Goal: Task Accomplishment & Management: Complete application form

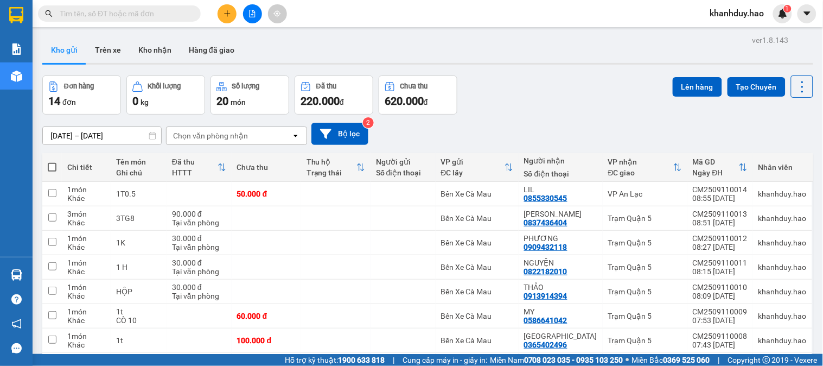
click at [167, 15] on input "text" at bounding box center [124, 14] width 128 height 12
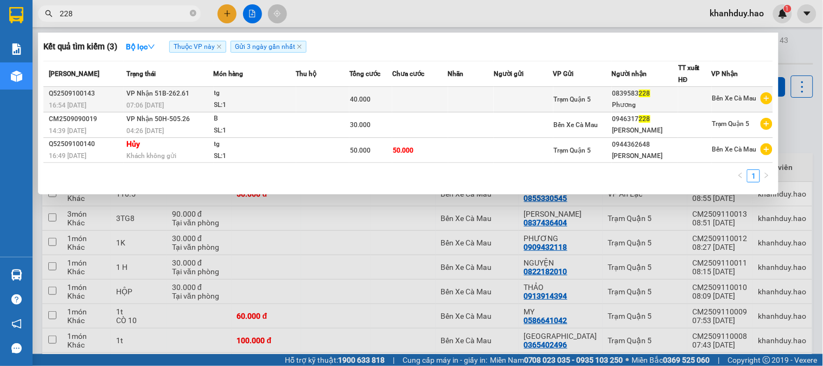
type input "228"
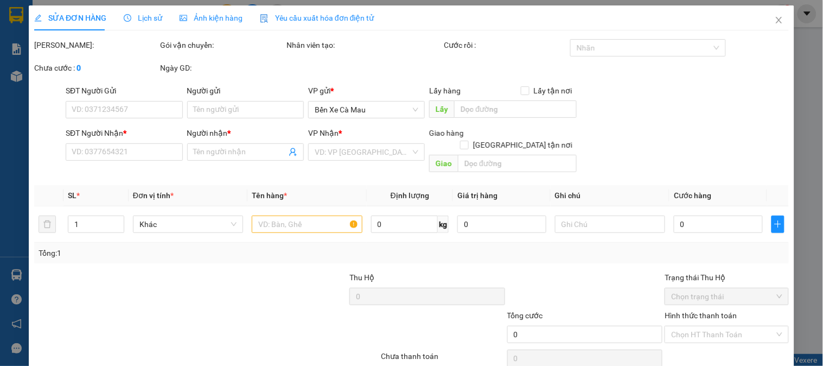
click at [212, 35] on div "SỬA ĐƠN HÀNG Lịch sử Ảnh kiện hàng Yêu cầu xuất hóa đơn điện tử Total Paid Fee …" at bounding box center [411, 199] width 755 height 389
type input "0839583228"
type input "Phương"
type input "40.000"
type input "0"
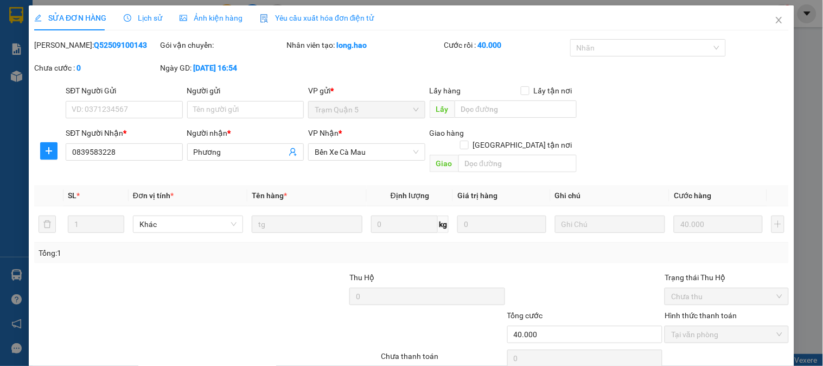
click at [207, 21] on span "Ảnh kiện hàng" at bounding box center [211, 18] width 63 height 9
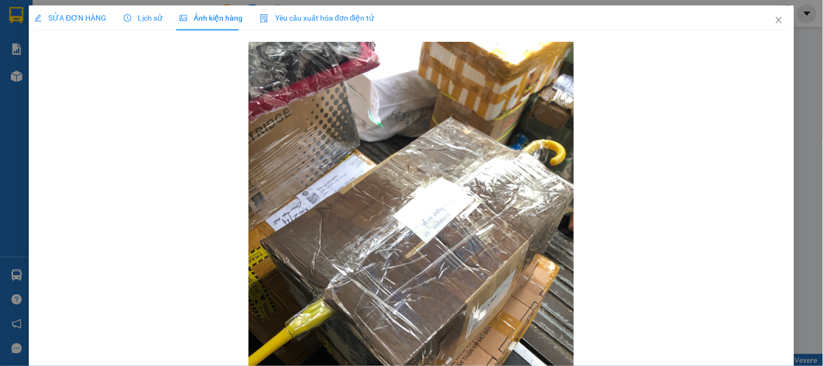
drag, startPoint x: 69, startPoint y: 9, endPoint x: 73, endPoint y: 17, distance: 9.7
click at [68, 9] on div "SỬA ĐƠN HÀNG" at bounding box center [70, 17] width 72 height 25
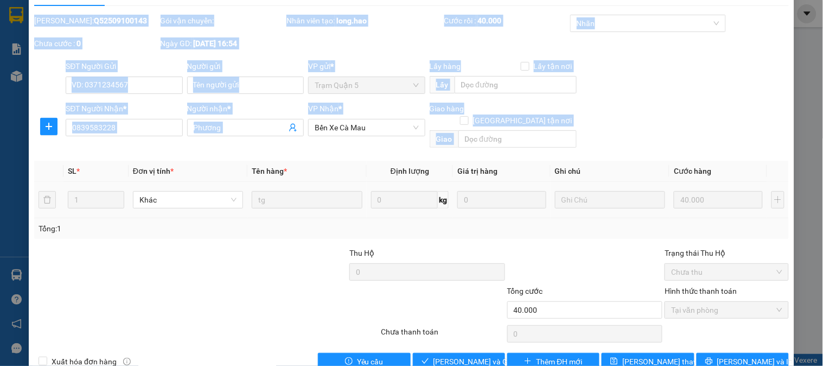
drag, startPoint x: 589, startPoint y: 136, endPoint x: 519, endPoint y: 186, distance: 86.3
click at [587, 147] on div "SỬA ĐƠN HÀNG Lịch sử Ảnh kiện hàng Yêu cầu xuất hóa đơn điện tử Total Paid Fee …" at bounding box center [411, 175] width 755 height 389
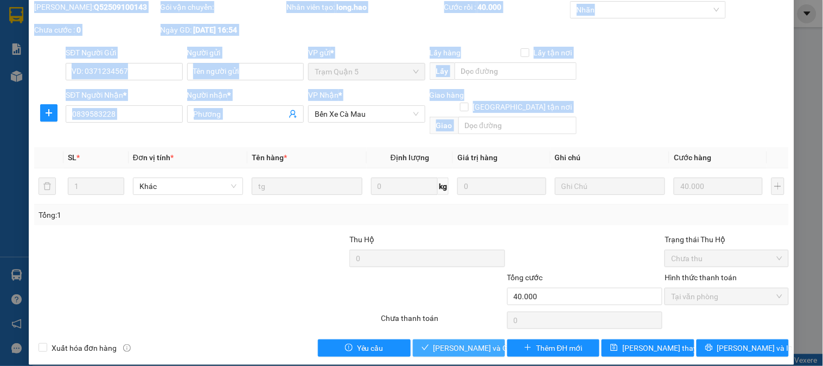
click at [455, 342] on span "Lưu và Giao hàng" at bounding box center [486, 348] width 104 height 12
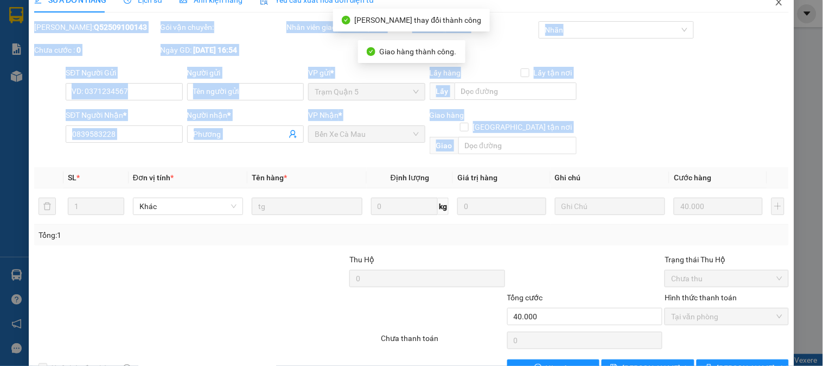
scroll to position [0, 0]
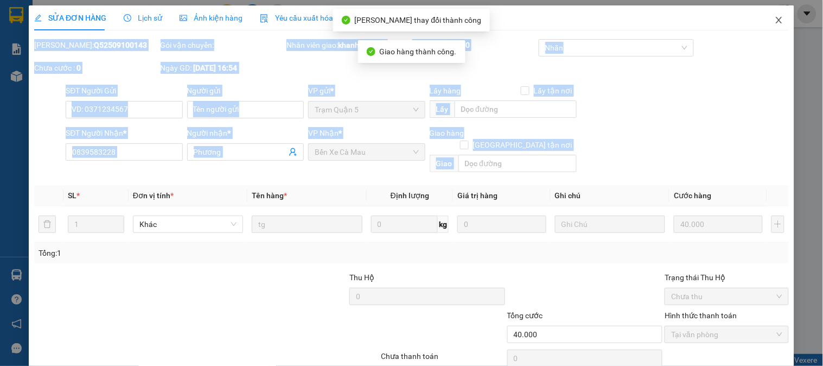
click at [764, 11] on span "Close" at bounding box center [779, 20] width 30 height 30
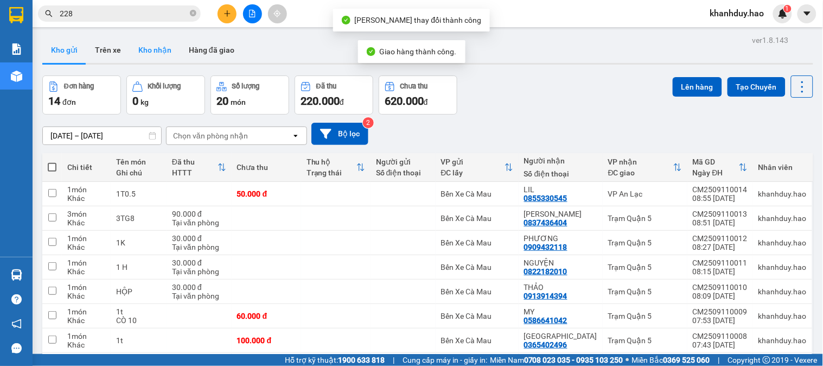
click at [130, 54] on button "Kho nhận" at bounding box center [155, 50] width 50 height 26
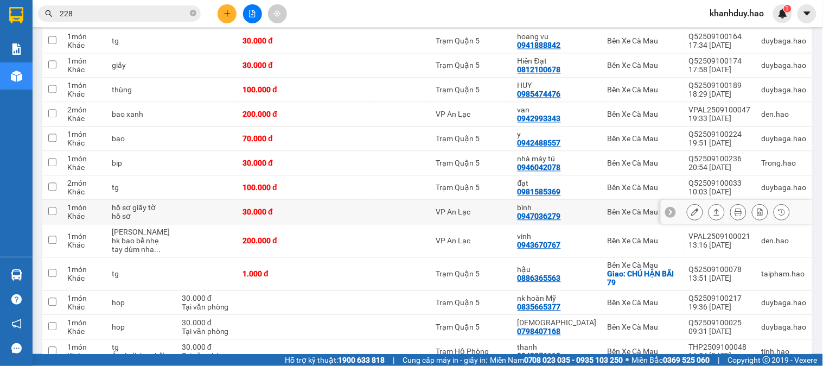
scroll to position [482, 0]
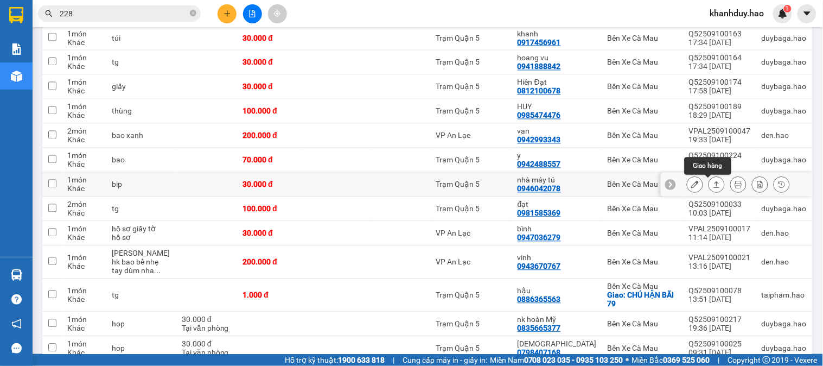
click at [709, 194] on div at bounding box center [737, 185] width 152 height 24
click at [709, 191] on button at bounding box center [716, 184] width 15 height 19
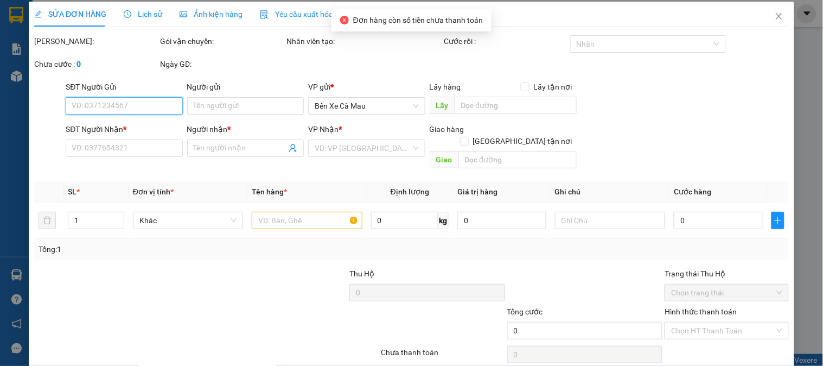
type input "0946042078"
type input "nhà máy tú"
type input "30.000"
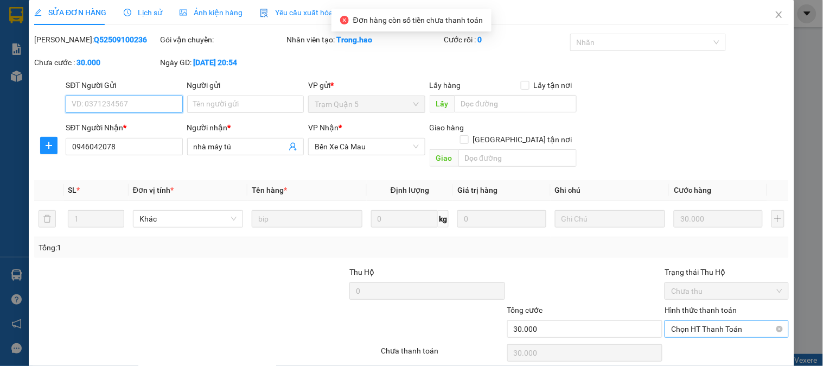
scroll to position [38, 0]
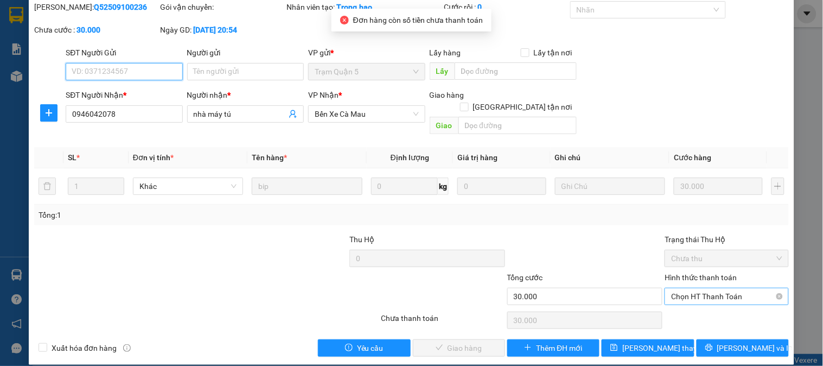
click at [695, 288] on span "Chọn HT Thanh Toán" at bounding box center [726, 296] width 111 height 16
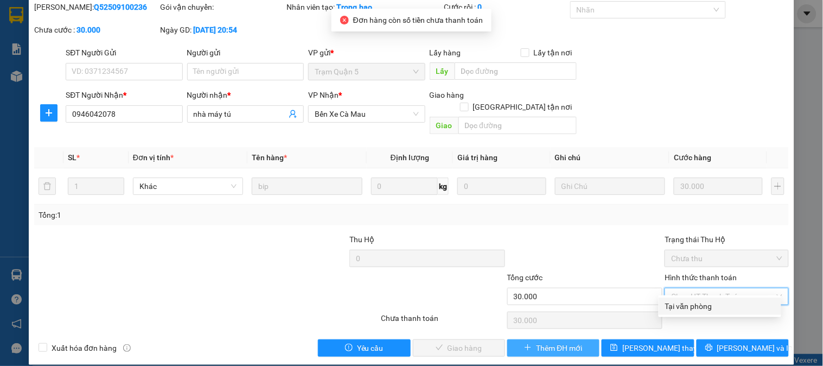
drag, startPoint x: 701, startPoint y: 304, endPoint x: 581, endPoint y: 342, distance: 126.3
click at [700, 305] on div "Tại văn phòng" at bounding box center [720, 306] width 110 height 12
type input "0"
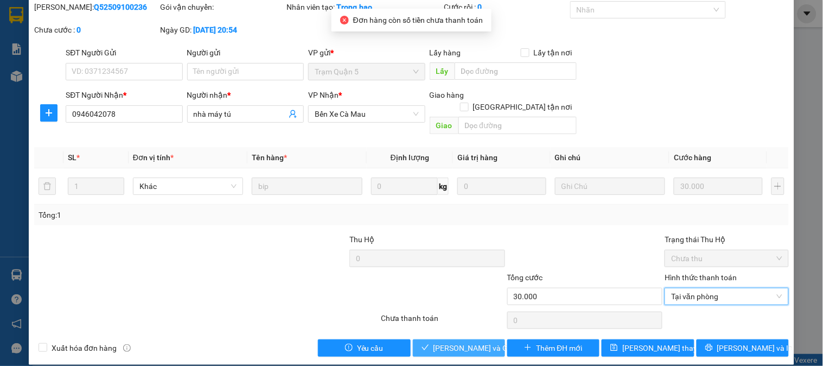
click at [462, 342] on span "Lưu và Giao hàng" at bounding box center [486, 348] width 104 height 12
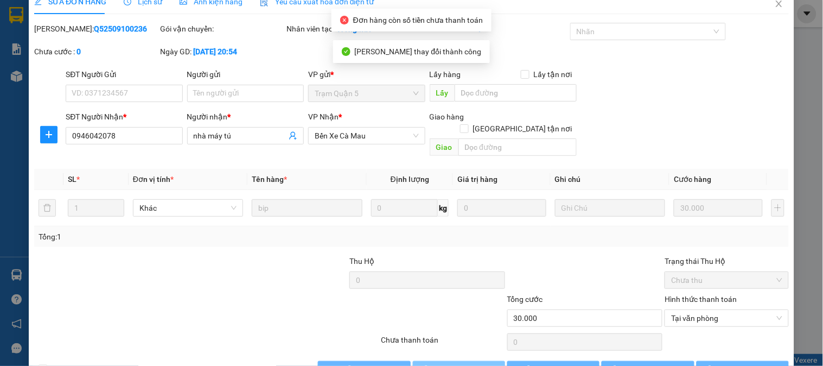
scroll to position [0, 0]
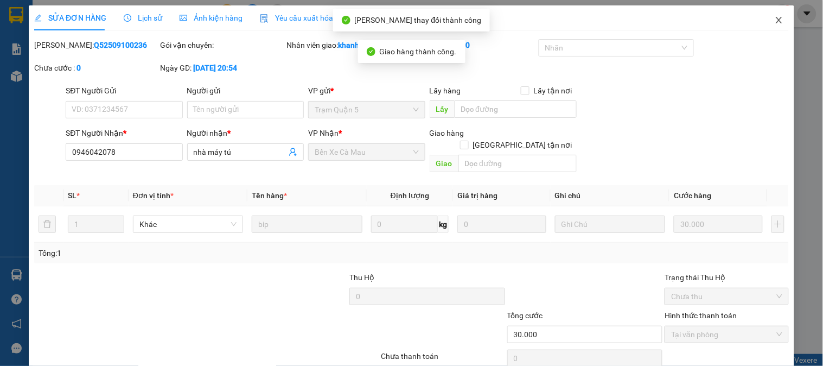
click at [775, 22] on icon "close" at bounding box center [779, 20] width 9 height 9
click at [767, 22] on div "khanhduy.hao 1" at bounding box center [747, 13] width 91 height 19
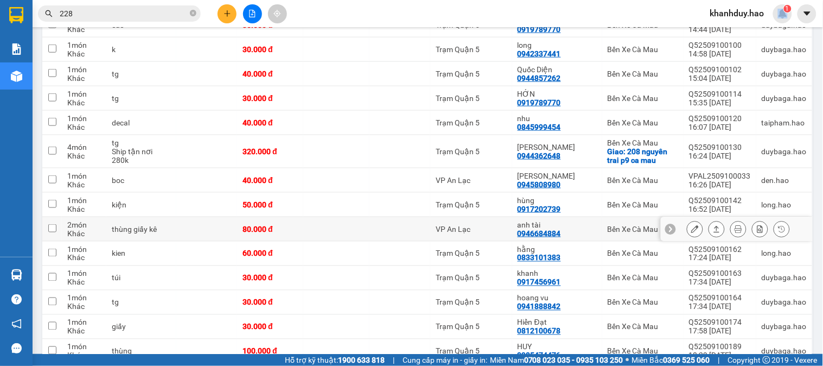
scroll to position [301, 0]
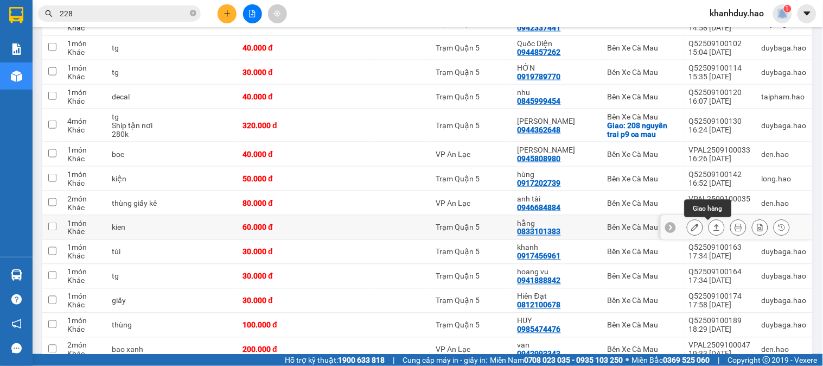
click at [713, 228] on icon at bounding box center [717, 228] width 8 height 8
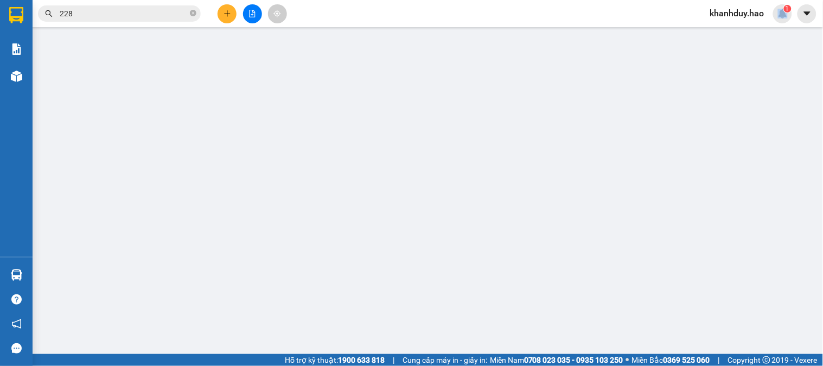
type input "0833101383"
type input "hằng"
type input "60.000"
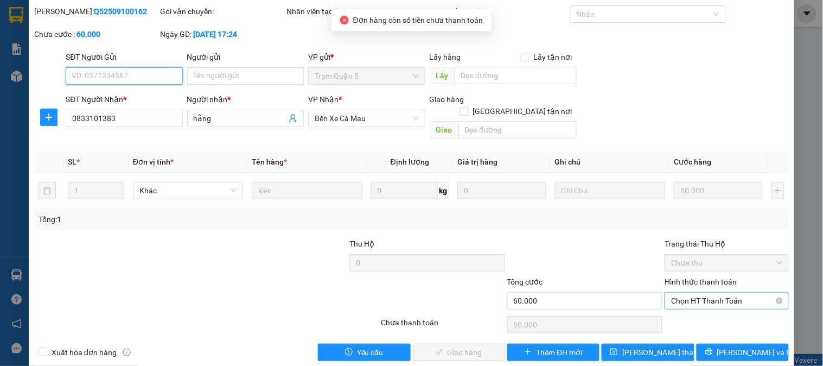
scroll to position [38, 0]
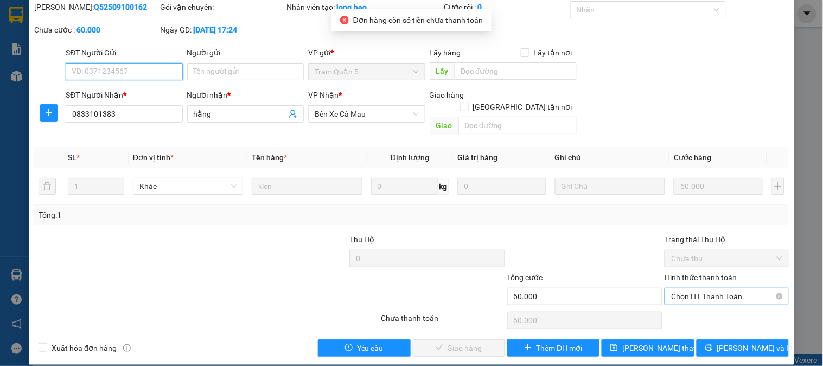
drag, startPoint x: 717, startPoint y: 284, endPoint x: 712, endPoint y: 295, distance: 11.9
click at [715, 288] on span "Chọn HT Thanh Toán" at bounding box center [726, 296] width 111 height 16
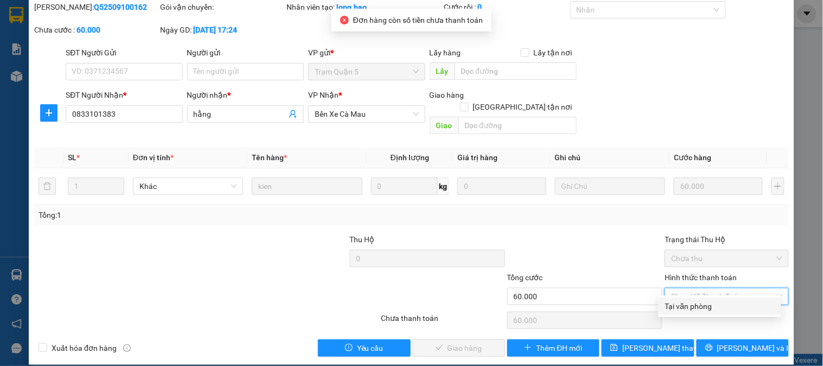
drag, startPoint x: 685, startPoint y: 308, endPoint x: 680, endPoint y: 310, distance: 5.8
click at [685, 308] on div "Tại văn phòng" at bounding box center [720, 306] width 110 height 12
type input "0"
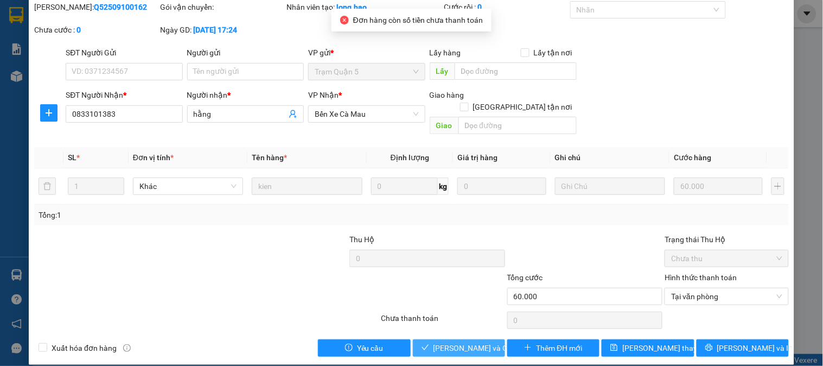
click at [455, 342] on span "Lưu và Giao hàng" at bounding box center [486, 348] width 104 height 12
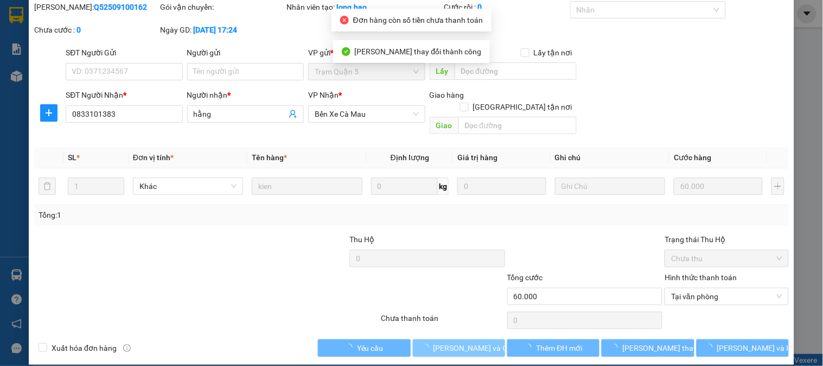
scroll to position [0, 0]
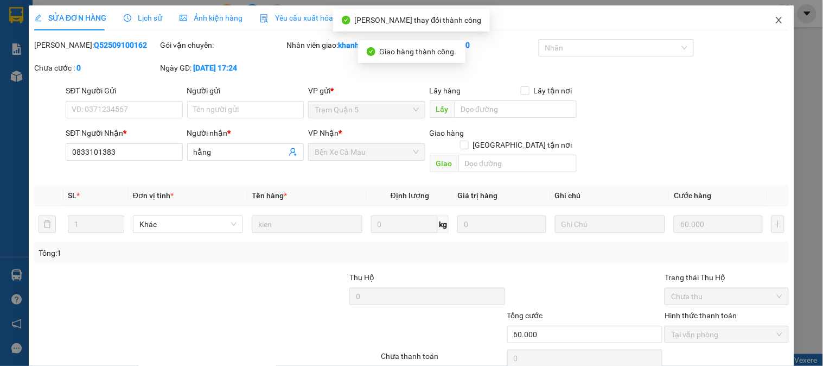
click at [775, 16] on icon "close" at bounding box center [779, 20] width 9 height 9
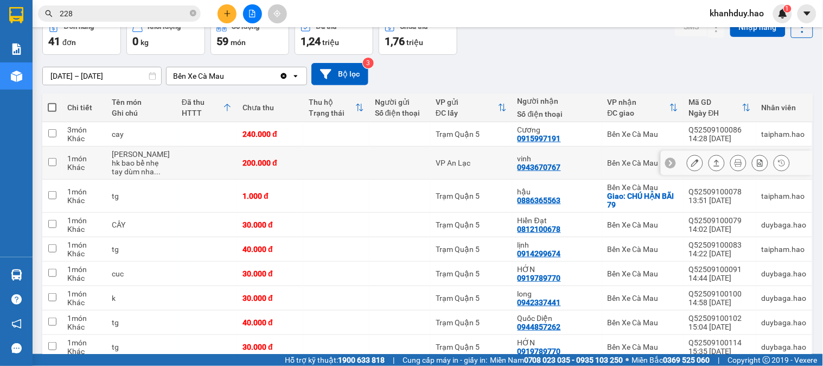
scroll to position [60, 0]
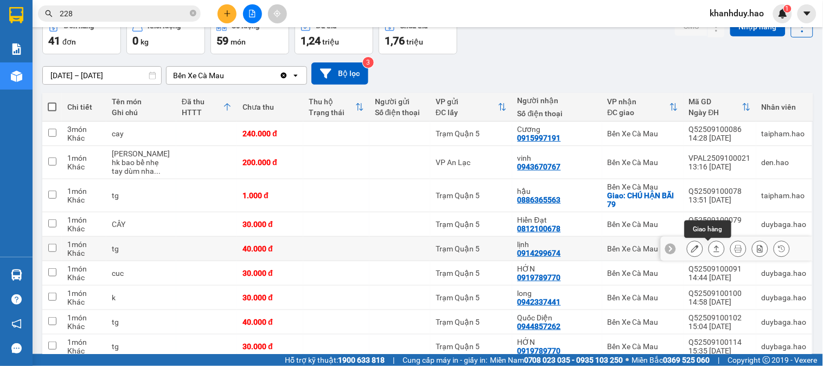
click at [709, 246] on button at bounding box center [716, 248] width 15 height 19
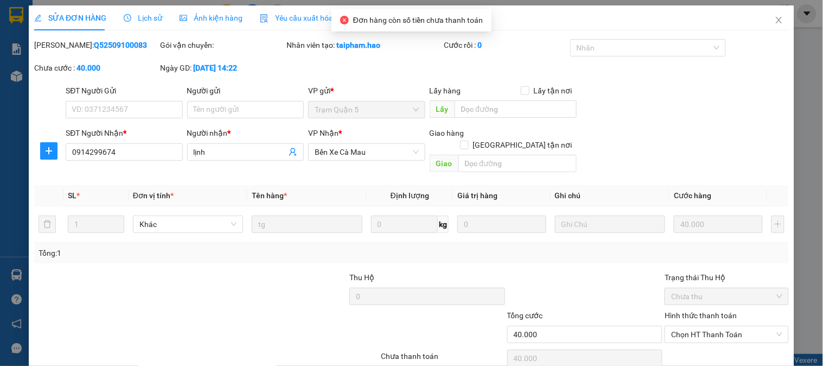
type input "0914299674"
type input "lịnh"
type input "40.000"
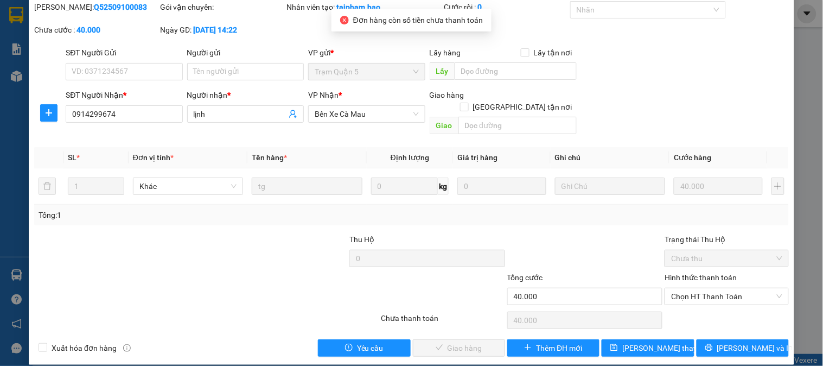
click at [681, 293] on div "Hình thức thanh toán Chọn HT Thanh Toán" at bounding box center [727, 290] width 124 height 38
click at [683, 290] on span "Chọn HT Thanh Toán" at bounding box center [726, 296] width 111 height 16
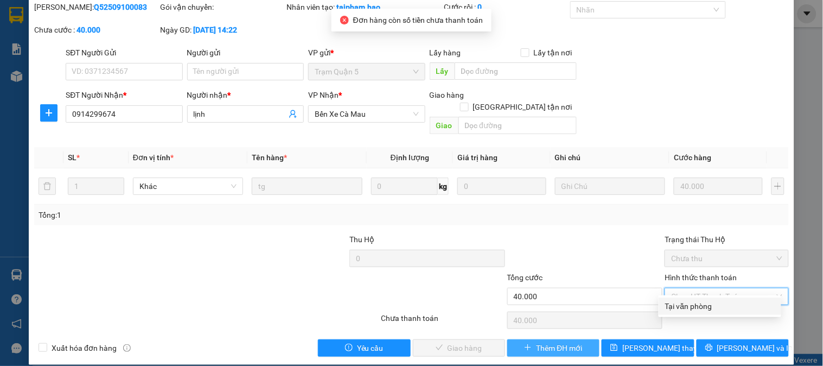
drag, startPoint x: 683, startPoint y: 293, endPoint x: 582, endPoint y: 327, distance: 106.4
click at [671, 313] on div "Tại văn phòng" at bounding box center [720, 305] width 123 height 17
type input "0"
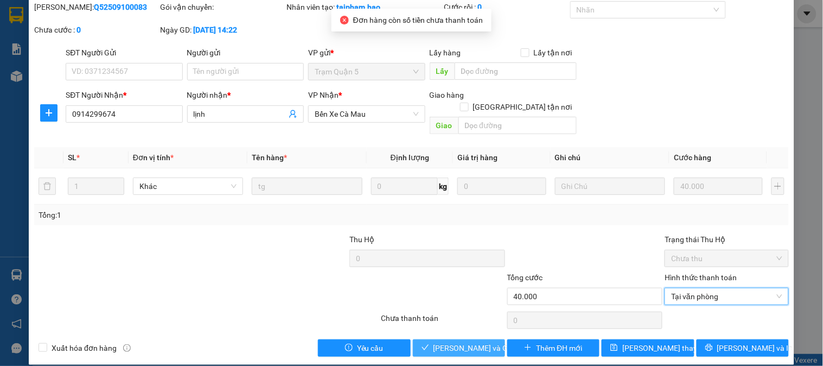
click at [422, 343] on icon "check" at bounding box center [426, 347] width 8 height 8
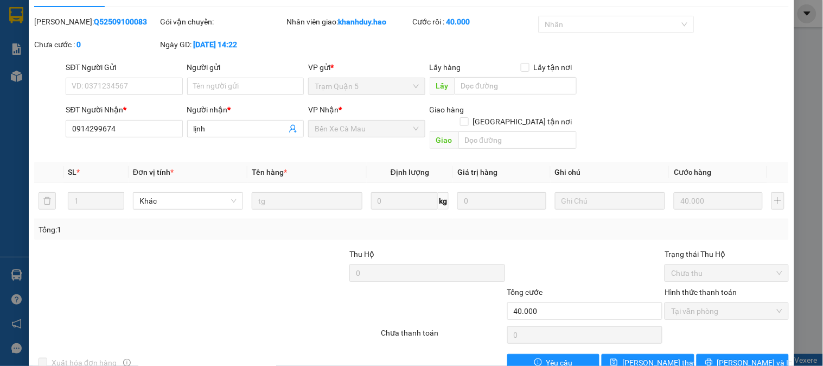
scroll to position [0, 0]
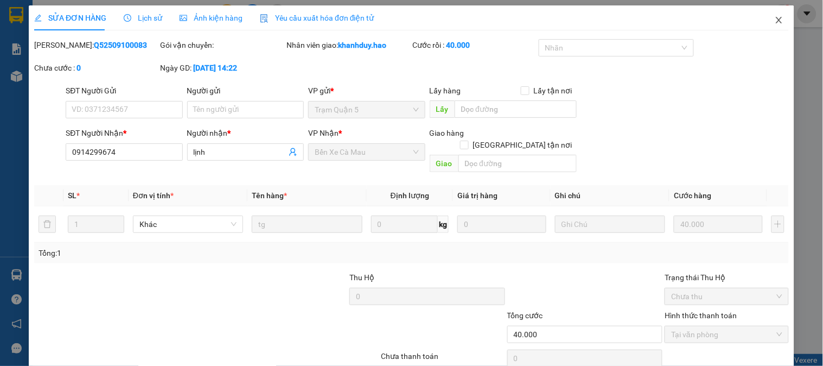
click at [775, 15] on span "Close" at bounding box center [779, 20] width 30 height 30
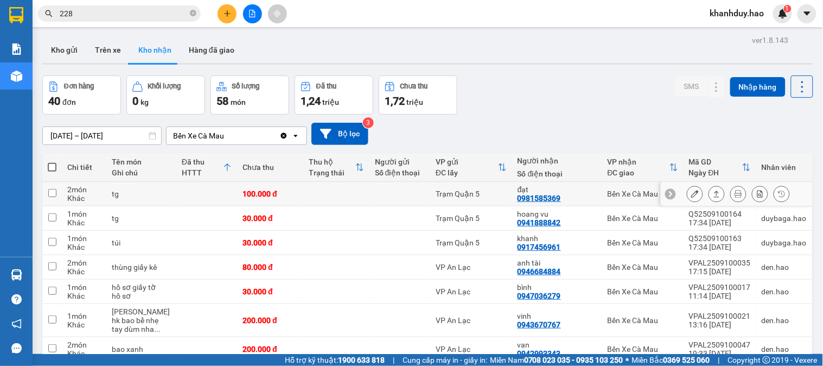
click at [713, 194] on icon at bounding box center [717, 194] width 8 height 8
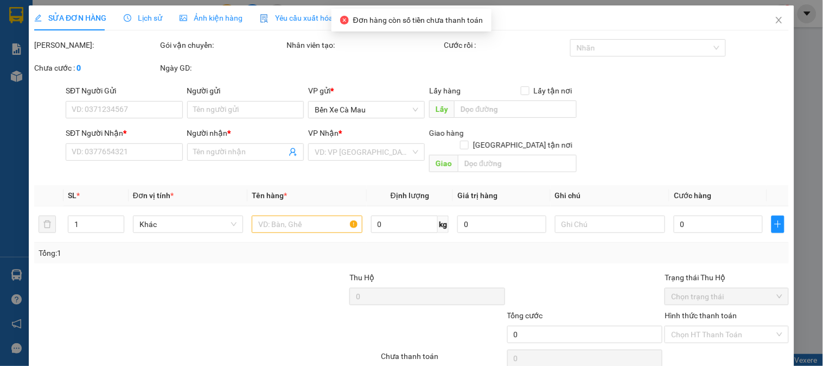
type input "0981585369"
type input "đạt"
type input "100.000"
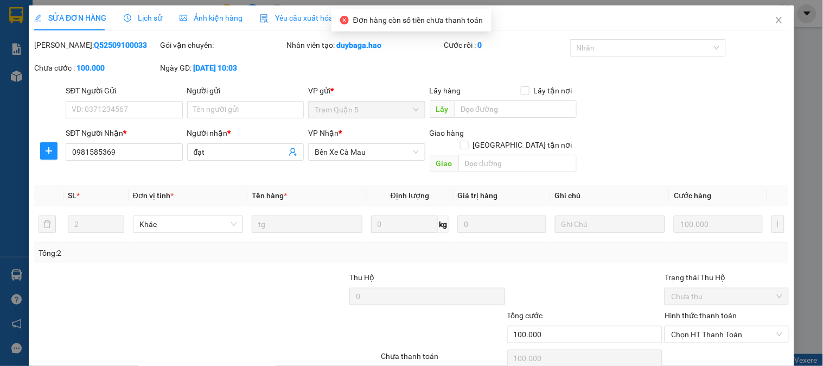
click at [180, 22] on icon "picture" at bounding box center [184, 18] width 8 height 8
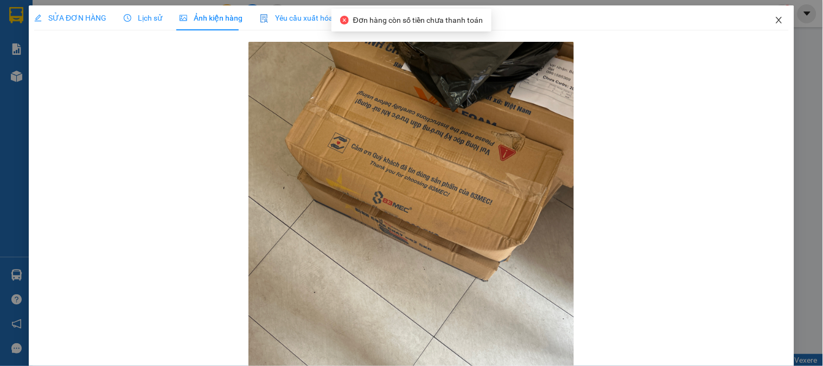
click at [765, 14] on span "Close" at bounding box center [779, 20] width 30 height 30
click at [765, 14] on span "khanhduy.hao" at bounding box center [738, 14] width 72 height 14
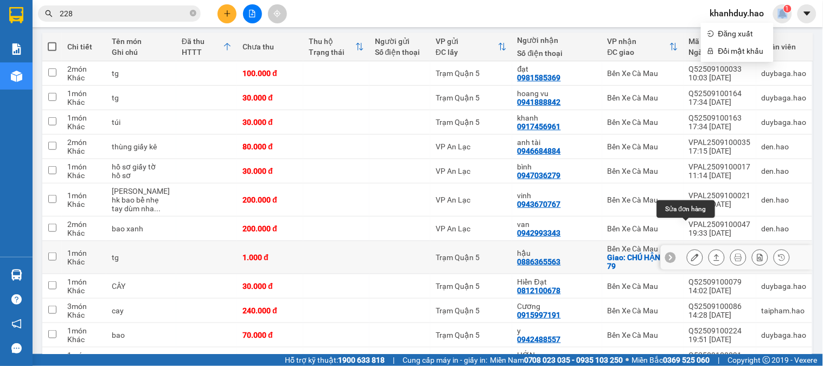
scroll to position [181, 0]
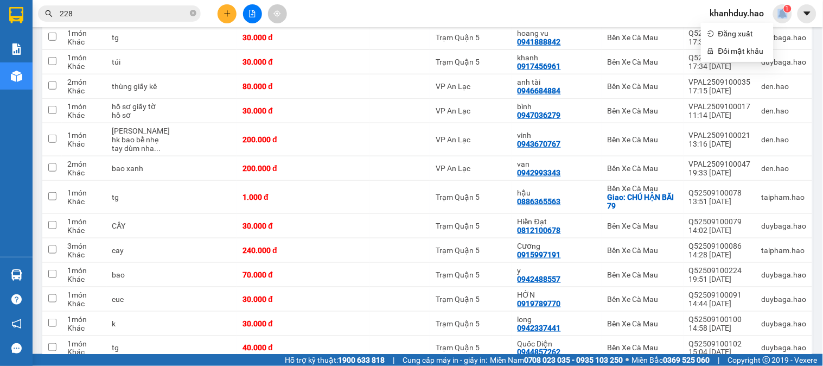
click at [226, 9] on button at bounding box center [227, 13] width 19 height 19
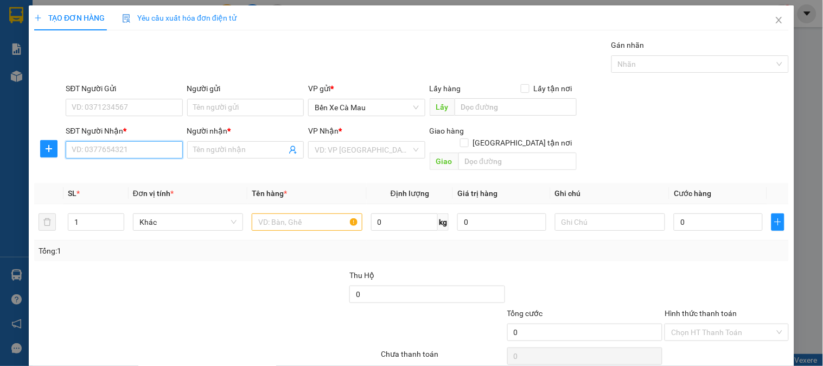
click at [152, 155] on input "SĐT Người Nhận *" at bounding box center [124, 149] width 117 height 17
click at [112, 170] on div "0933904858 - VŨ TRỌNG" at bounding box center [125, 171] width 107 height 12
type input "0933904858"
type input "[PERSON_NAME]"
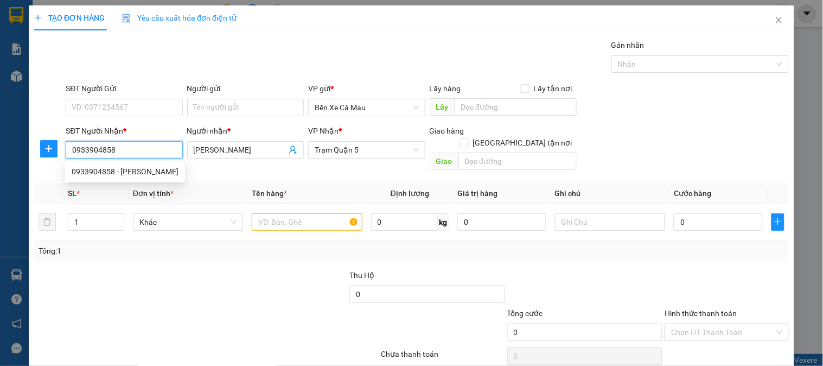
type input "80.000"
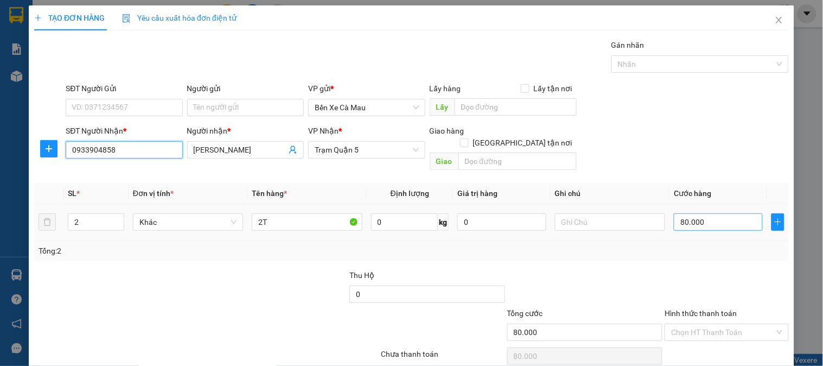
type input "0933904858"
click at [728, 213] on input "80.000" at bounding box center [718, 221] width 89 height 17
type input "0"
type input "005"
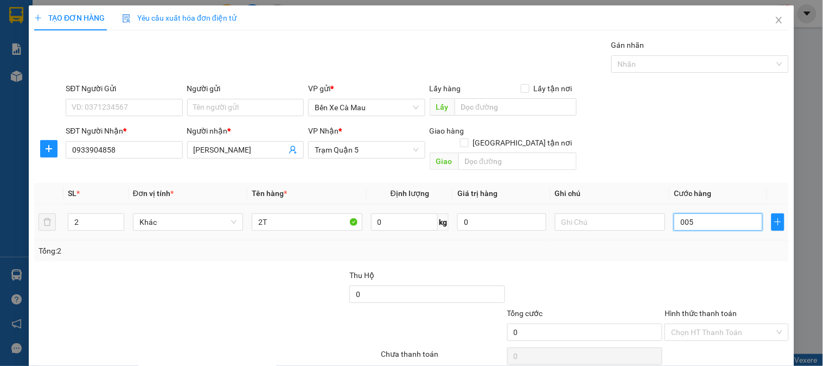
type input "5"
type input "50"
type input "0.050"
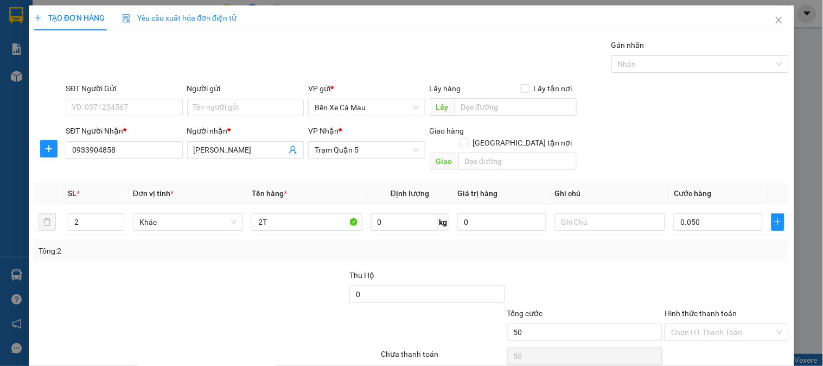
click at [730, 152] on div "SĐT Người Nhận * 0933904858 Người nhận * VŨ TRỌNG VP Nhận * Trạm Quận 5 Giao hà…" at bounding box center [427, 150] width 728 height 50
type input "50.000"
click at [98, 214] on input "2" at bounding box center [95, 222] width 55 height 16
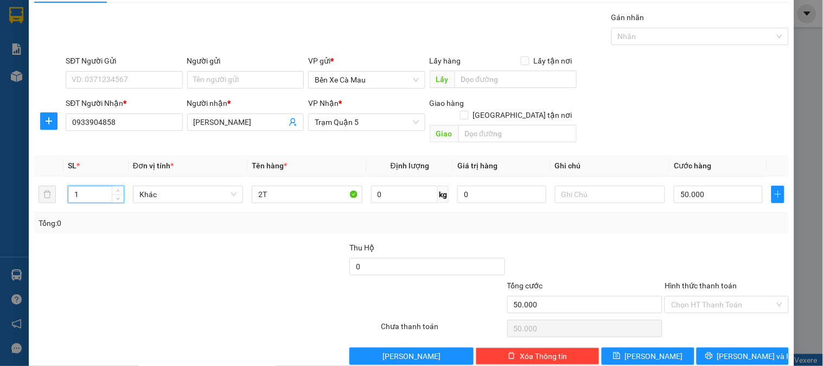
scroll to position [35, 0]
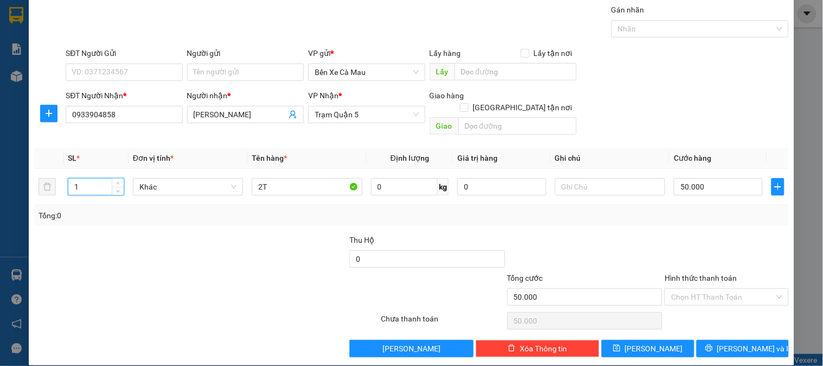
type input "1"
click at [717, 274] on div "Hình thức thanh toán" at bounding box center [727, 280] width 124 height 16
click at [711, 289] on input "Hình thức thanh toán" at bounding box center [722, 297] width 103 height 16
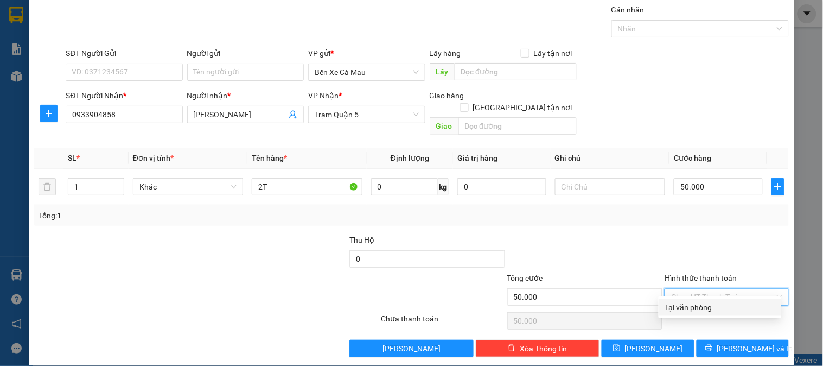
click at [711, 308] on div "Tại văn phòng" at bounding box center [720, 307] width 110 height 12
type input "0"
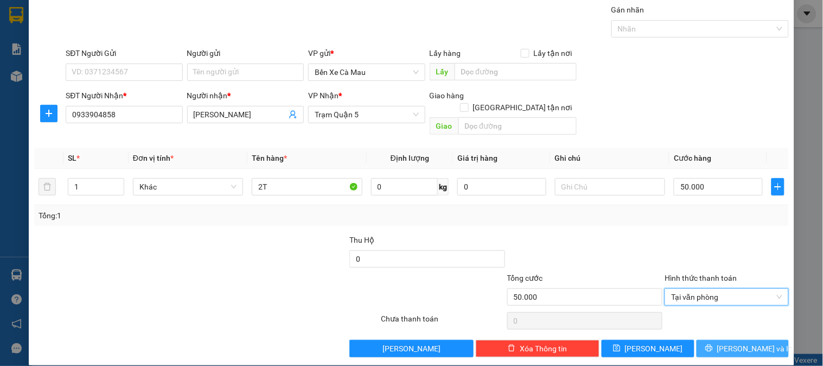
click at [728, 342] on span "[PERSON_NAME] và In" at bounding box center [755, 348] width 76 height 12
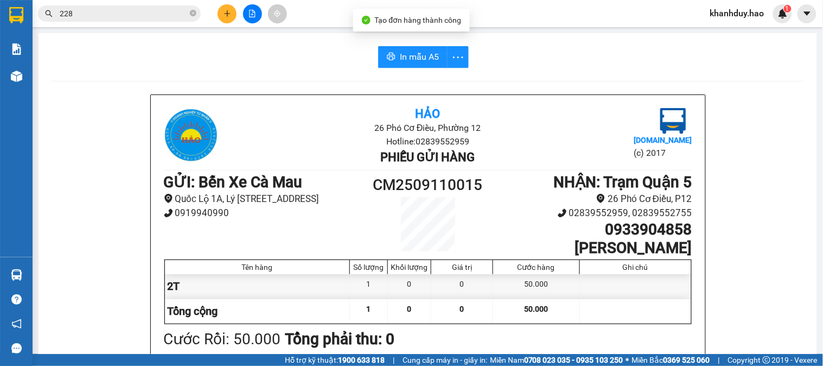
click at [418, 60] on span "In mẫu A5" at bounding box center [419, 57] width 39 height 14
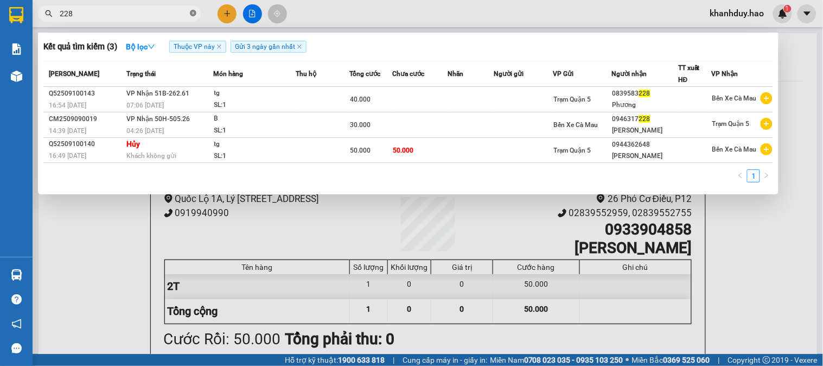
click at [194, 15] on icon "close-circle" at bounding box center [193, 13] width 7 height 7
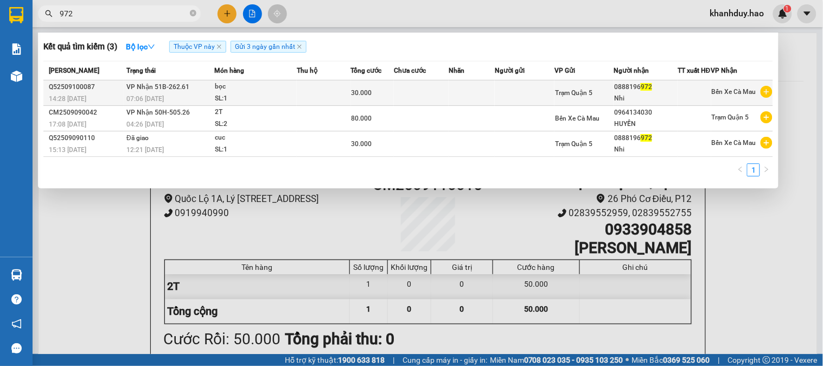
type input "972"
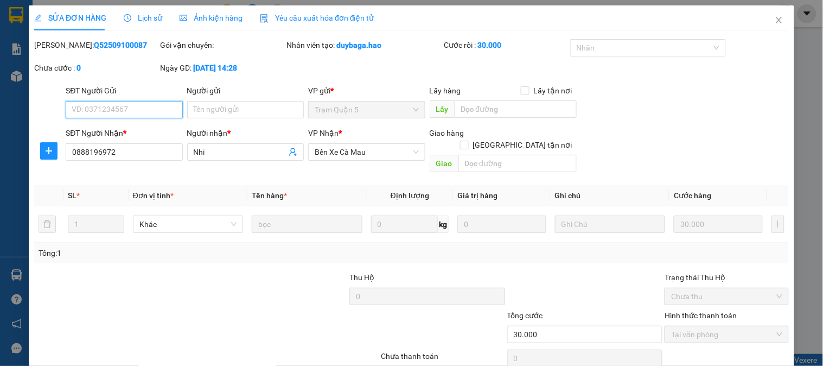
click at [214, 14] on span "Ảnh kiện hàng" at bounding box center [211, 18] width 63 height 9
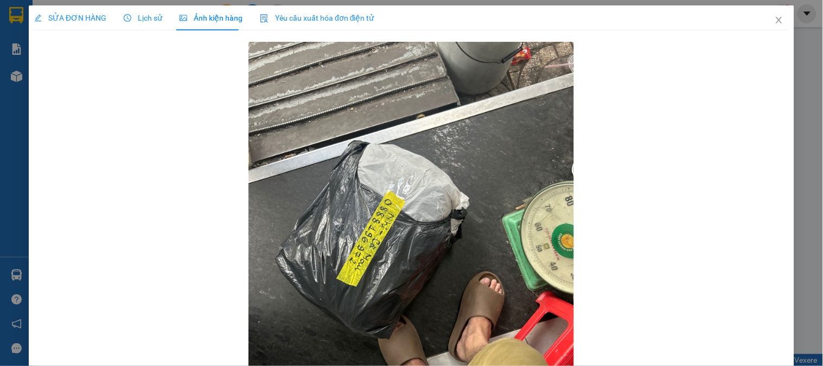
click at [69, 26] on div "SỬA ĐƠN HÀNG" at bounding box center [70, 17] width 72 height 25
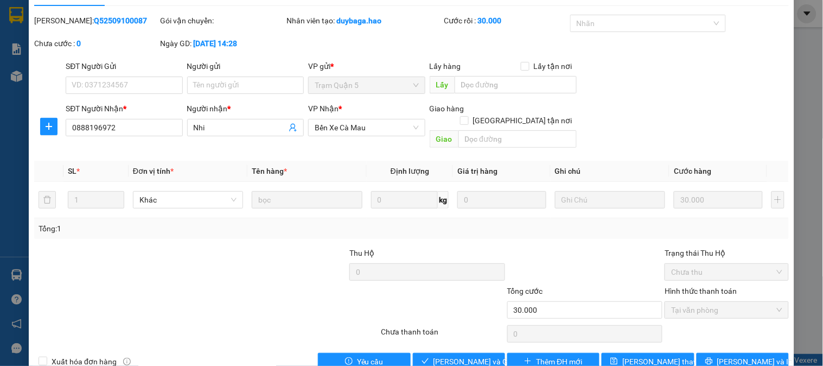
scroll to position [38, 0]
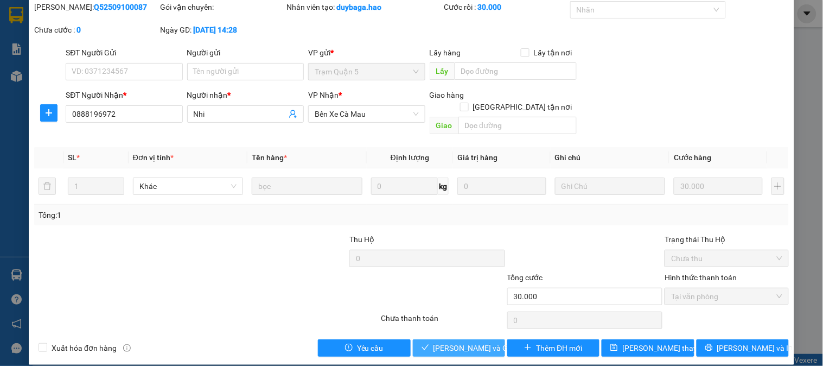
drag, startPoint x: 462, startPoint y: 323, endPoint x: 454, endPoint y: 343, distance: 21.0
click at [460, 328] on div "Total Paid Fee 30.000 Total UnPaid Fee 0 Cash Collection Total Fee Mã ĐH: Q5250…" at bounding box center [411, 178] width 755 height 355
click at [454, 343] on button "[PERSON_NAME] và [PERSON_NAME] hàng" at bounding box center [459, 347] width 92 height 17
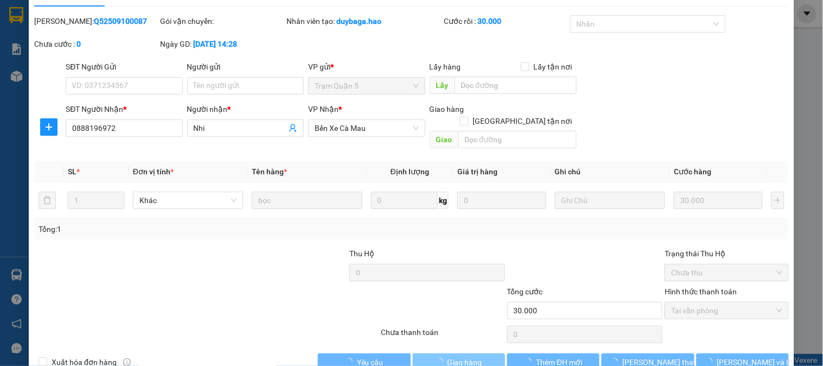
scroll to position [0, 0]
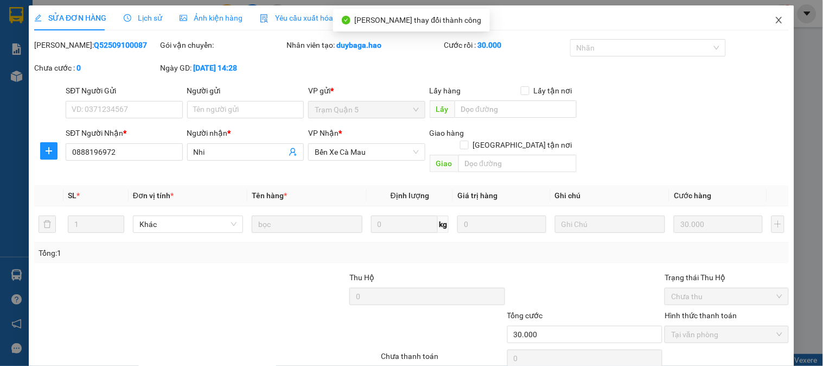
click at [769, 15] on span "Close" at bounding box center [779, 20] width 30 height 30
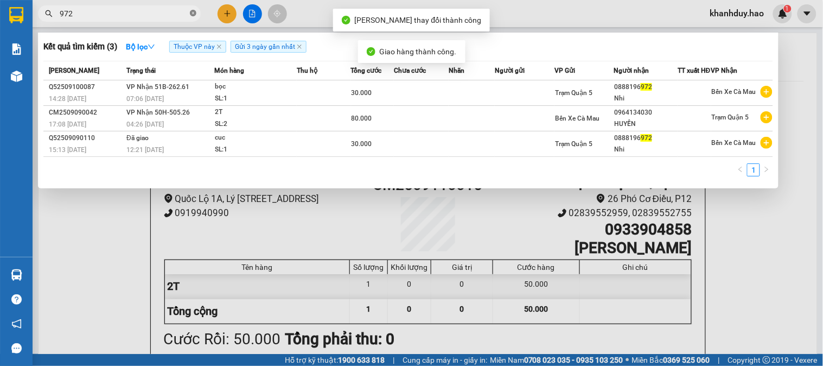
click at [194, 15] on icon "close-circle" at bounding box center [193, 13] width 7 height 7
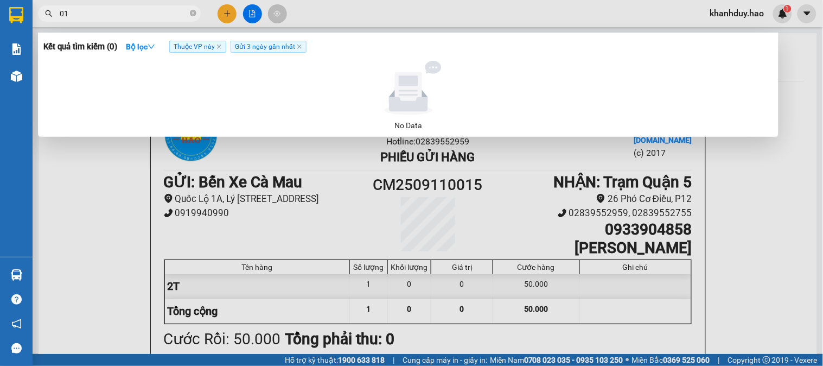
type input "0"
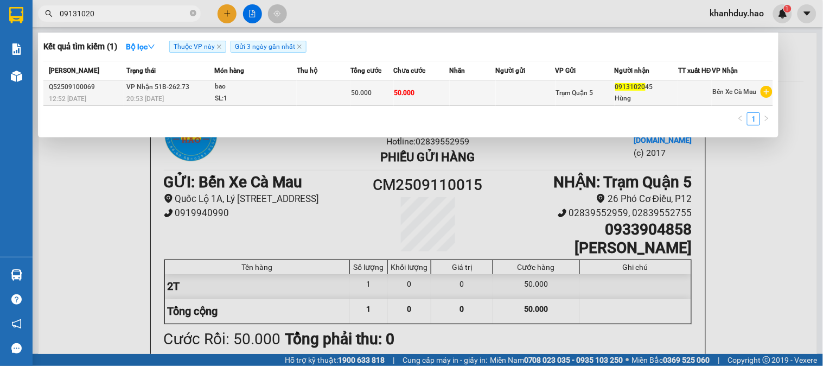
type input "09131020"
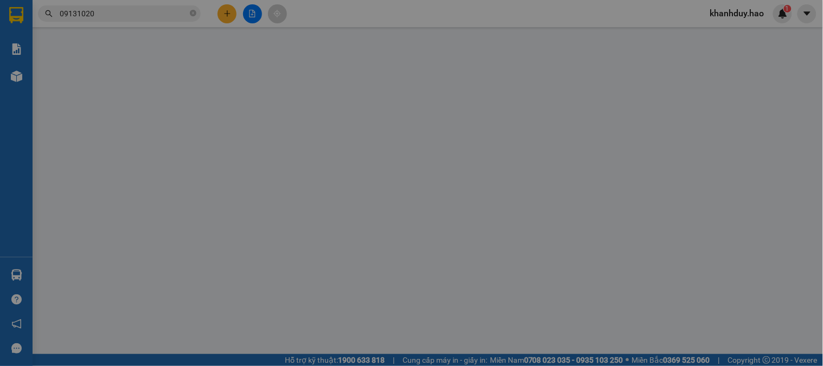
type input "0913102045"
type input "Hùng"
type input "50.000"
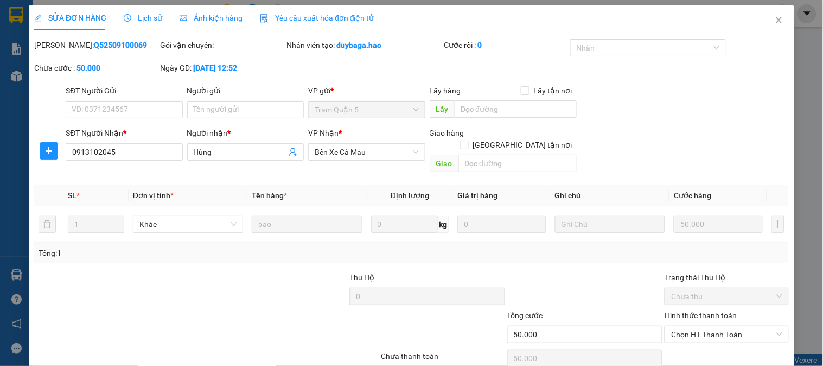
drag, startPoint x: 184, startPoint y: 13, endPoint x: 138, endPoint y: 15, distance: 46.7
click at [186, 14] on span "Ảnh kiện hàng" at bounding box center [211, 18] width 63 height 9
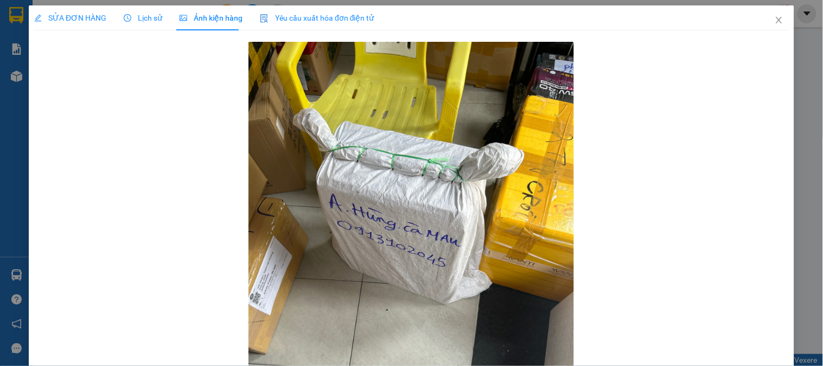
click at [79, 16] on span "SỬA ĐƠN HÀNG" at bounding box center [70, 18] width 72 height 9
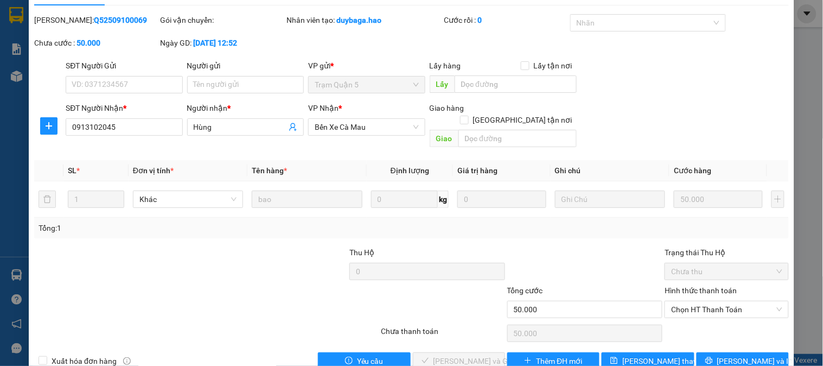
scroll to position [38, 0]
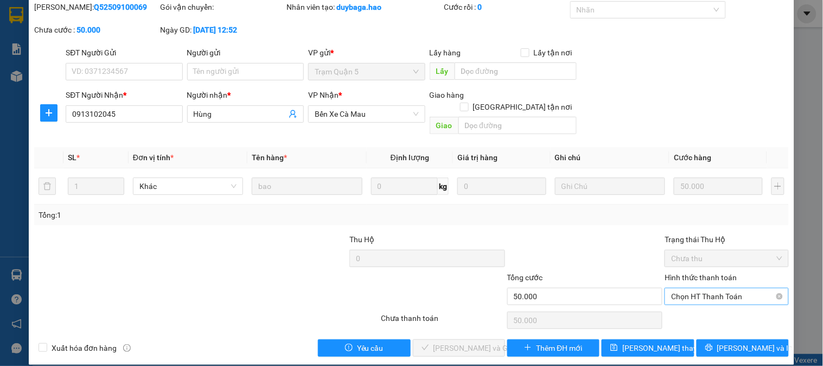
click at [728, 288] on span "Chọn HT Thanh Toán" at bounding box center [726, 296] width 111 height 16
click at [706, 304] on div "Tại văn phòng" at bounding box center [720, 306] width 110 height 12
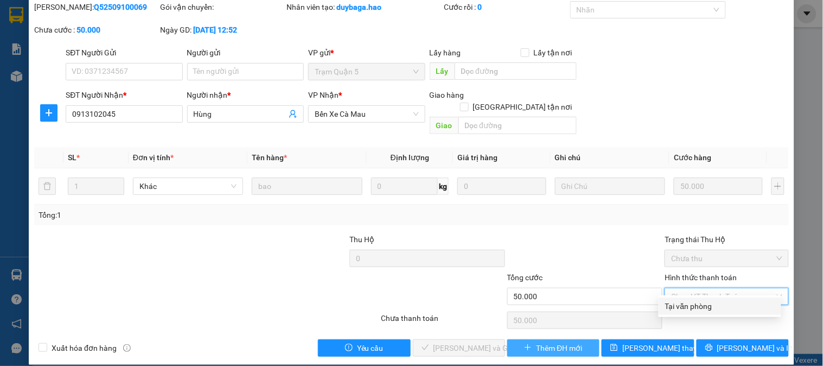
type input "0"
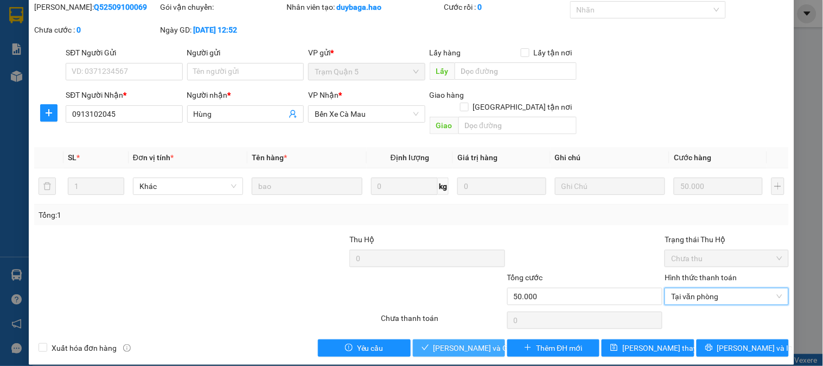
click at [454, 342] on button "[PERSON_NAME] và [PERSON_NAME] hàng" at bounding box center [459, 347] width 92 height 17
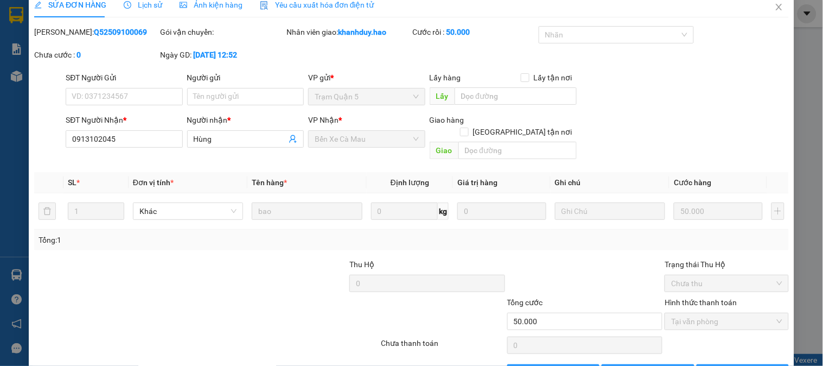
scroll to position [0, 0]
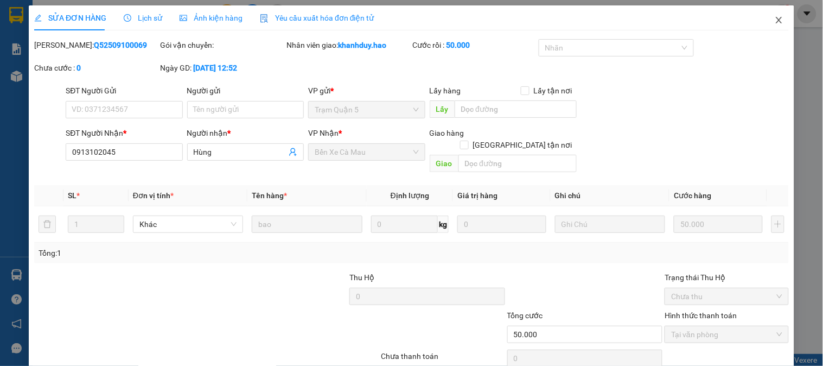
click at [776, 23] on icon "close" at bounding box center [779, 20] width 6 height 7
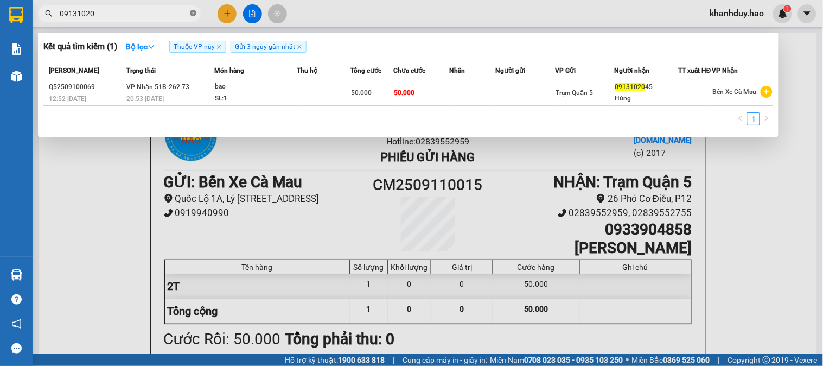
click at [196, 14] on icon "close-circle" at bounding box center [193, 13] width 7 height 7
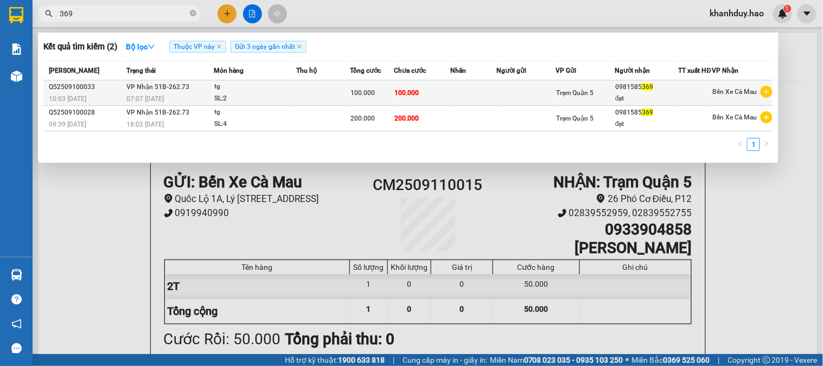
type input "369"
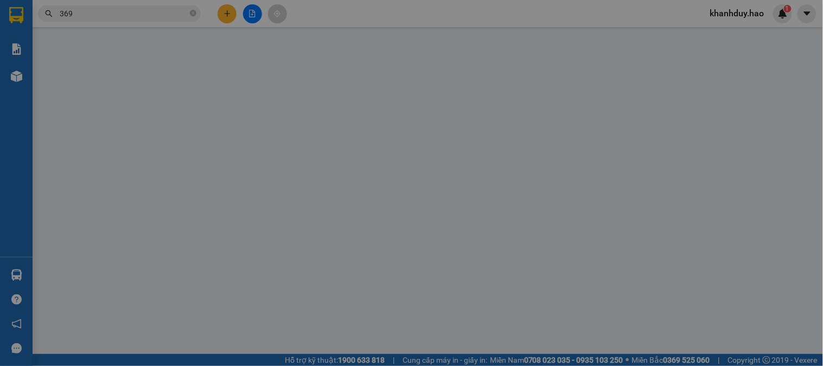
type input "0981585369"
type input "đạt"
type input "100.000"
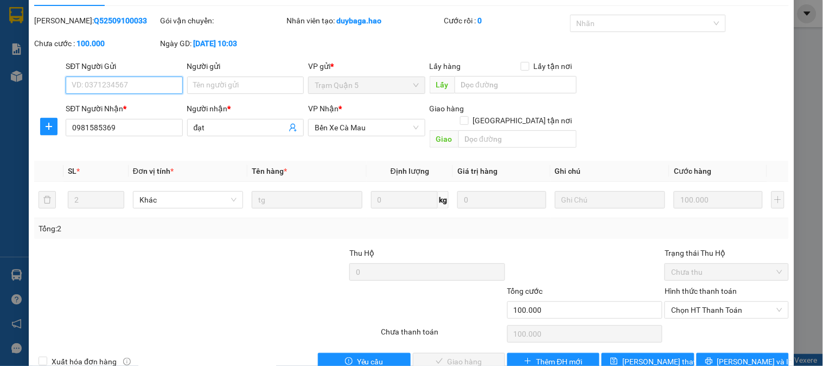
scroll to position [38, 0]
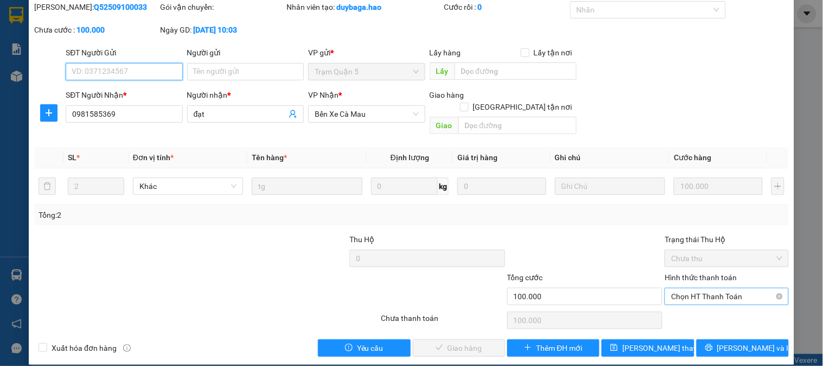
drag, startPoint x: 699, startPoint y: 278, endPoint x: 688, endPoint y: 291, distance: 17.0
click at [696, 288] on span "Chọn HT Thanh Toán" at bounding box center [726, 296] width 111 height 16
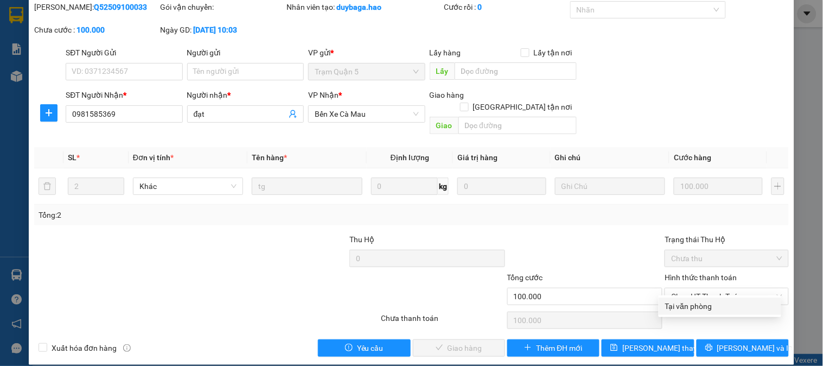
click at [686, 295] on div "Total Paid Fee 0 Total UnPaid Fee 100.000 Cash Collection Total Fee Mã ĐH: Q525…" at bounding box center [411, 178] width 755 height 355
click at [687, 288] on span "Chọn HT Thanh Toán" at bounding box center [726, 296] width 111 height 16
click at [683, 302] on div "Tại văn phòng" at bounding box center [720, 306] width 110 height 12
type input "0"
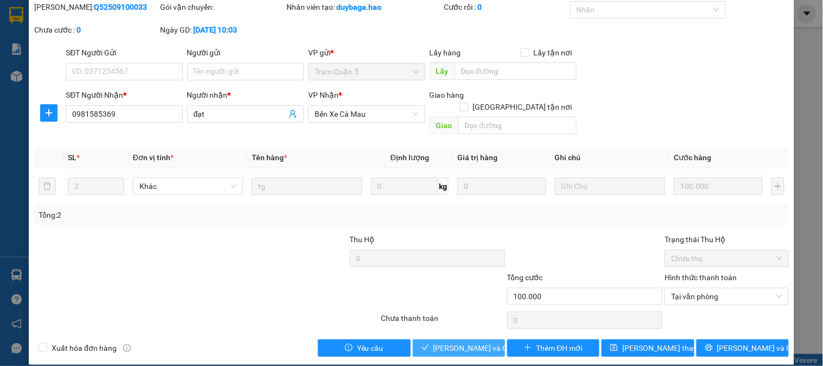
click at [447, 342] on span "[PERSON_NAME] và [PERSON_NAME] hàng" at bounding box center [486, 348] width 104 height 12
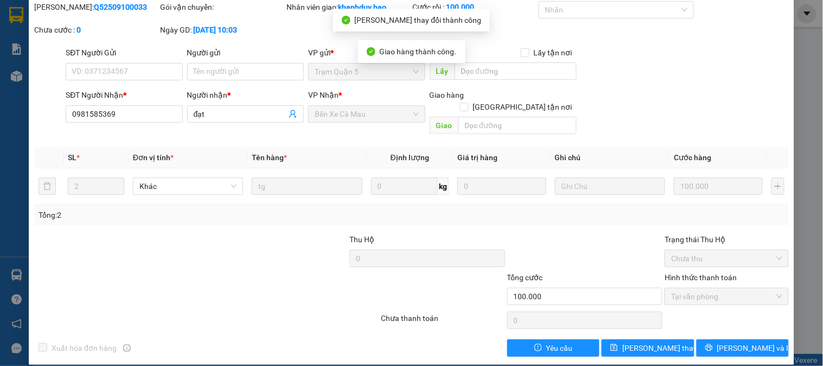
scroll to position [0, 0]
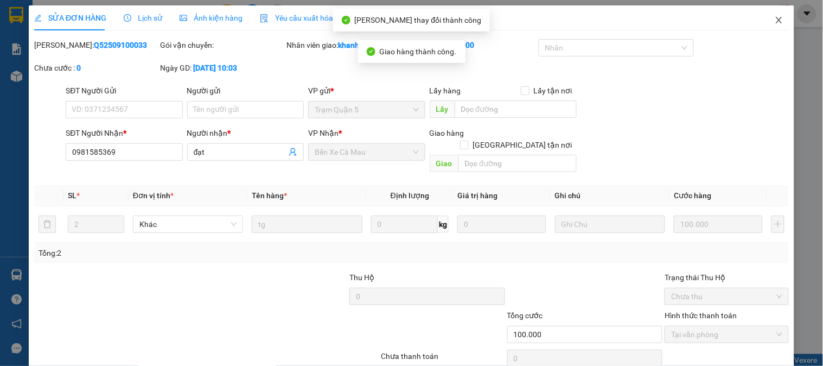
click at [774, 14] on span "Close" at bounding box center [779, 20] width 30 height 30
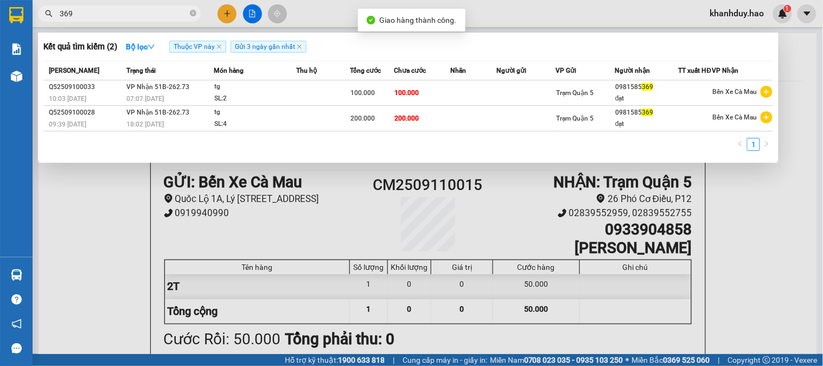
click at [133, 12] on input "369" at bounding box center [124, 14] width 128 height 12
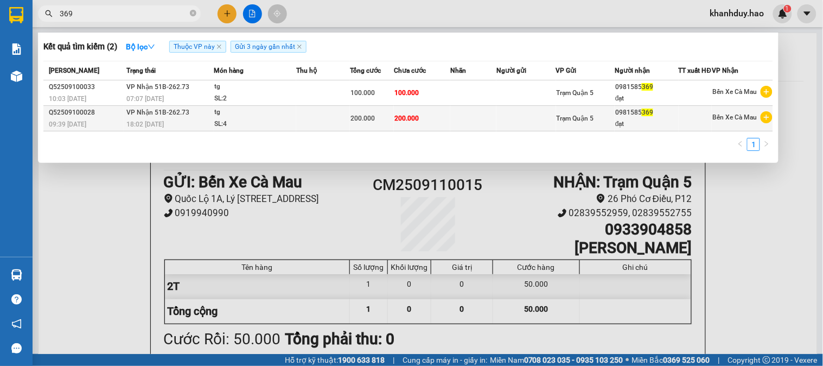
click at [455, 116] on td at bounding box center [473, 119] width 46 height 26
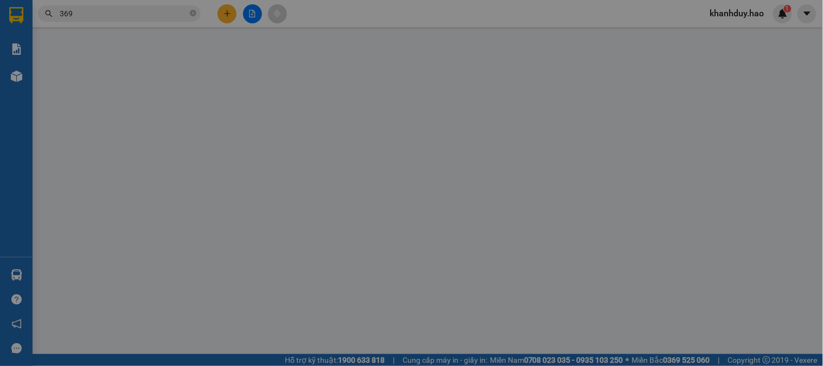
type input "0981585369"
type input "đạt"
type input "200.000"
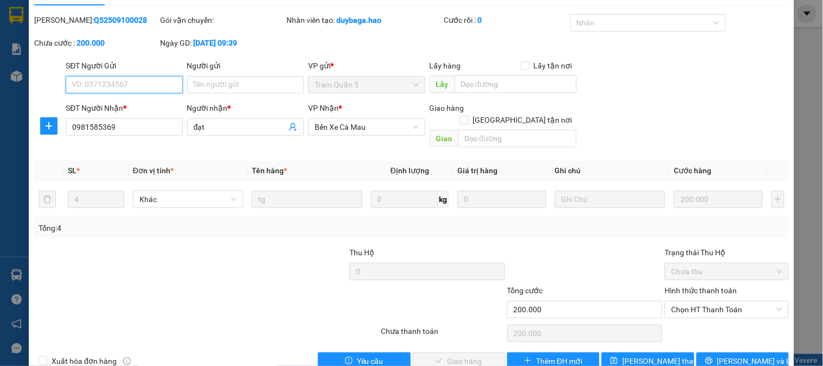
scroll to position [33, 0]
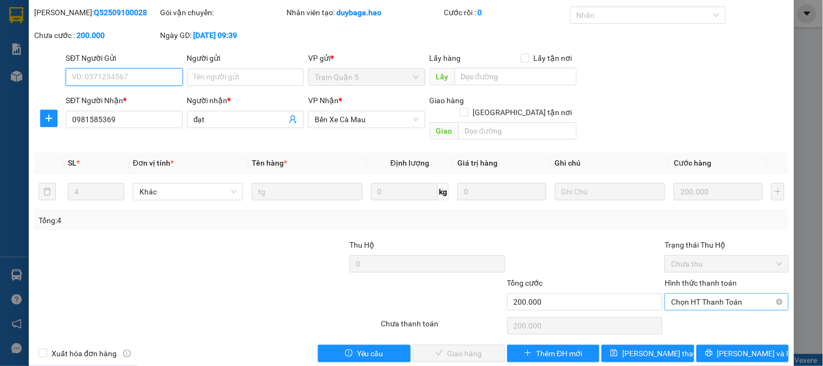
click at [689, 296] on span "Chọn HT Thanh Toán" at bounding box center [726, 302] width 111 height 16
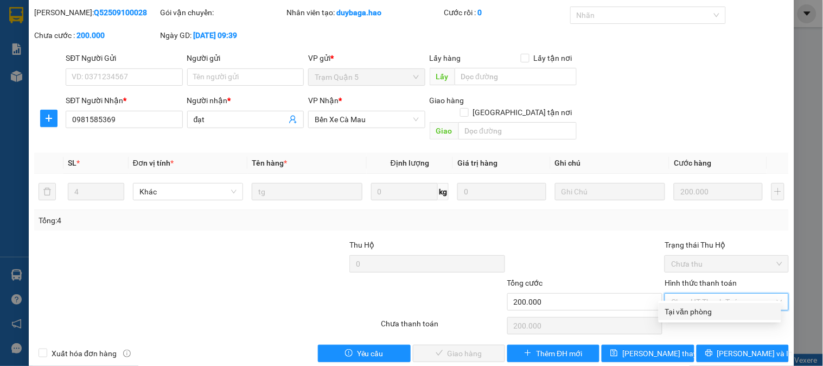
click at [686, 306] on div "Tại văn phòng" at bounding box center [720, 311] width 110 height 12
type input "0"
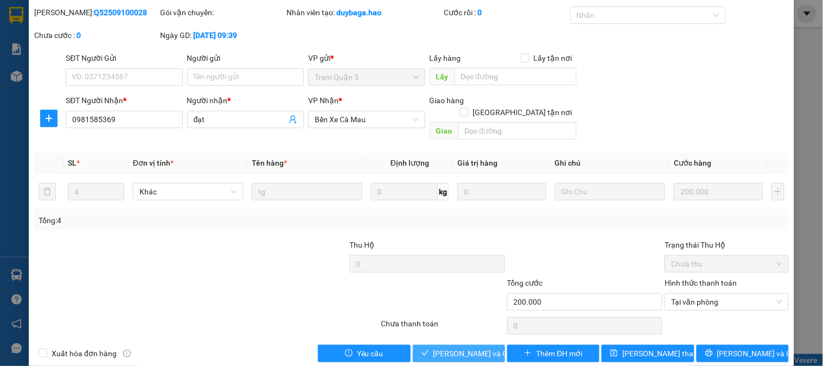
click at [461, 345] on button "[PERSON_NAME] và [PERSON_NAME] hàng" at bounding box center [459, 353] width 92 height 17
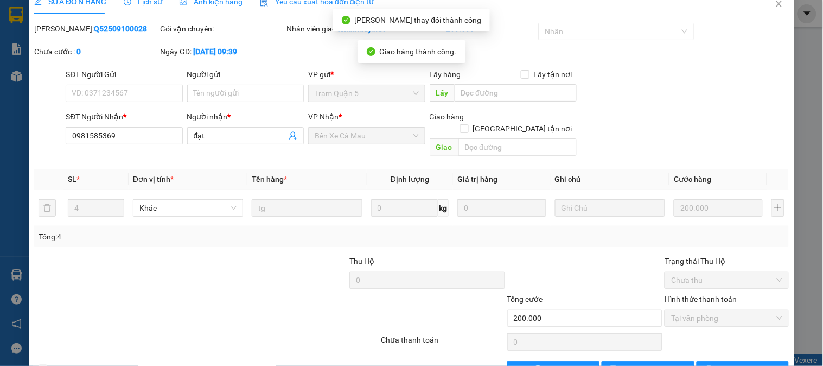
scroll to position [0, 0]
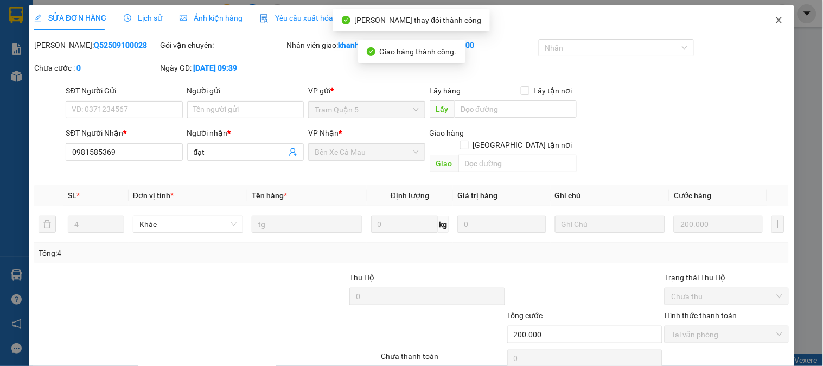
click at [764, 17] on span "Close" at bounding box center [779, 20] width 30 height 30
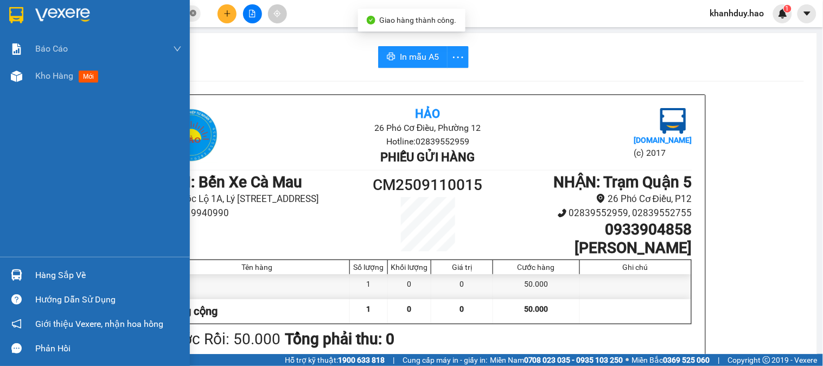
drag, startPoint x: 53, startPoint y: 78, endPoint x: 192, endPoint y: 14, distance: 152.9
click at [54, 77] on span "Kho hàng" at bounding box center [54, 76] width 38 height 10
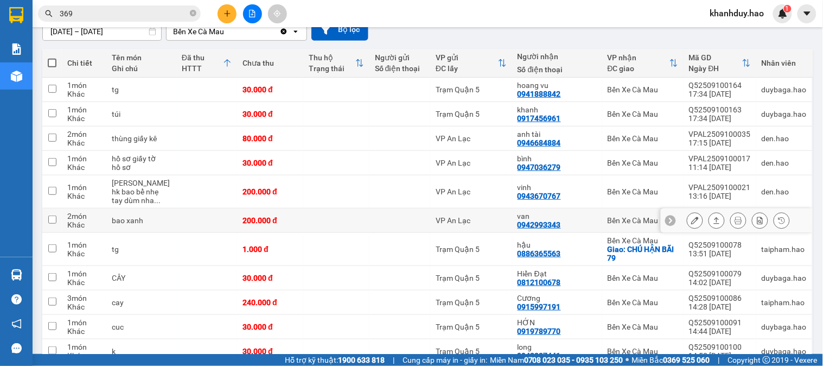
scroll to position [120, 0]
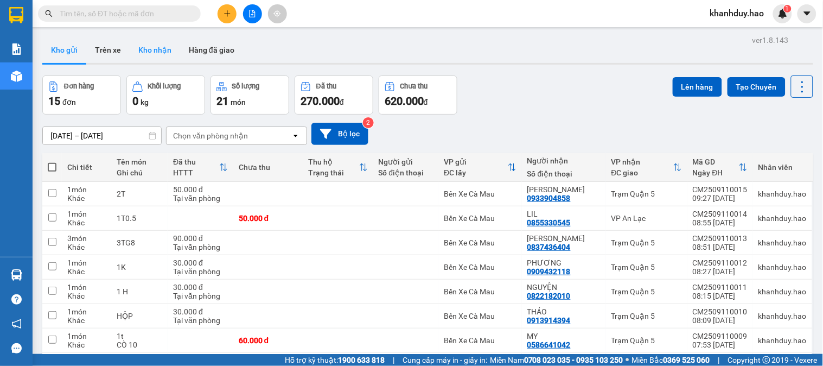
click at [139, 54] on button "Kho nhận" at bounding box center [155, 50] width 50 height 26
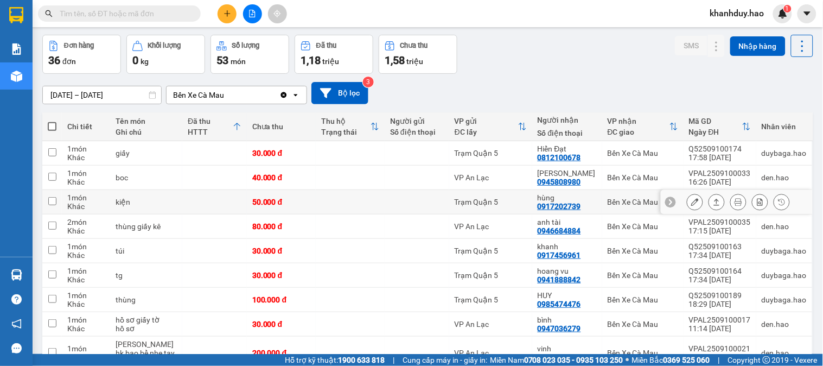
scroll to position [60, 0]
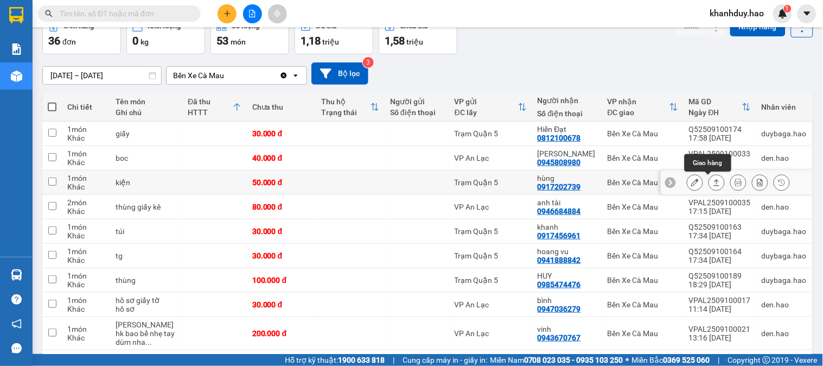
click at [709, 184] on button at bounding box center [716, 182] width 15 height 19
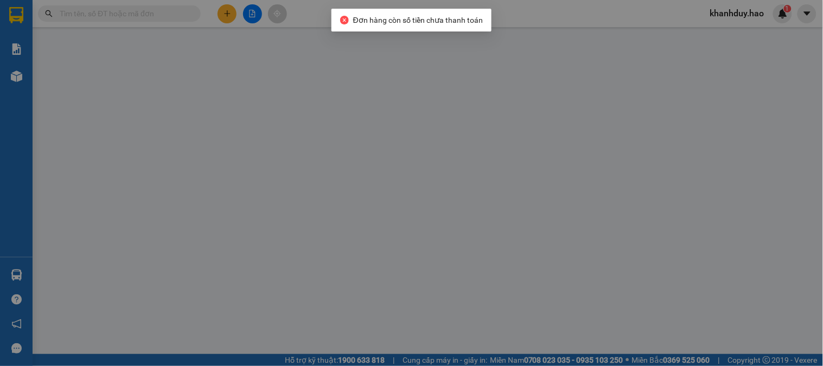
type input "0917202739"
type input "hùng"
type input "50.000"
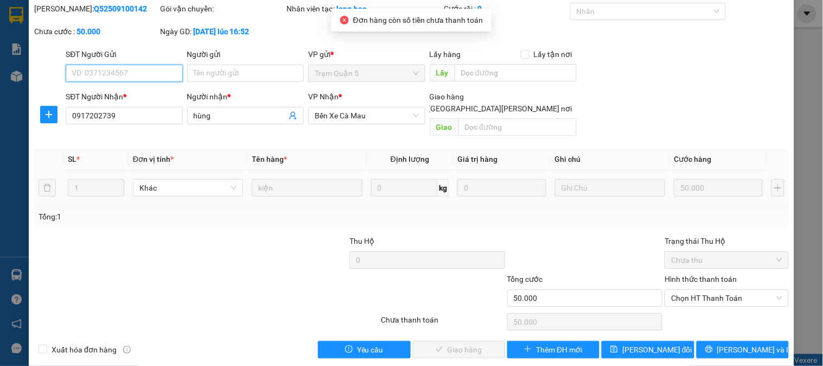
scroll to position [38, 0]
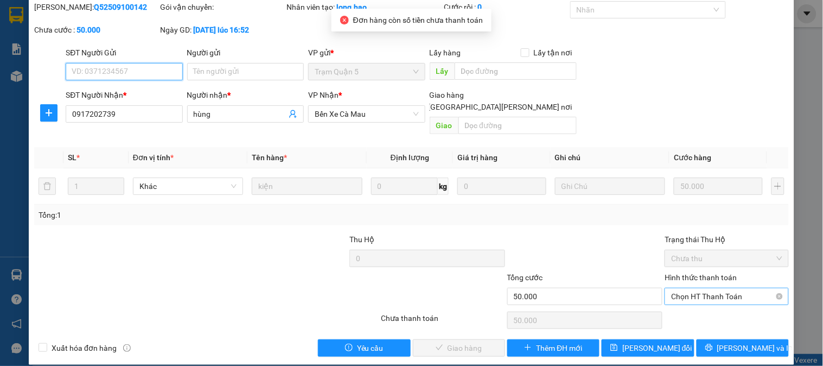
click at [706, 289] on span "Chọn HT Thanh Toán" at bounding box center [726, 296] width 111 height 16
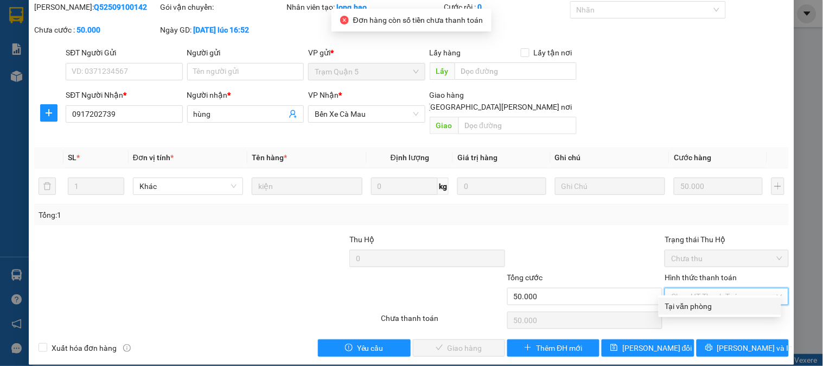
click at [697, 296] on div "Total Paid Fee 0 Total UnPaid Fee 50.000 Cash Collection Total Fee Mã ĐH: Q5250…" at bounding box center [411, 178] width 755 height 355
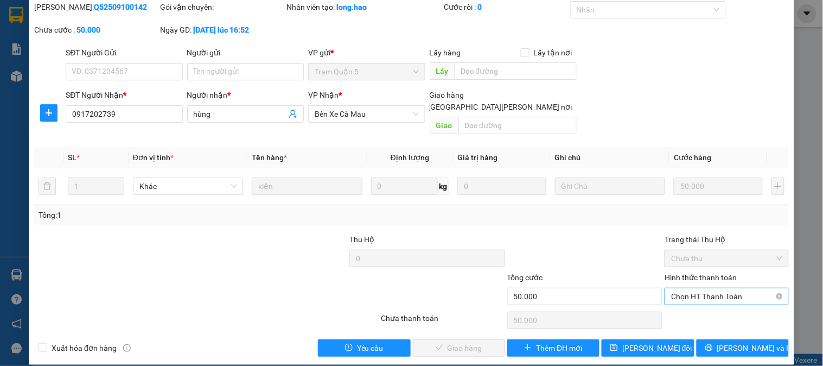
click at [690, 288] on span "Chọn HT Thanh Toán" at bounding box center [726, 296] width 111 height 16
drag, startPoint x: 680, startPoint y: 308, endPoint x: 480, endPoint y: 309, distance: 200.2
click at [679, 308] on div "Tại văn phòng" at bounding box center [720, 306] width 110 height 12
type input "0"
click at [463, 329] on button "Lưu và Giao hàng" at bounding box center [459, 347] width 92 height 17
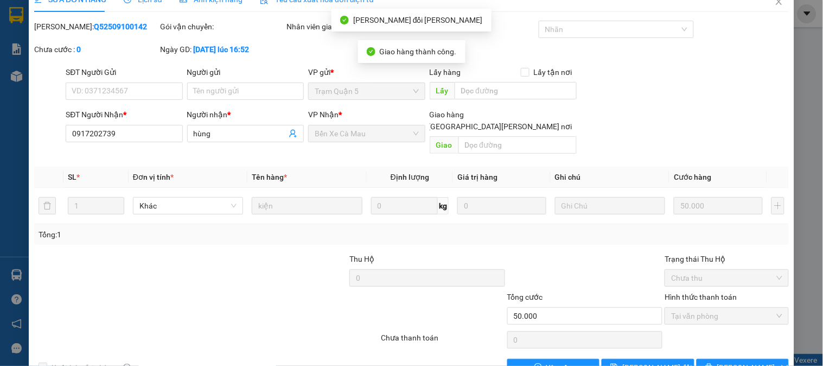
scroll to position [0, 0]
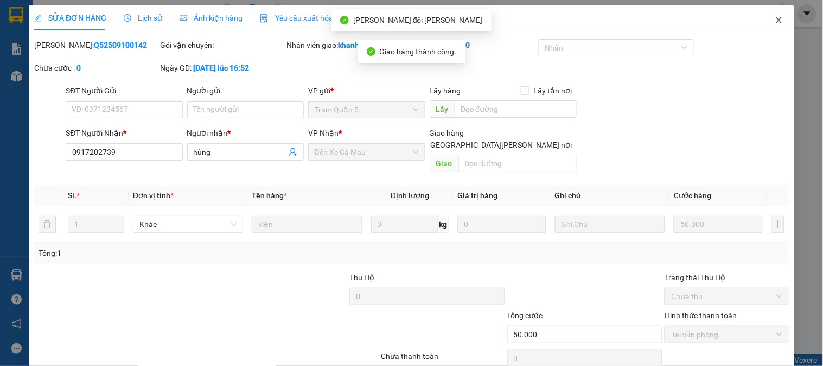
click at [741, 22] on icon "close" at bounding box center [779, 20] width 9 height 9
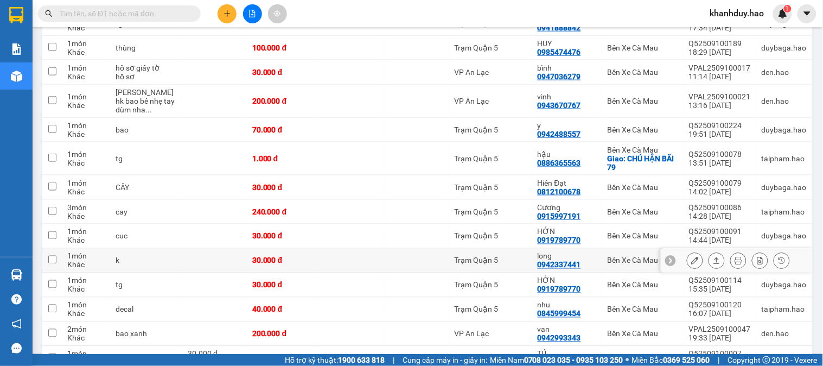
scroll to position [361, 0]
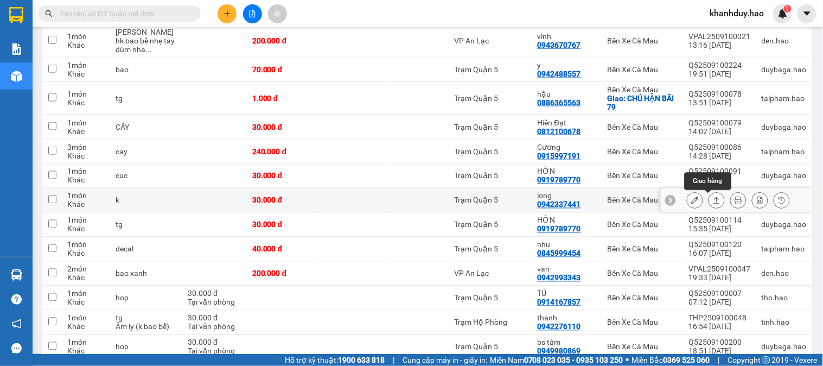
click at [714, 203] on icon at bounding box center [717, 200] width 6 height 7
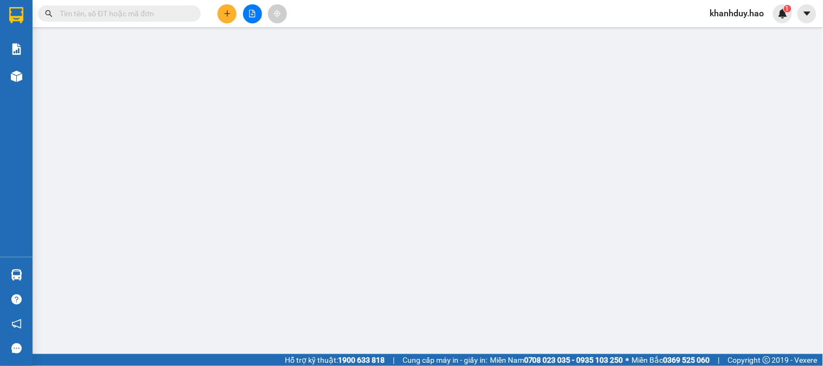
type input "0942337441"
type input "long"
type input "30.000"
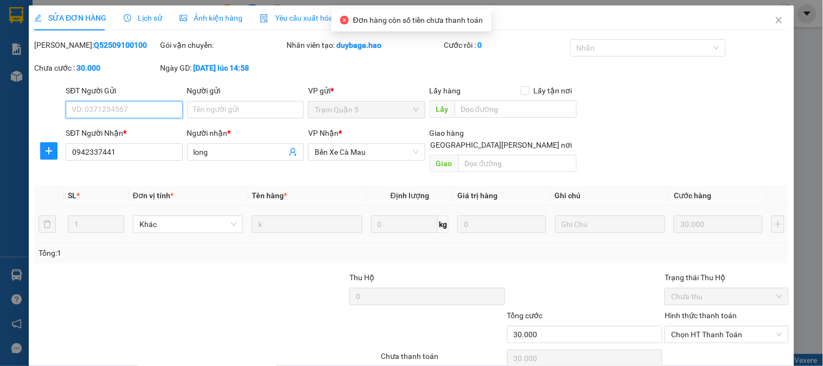
scroll to position [38, 0]
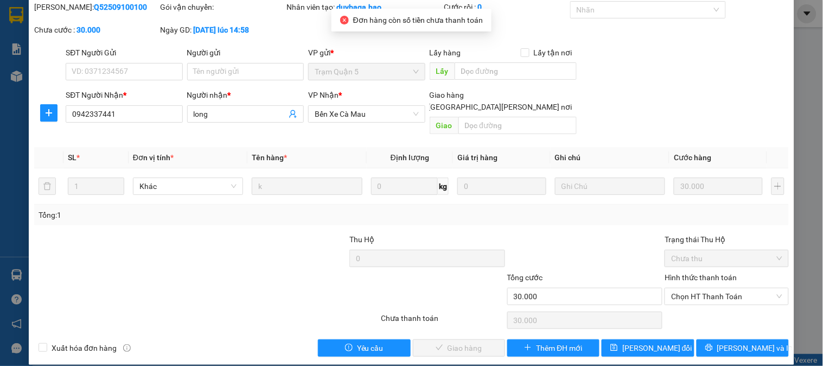
click at [704, 273] on div "Hình thức thanh toán" at bounding box center [727, 279] width 124 height 16
click at [710, 289] on span "Chọn HT Thanh Toán" at bounding box center [726, 296] width 111 height 16
drag, startPoint x: 707, startPoint y: 294, endPoint x: 584, endPoint y: 300, distance: 122.8
click at [679, 310] on div "Tại văn phòng" at bounding box center [720, 306] width 110 height 12
type input "0"
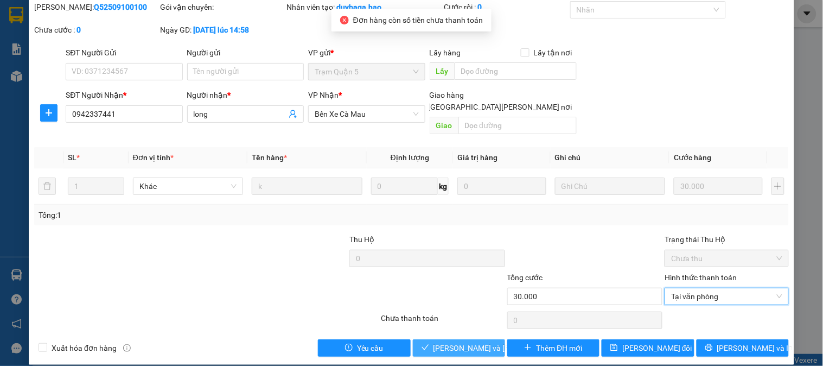
drag, startPoint x: 474, startPoint y: 338, endPoint x: 473, endPoint y: 316, distance: 22.3
click at [474, 329] on span "Lưu và Giao hàng" at bounding box center [507, 348] width 146 height 12
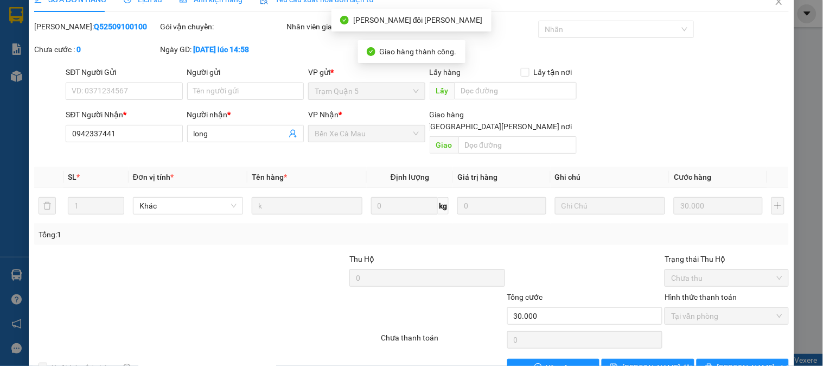
scroll to position [0, 0]
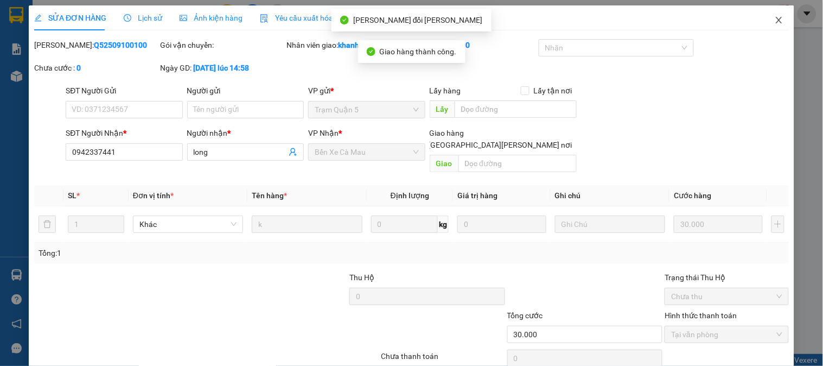
click at [741, 20] on icon "close" at bounding box center [779, 20] width 9 height 9
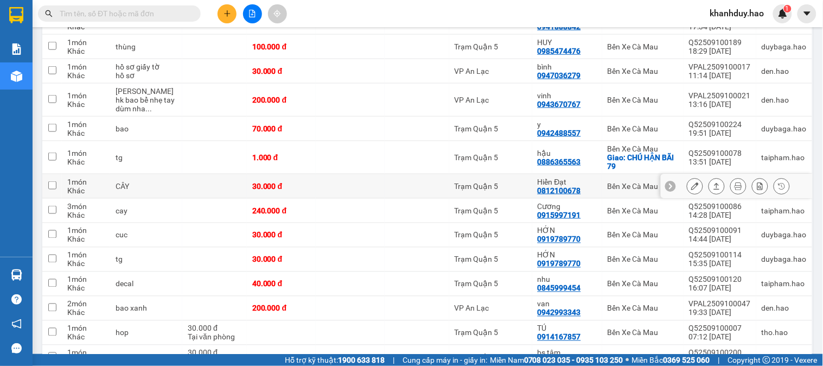
scroll to position [362, 0]
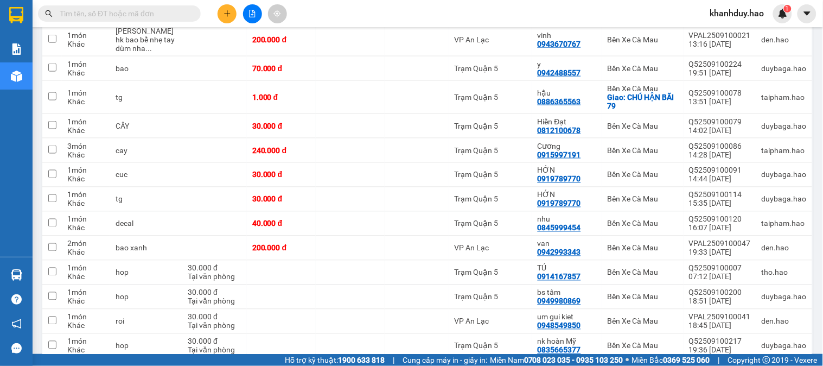
click at [161, 12] on input "text" at bounding box center [124, 14] width 128 height 12
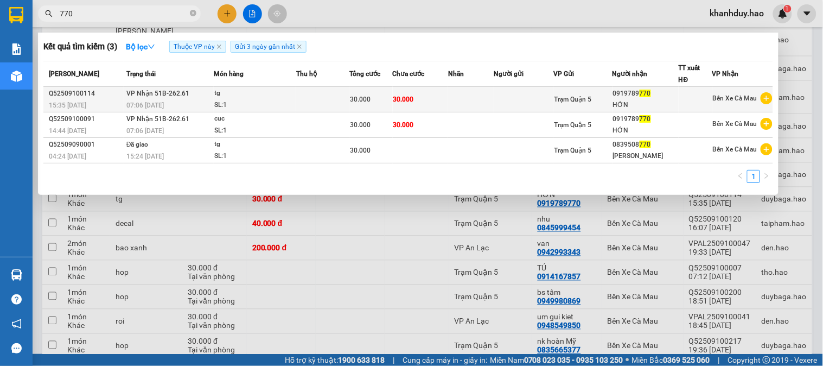
type input "770"
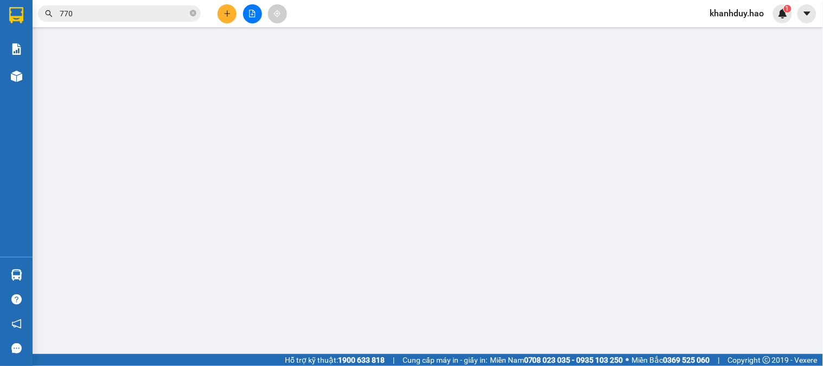
type input "0919789770"
type input "HỚN"
type input "30.000"
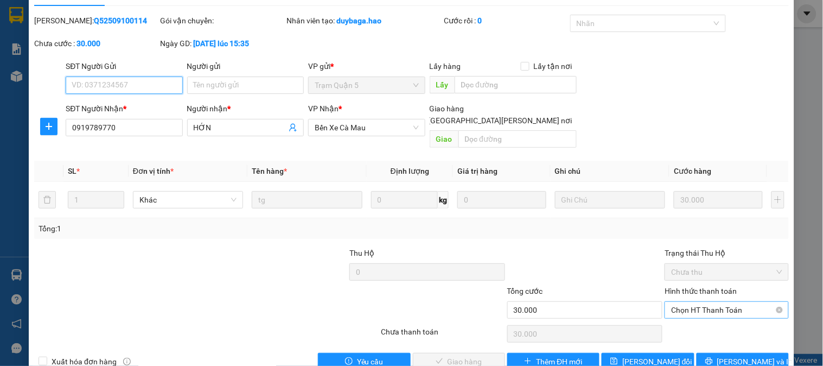
scroll to position [38, 0]
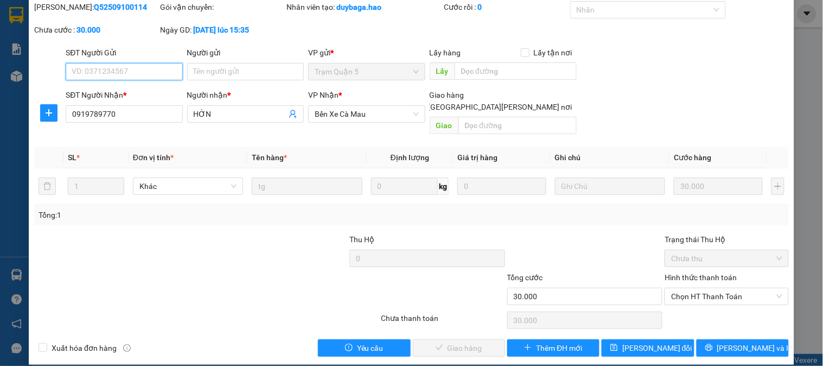
drag, startPoint x: 697, startPoint y: 275, endPoint x: 698, endPoint y: 295, distance: 19.6
click at [698, 288] on div "Chọn HT Thanh Toán" at bounding box center [727, 296] width 124 height 17
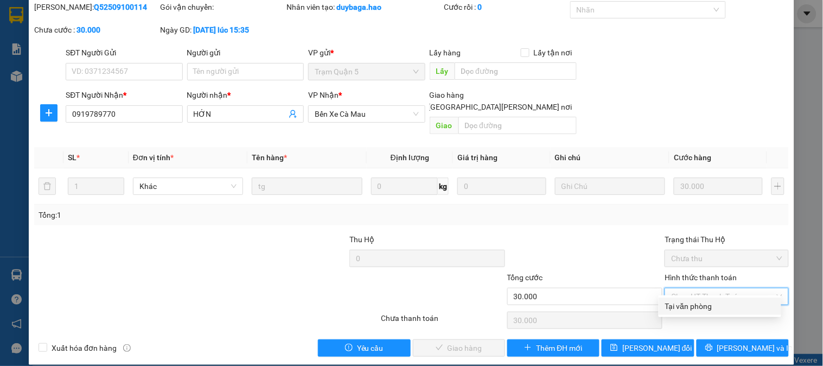
drag, startPoint x: 696, startPoint y: 300, endPoint x: 625, endPoint y: 315, distance: 72.6
click at [696, 302] on div "Tại văn phòng" at bounding box center [720, 306] width 110 height 12
type input "0"
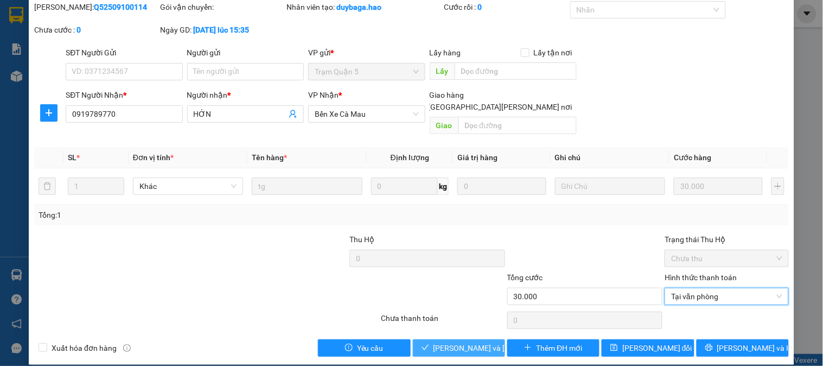
click at [436, 329] on span "Lưu và Giao hàng" at bounding box center [507, 348] width 146 height 12
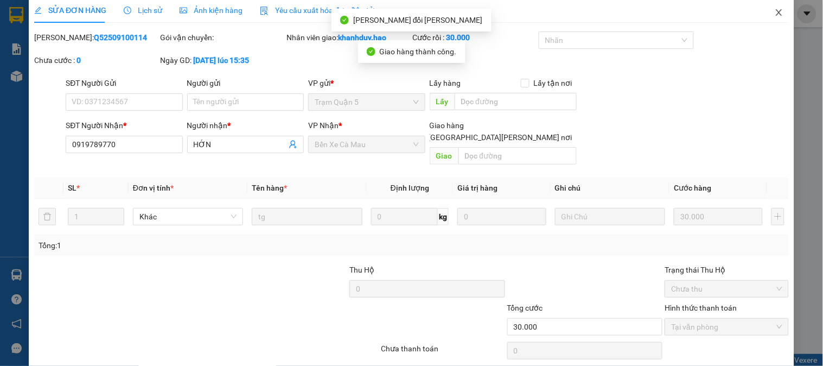
scroll to position [0, 0]
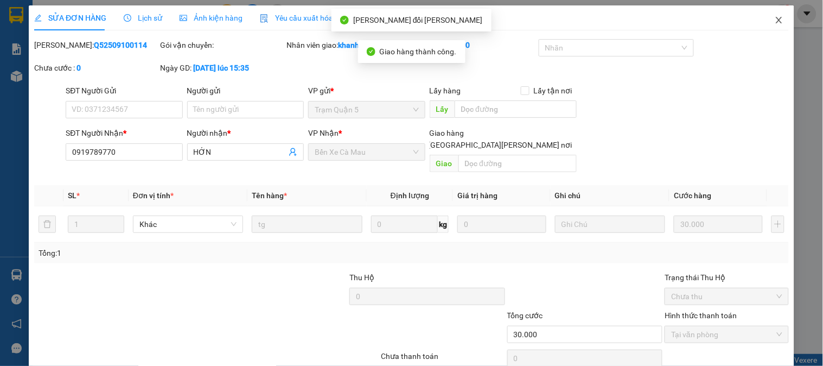
click at [741, 24] on span "Close" at bounding box center [779, 20] width 30 height 30
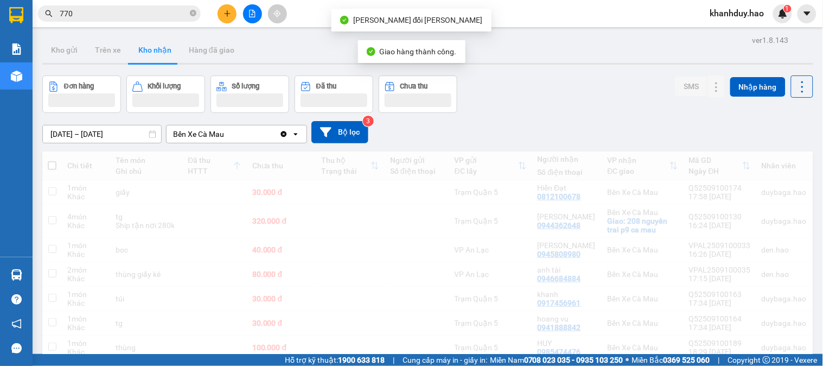
click at [158, 18] on input "770" at bounding box center [124, 14] width 128 height 12
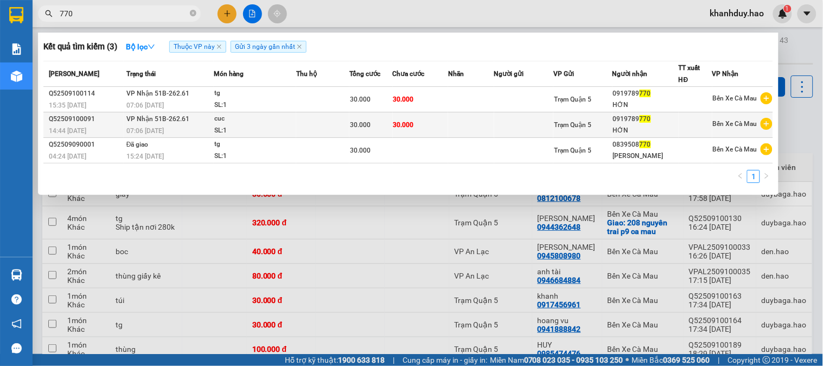
click at [250, 123] on div "cuc" at bounding box center [254, 119] width 81 height 12
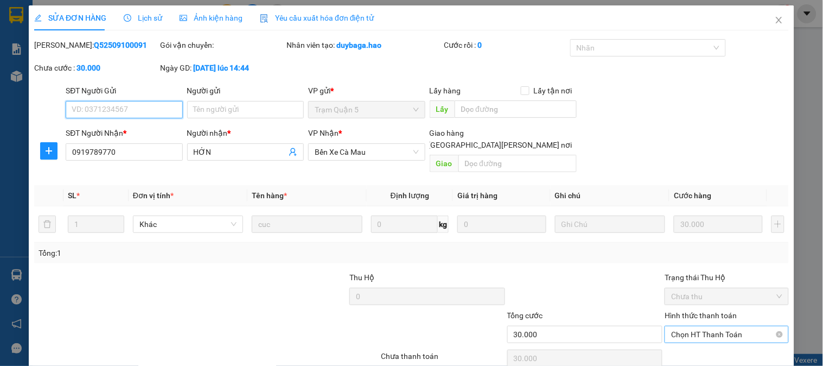
click at [679, 326] on span "Chọn HT Thanh Toán" at bounding box center [726, 334] width 111 height 16
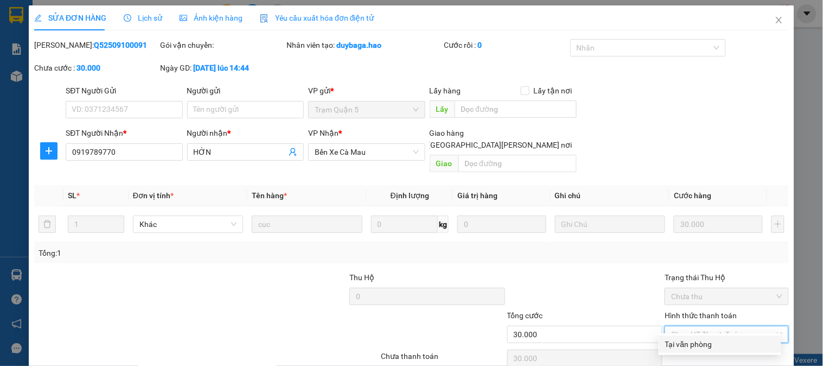
click at [683, 329] on div "Tại văn phòng" at bounding box center [720, 344] width 110 height 12
type input "0"
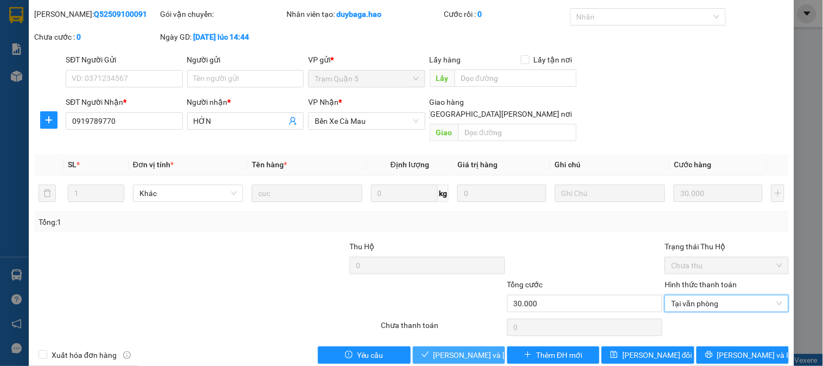
scroll to position [38, 0]
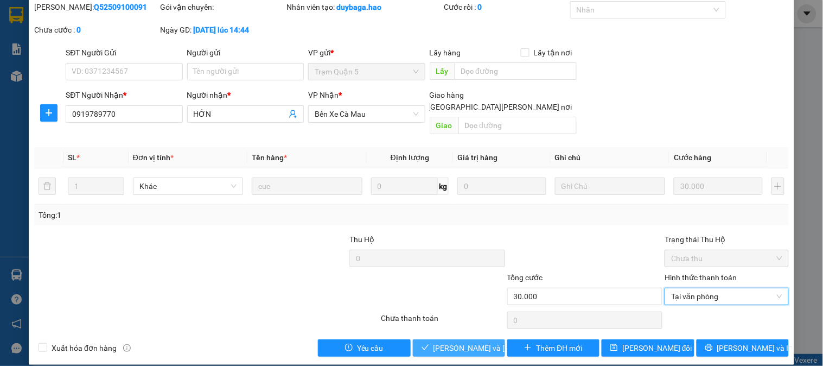
click at [453, 329] on button "Lưu và Giao hàng" at bounding box center [459, 347] width 92 height 17
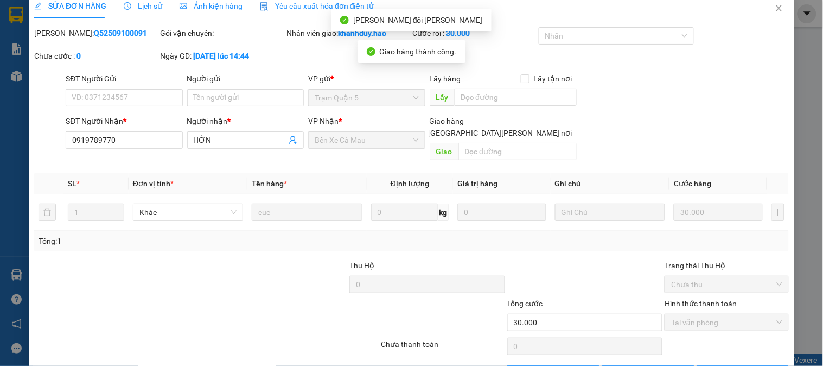
scroll to position [0, 0]
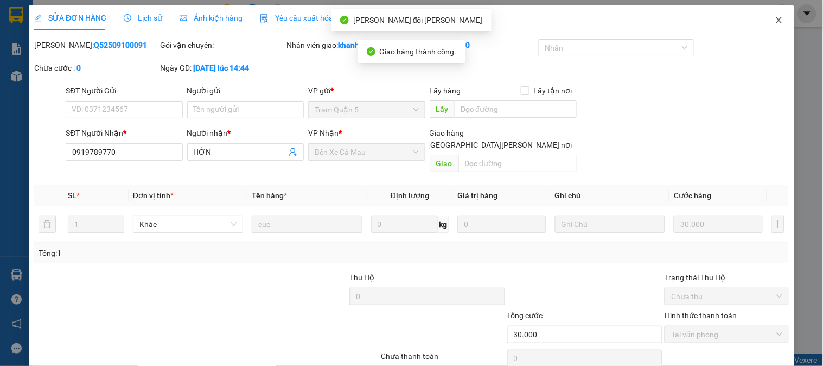
click at [741, 21] on icon "close" at bounding box center [779, 20] width 9 height 9
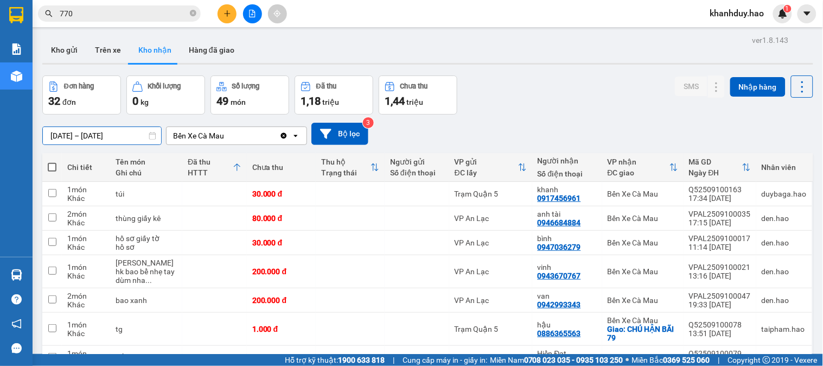
click at [98, 128] on input "[DATE] – [DATE]" at bounding box center [102, 135] width 118 height 17
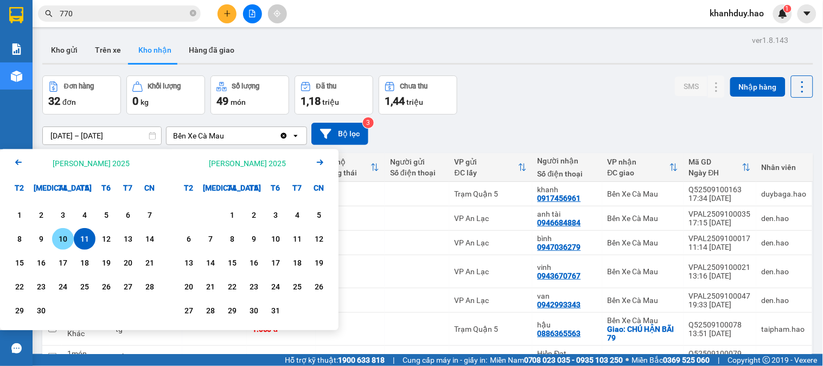
click at [55, 235] on div "10" at bounding box center [62, 238] width 15 height 13
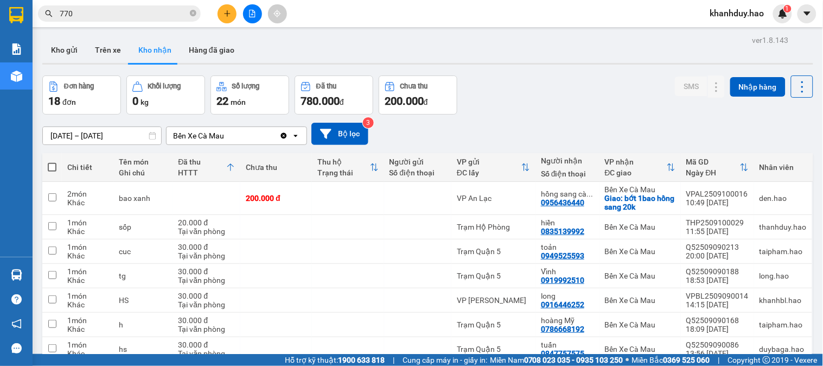
click at [126, 130] on input "[DATE] – [DATE]" at bounding box center [102, 135] width 118 height 17
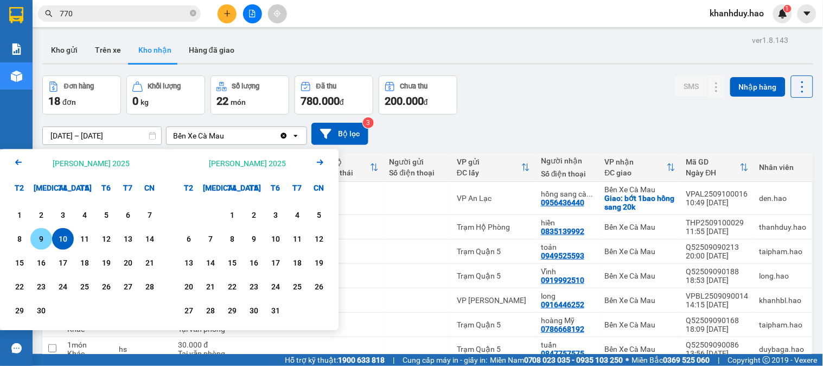
click at [43, 235] on div "9" at bounding box center [41, 238] width 15 height 13
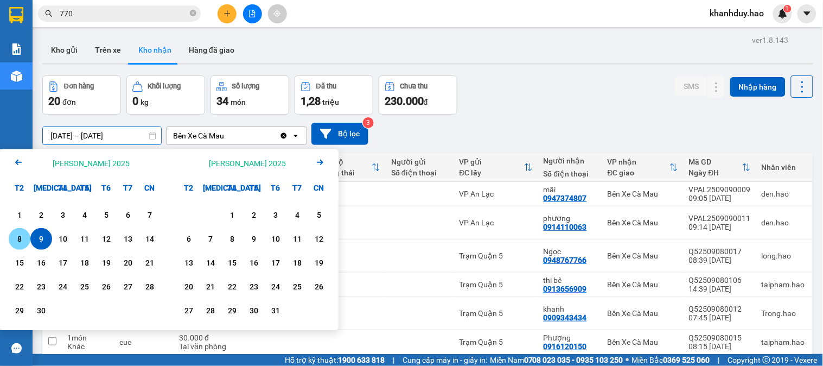
click at [21, 234] on div "8" at bounding box center [19, 238] width 15 height 13
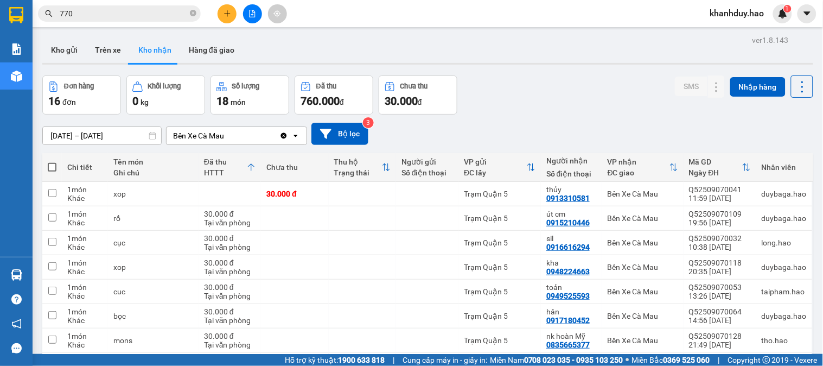
click at [109, 136] on input "[DATE] – [DATE]" at bounding box center [102, 135] width 118 height 17
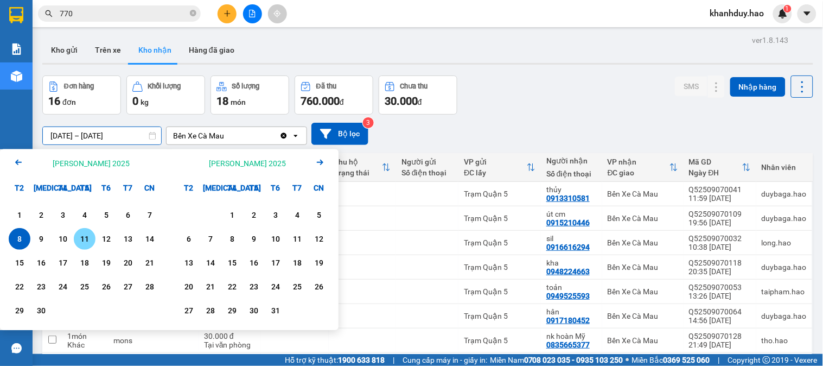
click at [78, 235] on div "11" at bounding box center [84, 238] width 15 height 13
type input "[DATE] – [DATE]"
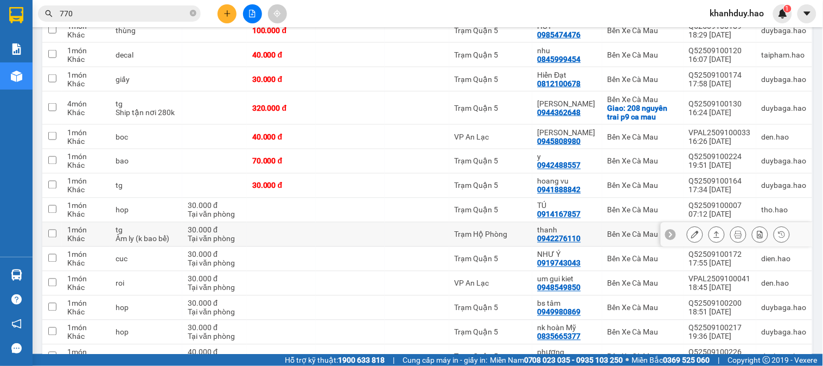
scroll to position [699, 0]
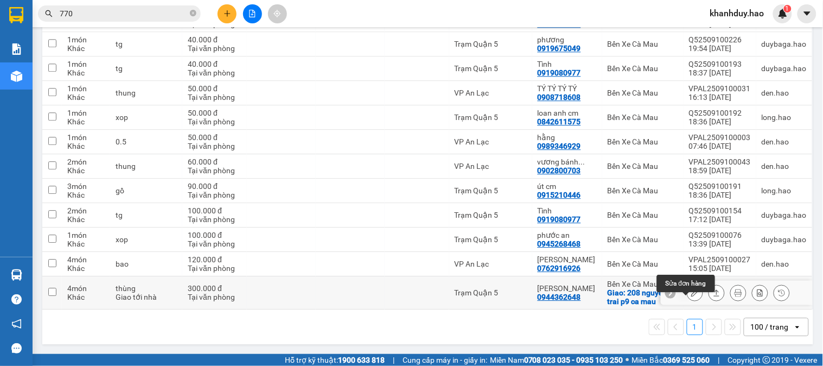
click at [691, 292] on icon at bounding box center [695, 293] width 8 height 8
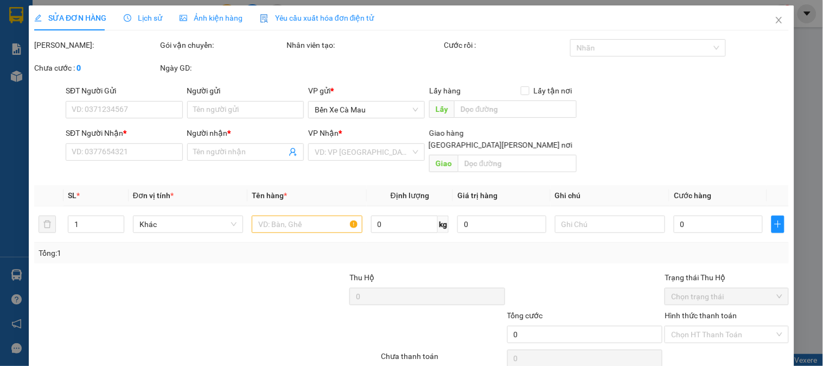
type input "0944362648"
type input "[PERSON_NAME]"
checkbox input "true"
type input "208 nguyên trai p9 ca mau"
type input "300.000"
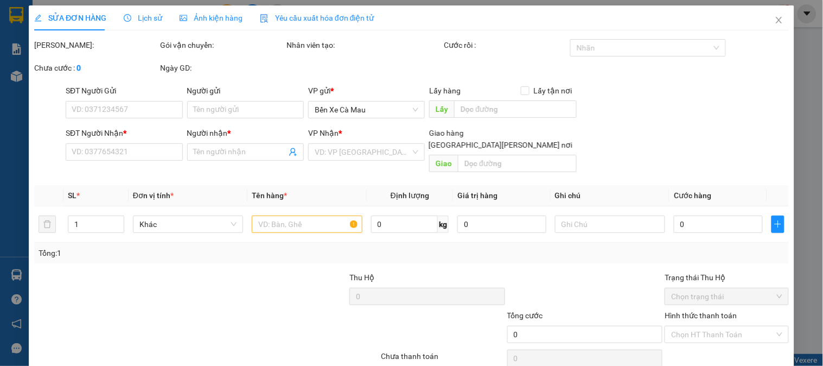
type input "0"
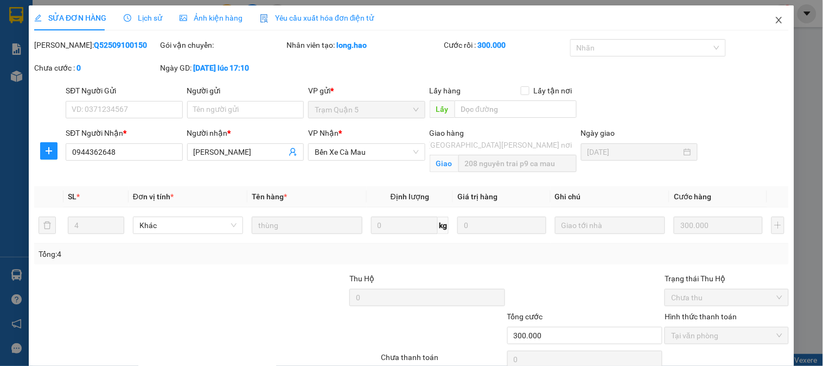
click at [741, 25] on span "Close" at bounding box center [779, 20] width 30 height 30
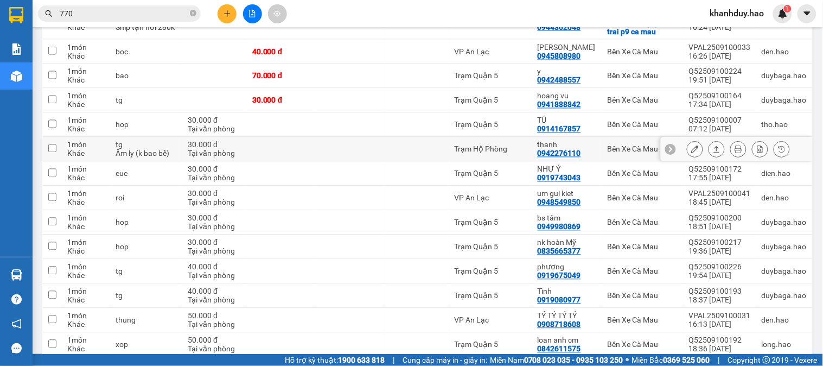
scroll to position [398, 0]
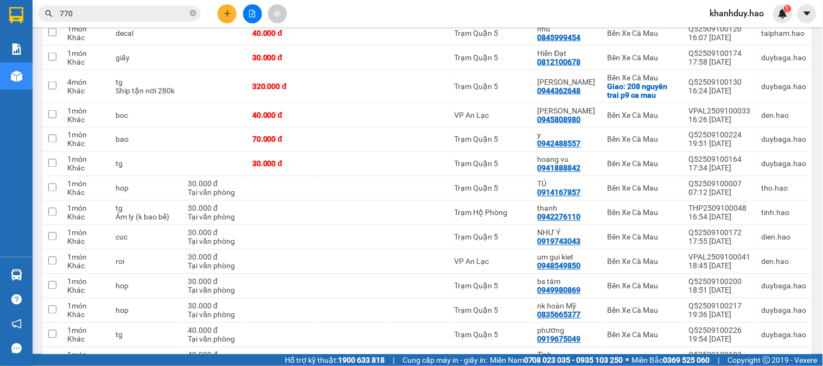
click at [224, 11] on icon "plus" at bounding box center [228, 14] width 8 height 8
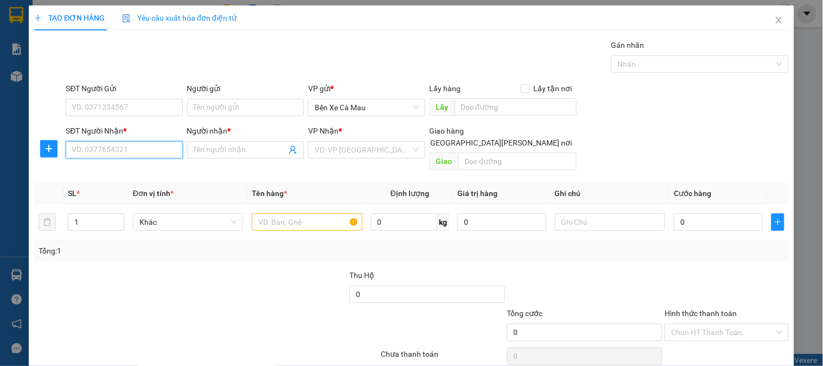
click at [128, 152] on input "SĐT Người Nhận *" at bounding box center [124, 149] width 117 height 17
click at [123, 174] on div "0876865026 - TRIỀU" at bounding box center [125, 171] width 107 height 12
type input "0876865026"
type input "TRIỀU"
type input "40.000"
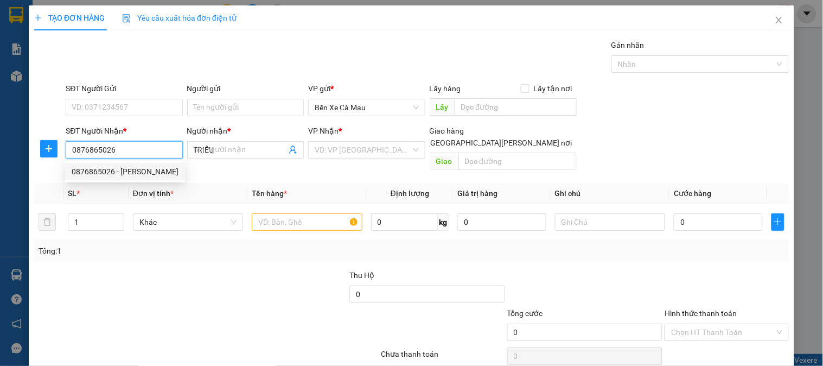
type input "40.000"
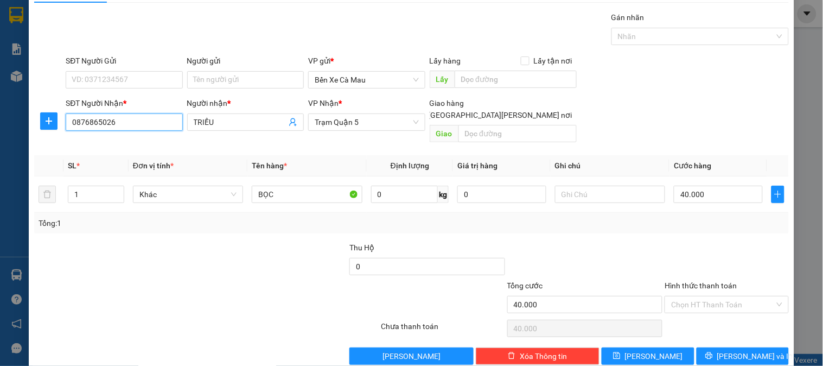
scroll to position [35, 0]
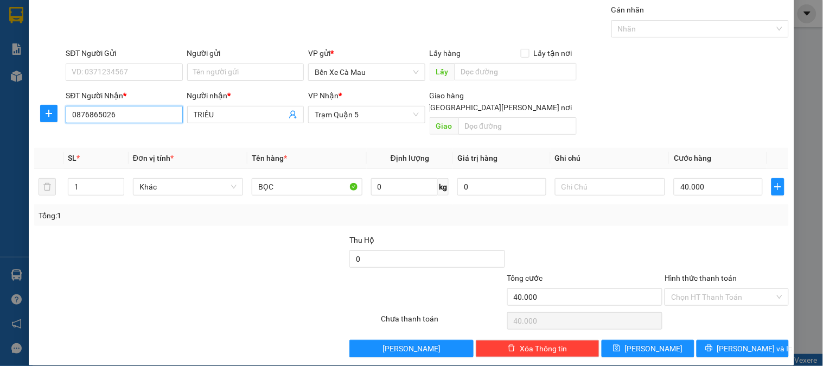
type input "0876865026"
click at [715, 329] on div "TẠO ĐƠN HÀNG Yêu cầu xuất hóa đơn điện tử Transit Pickup Surcharge Ids Transit …" at bounding box center [412, 167] width 766 height 395
click at [713, 329] on icon "printer" at bounding box center [709, 348] width 8 height 8
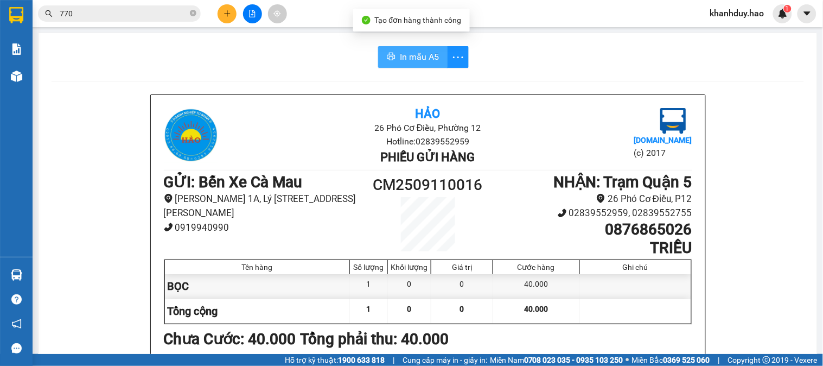
click at [418, 52] on span "In mẫu A5" at bounding box center [419, 57] width 39 height 14
click at [231, 20] on button at bounding box center [227, 13] width 19 height 19
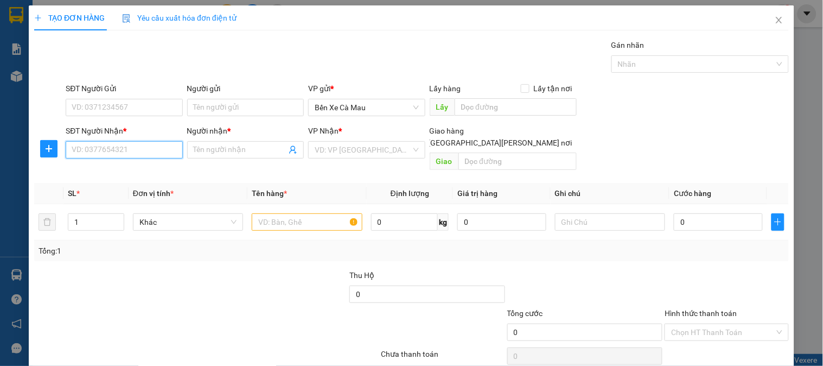
click at [145, 147] on input "SĐT Người Nhận *" at bounding box center [124, 149] width 117 height 17
click at [124, 167] on div "0942777165 - trung" at bounding box center [123, 171] width 103 height 12
type input "0942777165"
type input "trung"
type input "20.000"
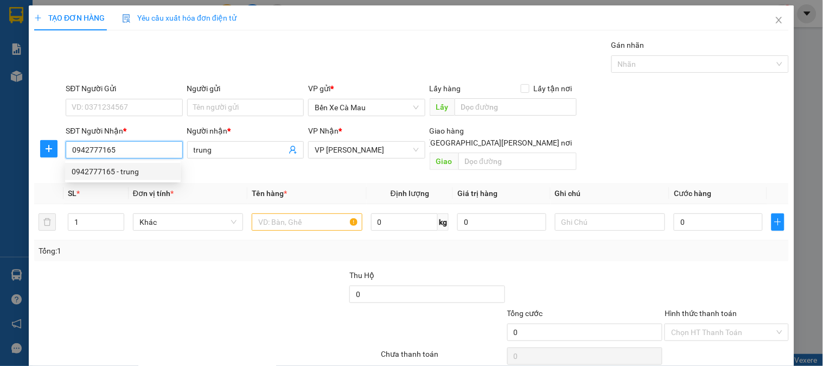
type input "20.000"
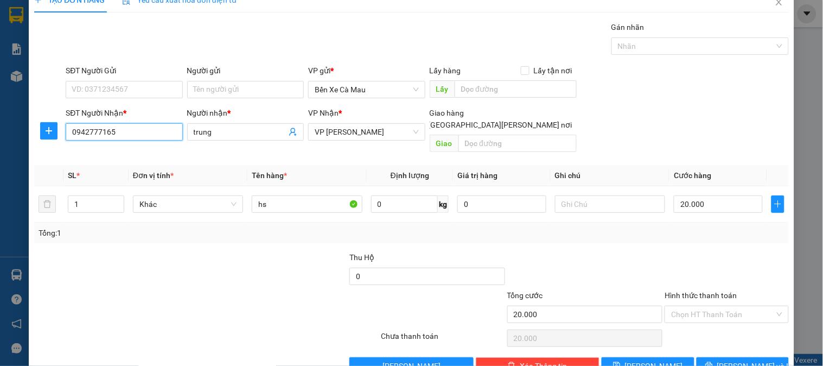
scroll to position [35, 0]
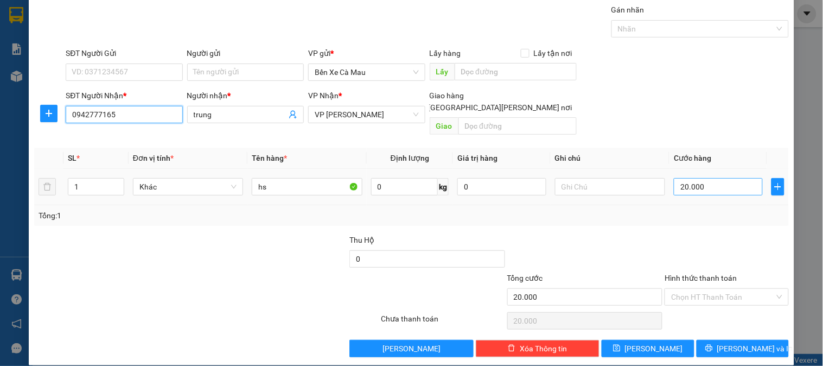
type input "0942777165"
type input "0"
drag, startPoint x: 706, startPoint y: 176, endPoint x: 706, endPoint y: 170, distance: 6.0
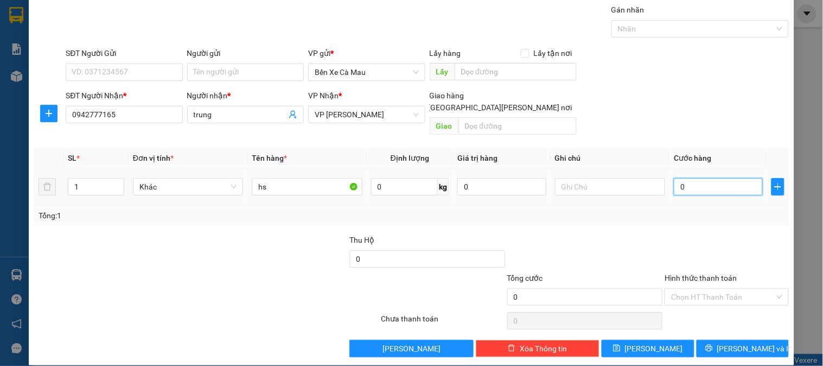
click at [706, 178] on input "0" at bounding box center [718, 186] width 89 height 17
type input "3"
type input "003"
type input "30"
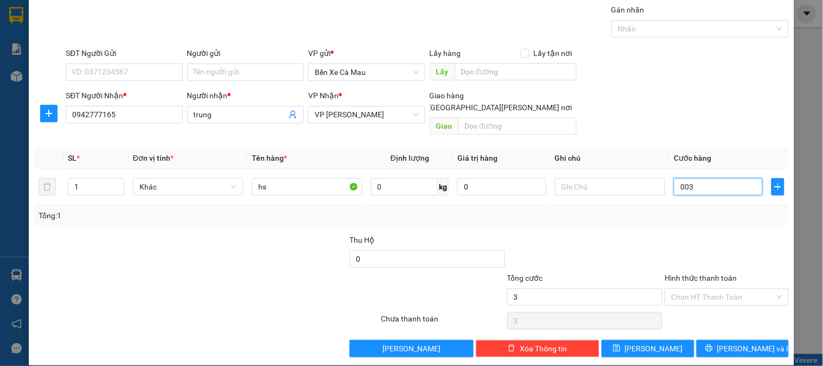
type input "30"
type input "0.030"
click at [725, 156] on div "Transit Pickup Surcharge Ids Transit Deliver Surcharge Ids Transit Deliver Surc…" at bounding box center [411, 180] width 755 height 353
type input "30.000"
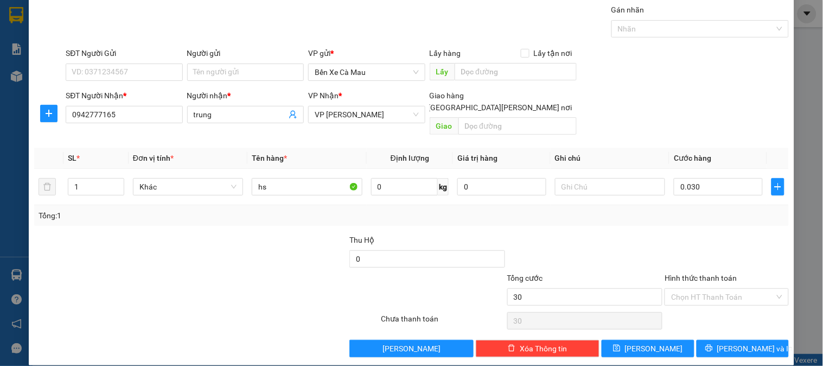
type input "30.000"
drag, startPoint x: 719, startPoint y: 281, endPoint x: 717, endPoint y: 291, distance: 10.0
click at [719, 289] on input "Hình thức thanh toán" at bounding box center [722, 297] width 103 height 16
drag, startPoint x: 713, startPoint y: 301, endPoint x: 713, endPoint y: 322, distance: 21.7
click at [713, 301] on div "Tại văn phòng" at bounding box center [720, 307] width 110 height 12
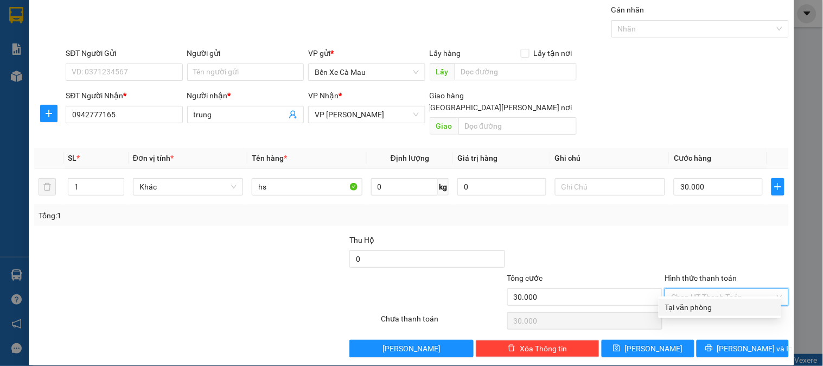
type input "0"
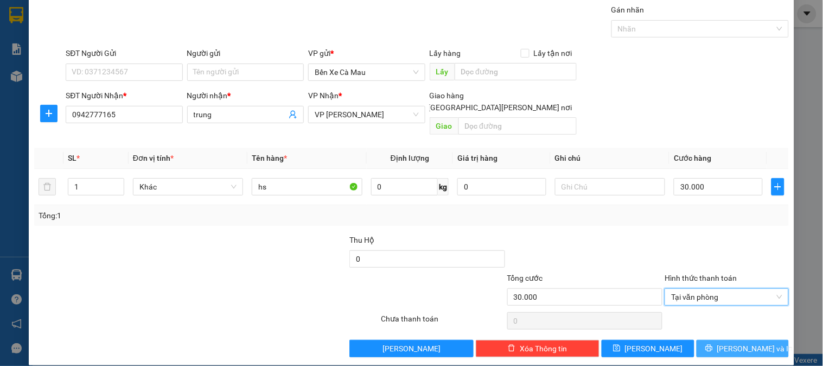
click at [713, 329] on icon "printer" at bounding box center [709, 348] width 8 height 8
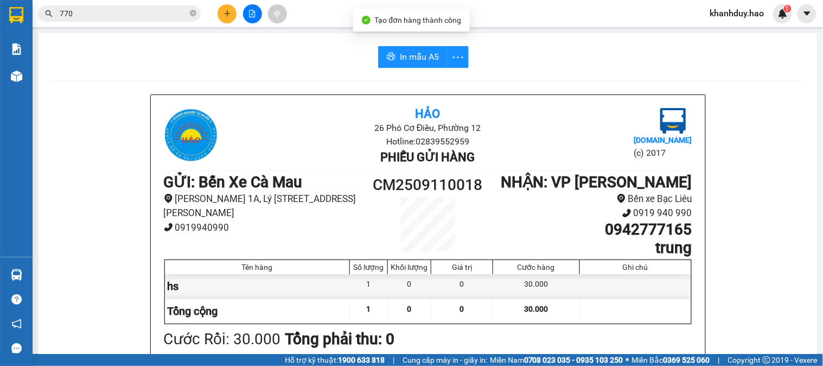
drag, startPoint x: 429, startPoint y: 81, endPoint x: 411, endPoint y: 45, distance: 40.3
click at [429, 81] on div at bounding box center [428, 81] width 753 height 1
click at [413, 53] on span "In mẫu A5" at bounding box center [419, 57] width 39 height 14
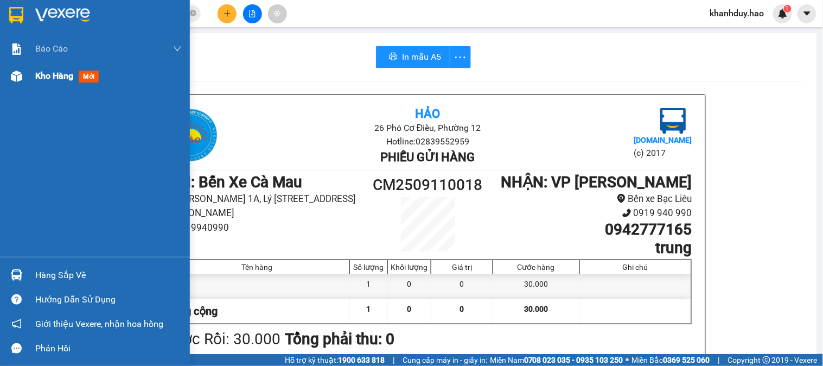
click at [33, 84] on div "Kho hàng mới" at bounding box center [95, 75] width 190 height 27
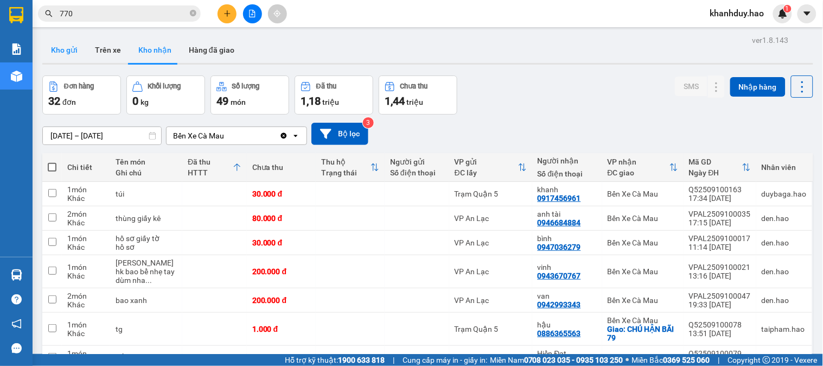
click at [61, 50] on button "Kho gửi" at bounding box center [64, 50] width 44 height 26
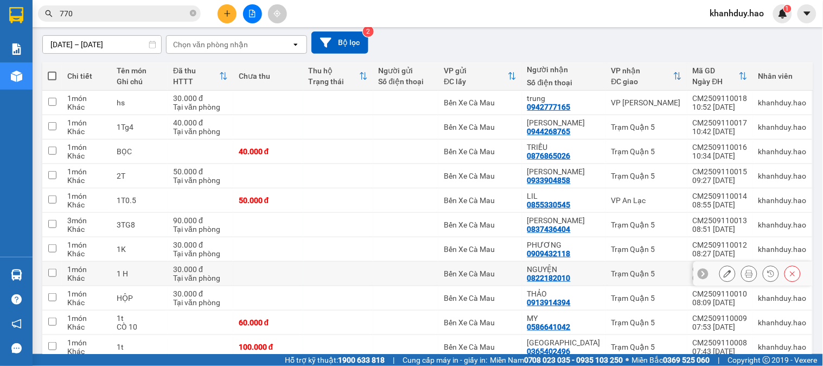
scroll to position [80, 0]
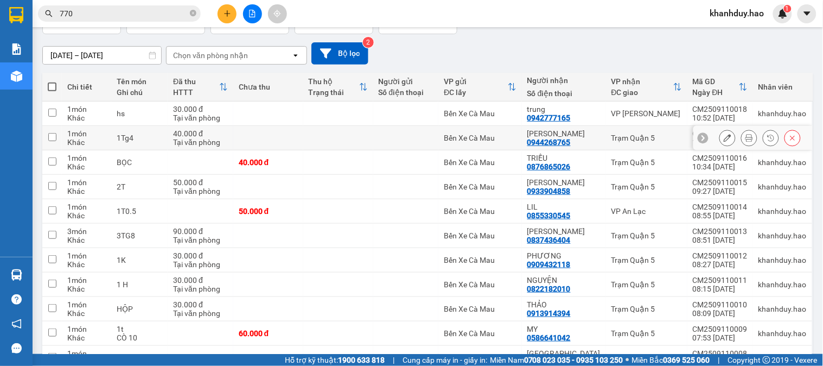
click at [729, 137] on div at bounding box center [759, 138] width 81 height 16
click at [741, 144] on button at bounding box center [749, 138] width 15 height 19
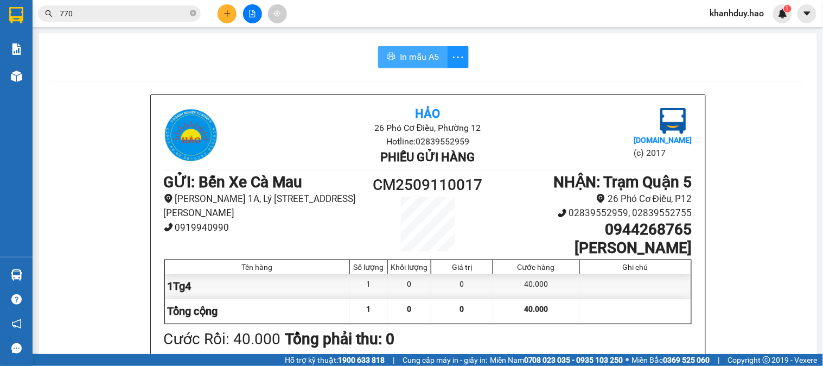
click at [410, 60] on span "In mẫu A5" at bounding box center [419, 57] width 39 height 14
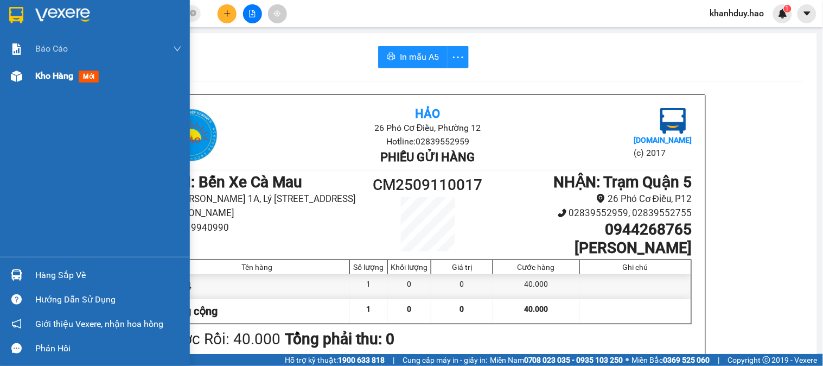
click at [33, 84] on div "Kho hàng mới" at bounding box center [95, 75] width 190 height 27
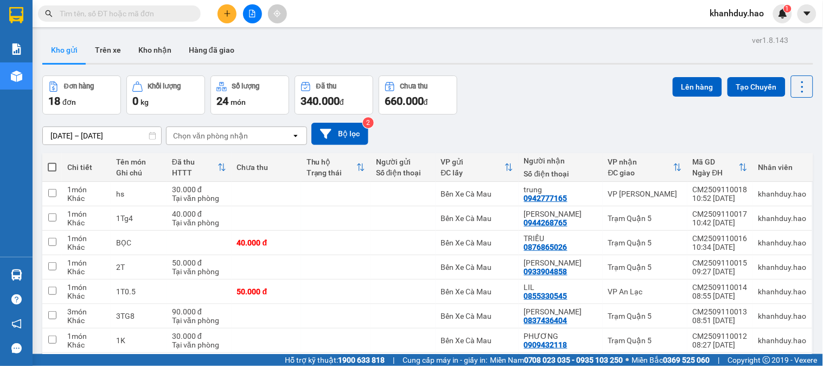
click at [143, 20] on span at bounding box center [119, 13] width 163 height 16
drag, startPoint x: 142, startPoint y: 15, endPoint x: 135, endPoint y: 7, distance: 11.1
click at [138, 12] on input "text" at bounding box center [124, 14] width 128 height 12
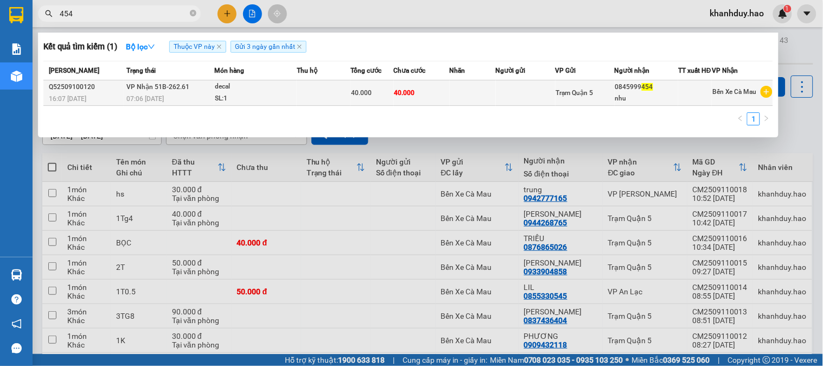
type input "454"
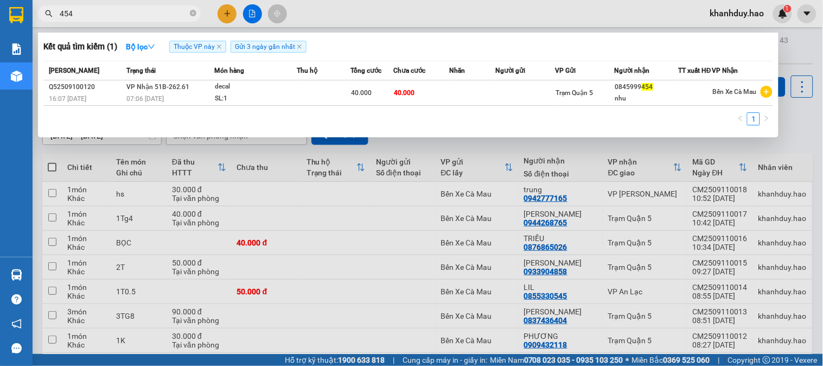
click at [414, 102] on td "40.000" at bounding box center [422, 93] width 56 height 26
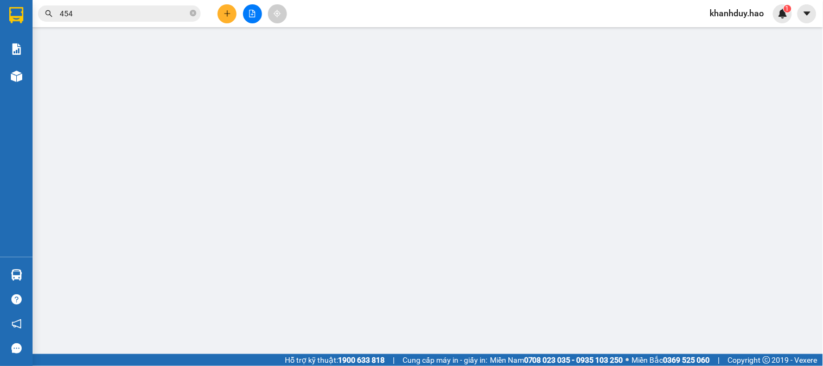
type input "0845999454"
type input "nhu"
type input "40.000"
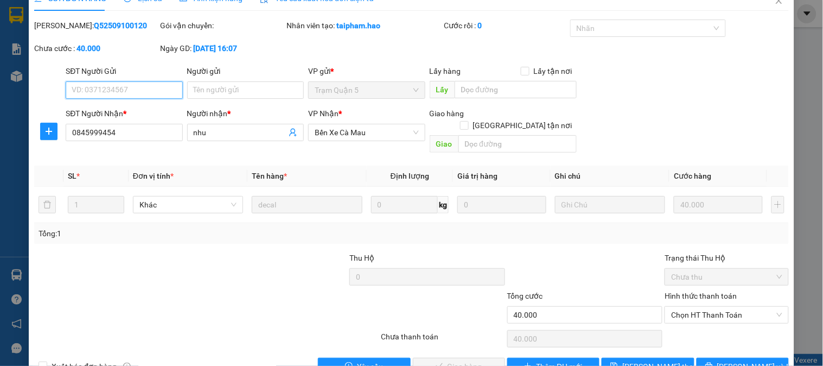
scroll to position [38, 0]
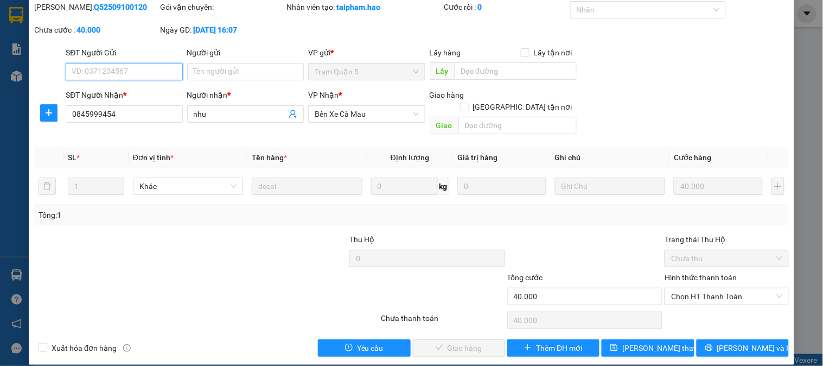
click at [712, 291] on span "Chọn HT Thanh Toán" at bounding box center [726, 296] width 111 height 16
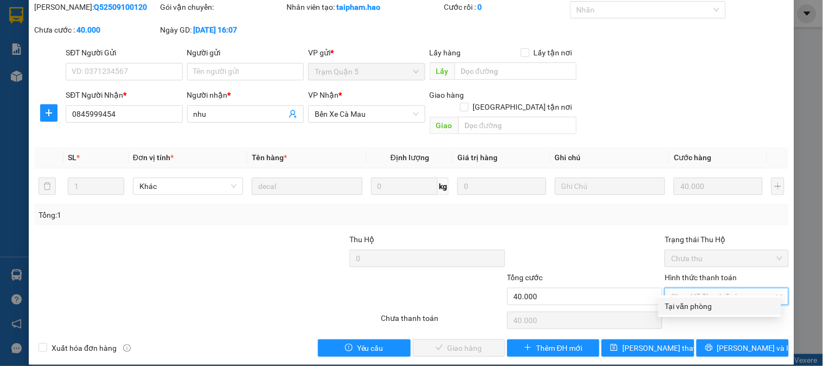
click at [702, 305] on div "Tại văn phòng" at bounding box center [720, 306] width 110 height 12
type input "0"
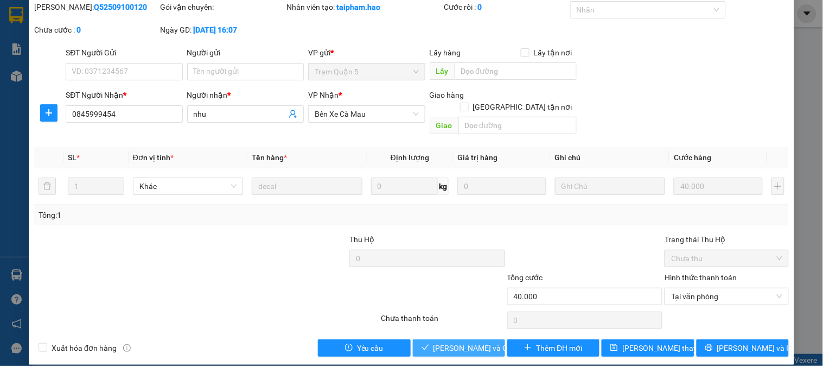
click at [446, 339] on button "Lưu và Giao hàng" at bounding box center [459, 347] width 92 height 17
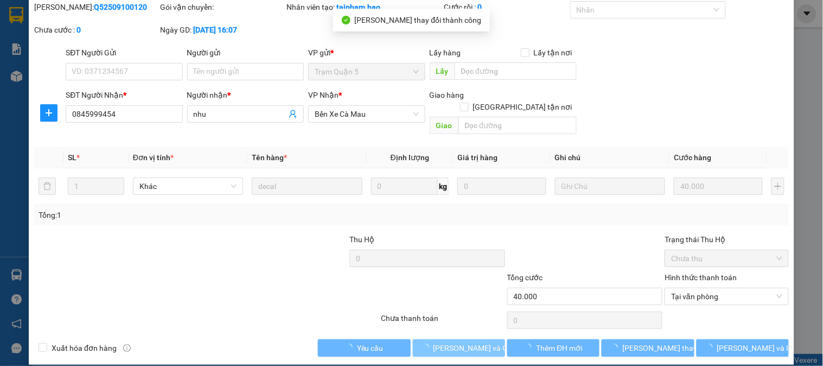
scroll to position [0, 0]
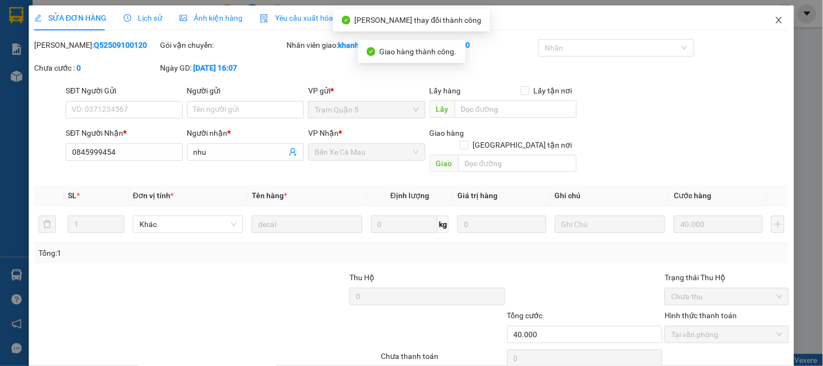
click at [766, 14] on span "Close" at bounding box center [779, 20] width 30 height 30
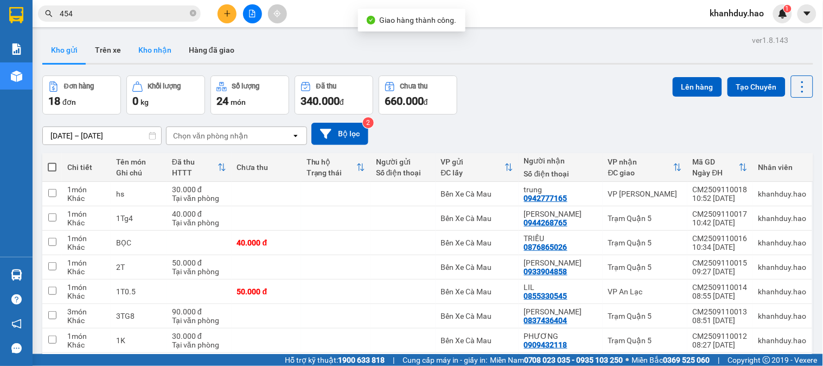
click at [155, 46] on button "Kho nhận" at bounding box center [155, 50] width 50 height 26
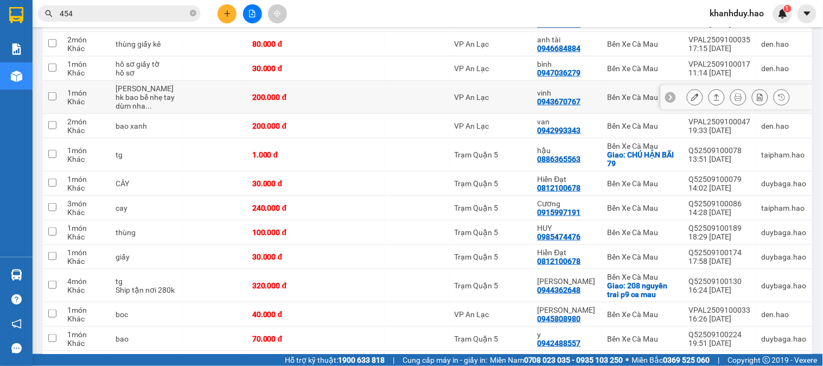
scroll to position [241, 0]
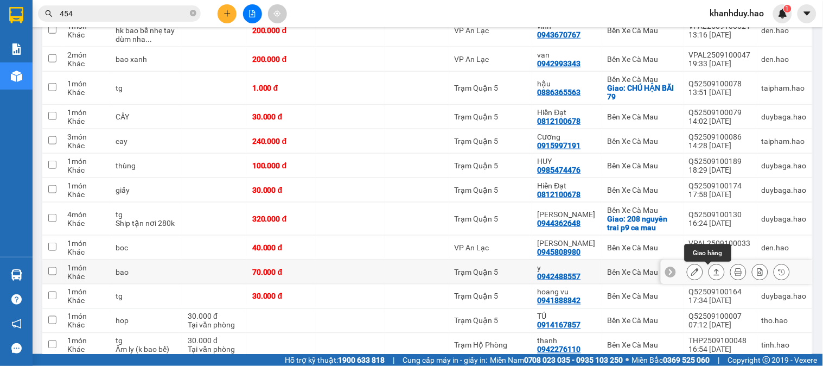
click at [709, 274] on button at bounding box center [716, 272] width 15 height 19
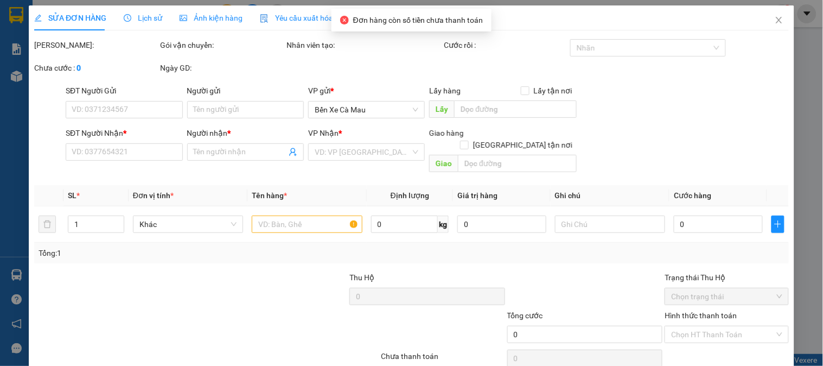
type input "0942488557"
type input "y"
type input "70.000"
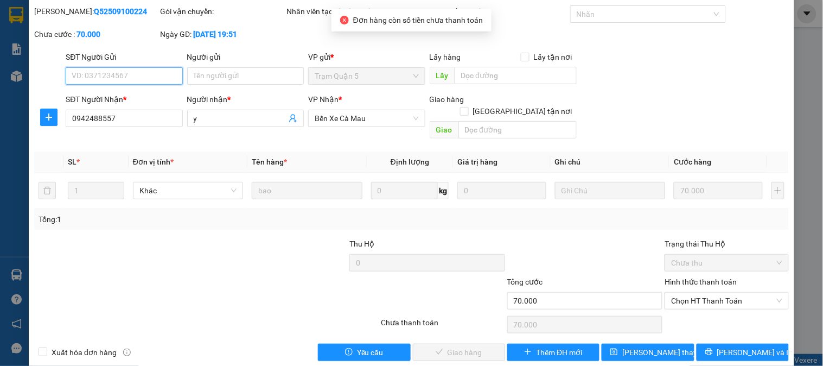
scroll to position [38, 0]
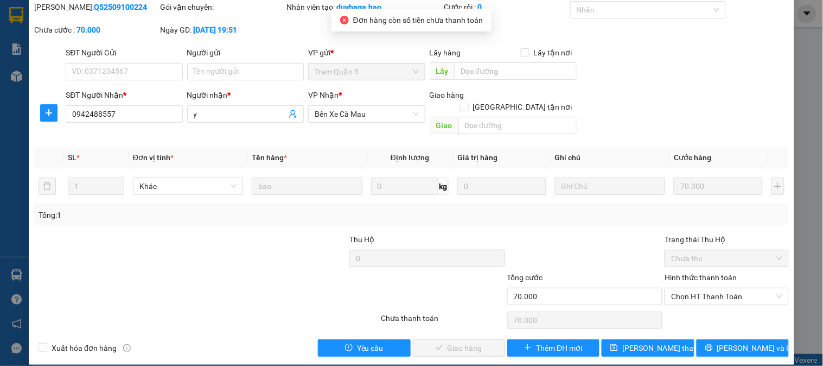
click at [698, 295] on div "Hình thức thanh toán Chọn HT Thanh Toán" at bounding box center [727, 290] width 124 height 38
click at [698, 288] on span "Chọn HT Thanh Toán" at bounding box center [726, 296] width 111 height 16
click at [673, 311] on div "Tại văn phòng" at bounding box center [720, 306] width 110 height 12
type input "0"
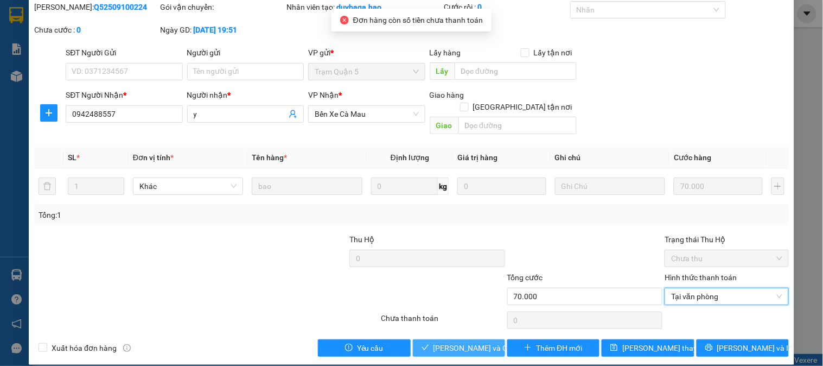
click at [473, 342] on span "Lưu và Giao hàng" at bounding box center [486, 348] width 104 height 12
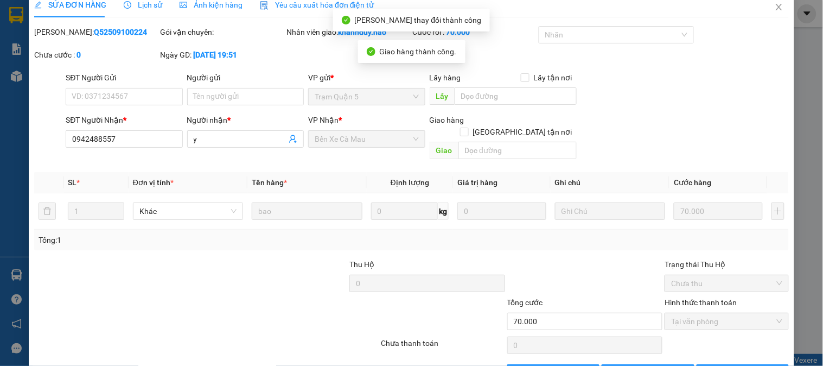
scroll to position [0, 0]
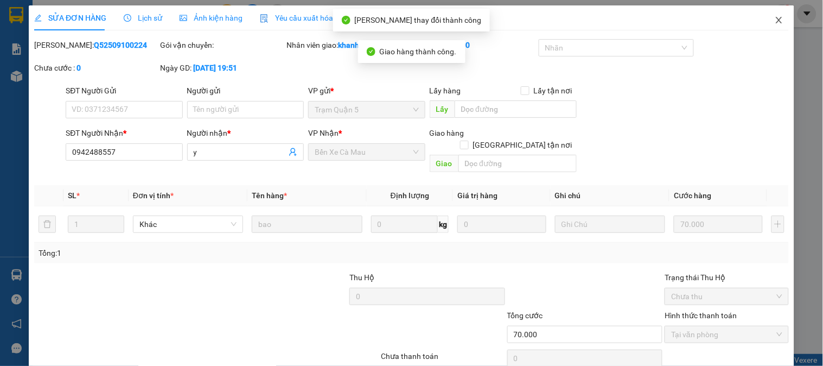
click at [775, 21] on icon "close" at bounding box center [779, 20] width 9 height 9
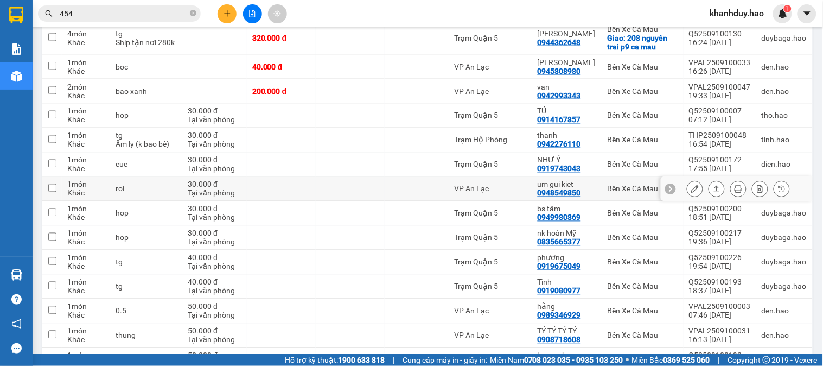
scroll to position [301, 0]
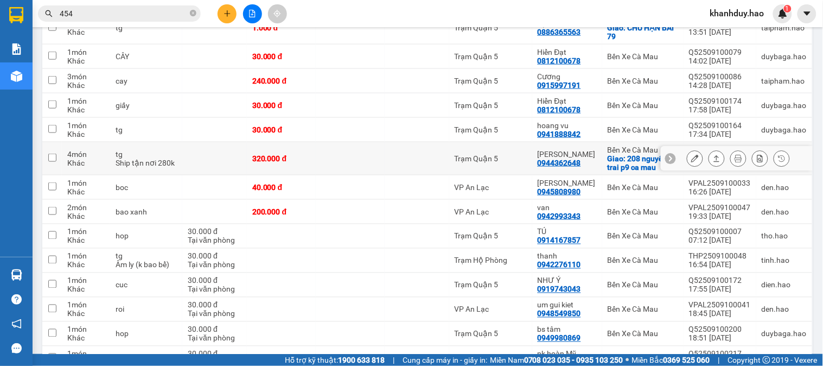
click at [713, 156] on icon at bounding box center [717, 159] width 8 height 8
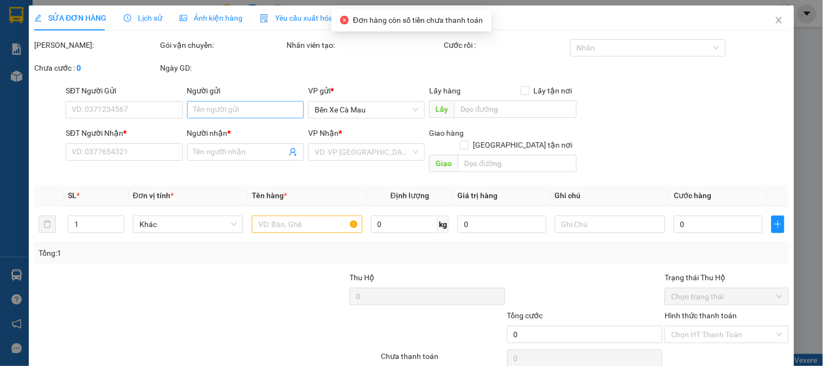
type input "0944362648"
type input "[PERSON_NAME]"
checkbox input "true"
type input "208 nguyên trai p9 ca mau"
type input "320.000"
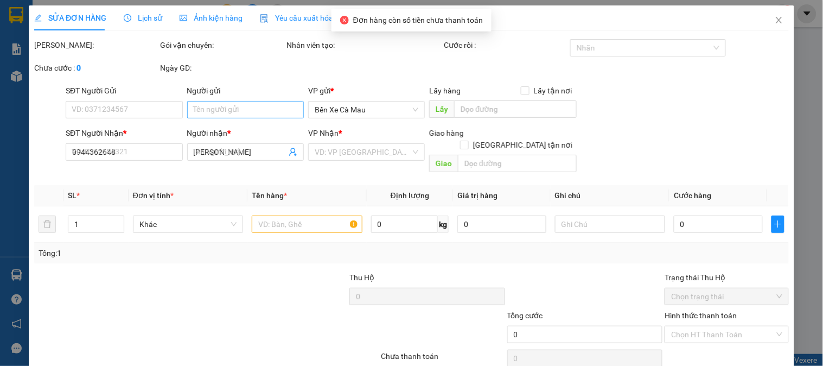
type input "320.000"
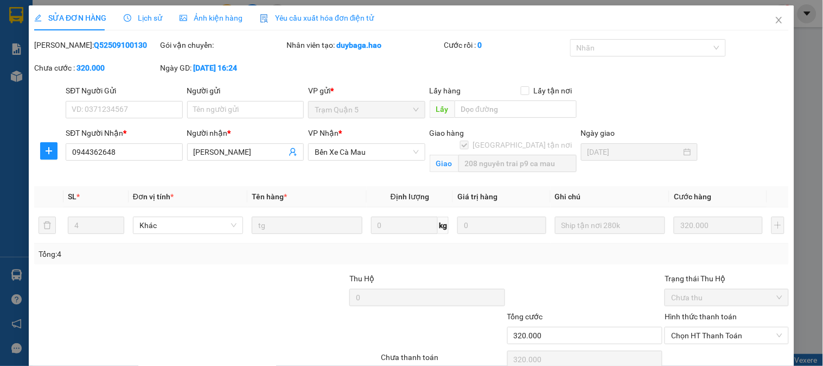
drag, startPoint x: 60, startPoint y: 42, endPoint x: 116, endPoint y: 44, distance: 55.9
click at [116, 44] on div "Mã ĐH: Q52509100130" at bounding box center [96, 45] width 124 height 12
copy b "Q52509100130"
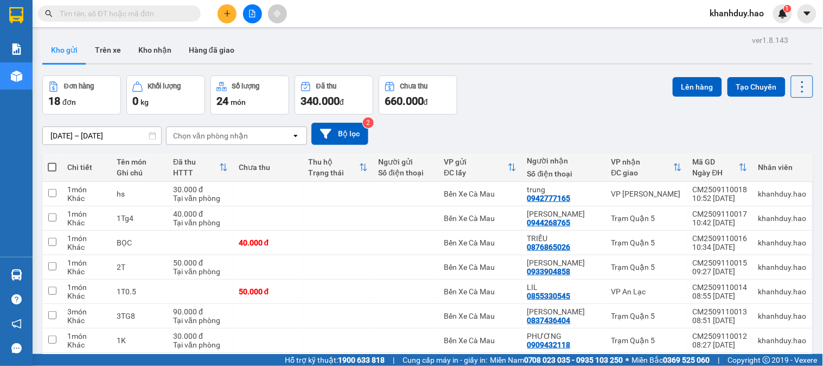
drag, startPoint x: 146, startPoint y: 49, endPoint x: 194, endPoint y: 15, distance: 58.0
click at [146, 49] on button "Kho nhận" at bounding box center [155, 50] width 50 height 26
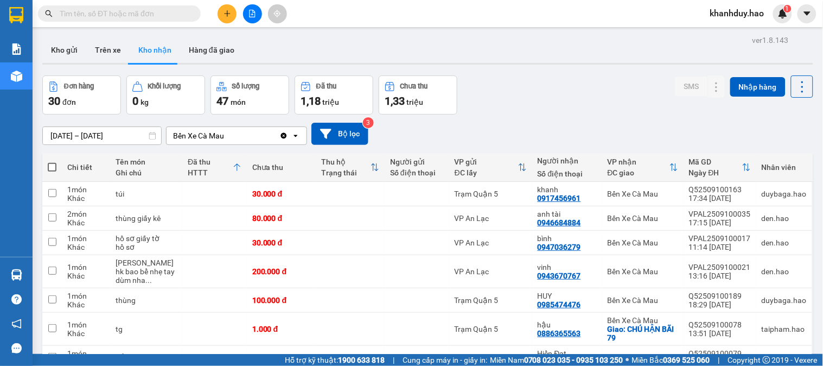
click at [81, 132] on input "[DATE] – [DATE]" at bounding box center [102, 135] width 118 height 17
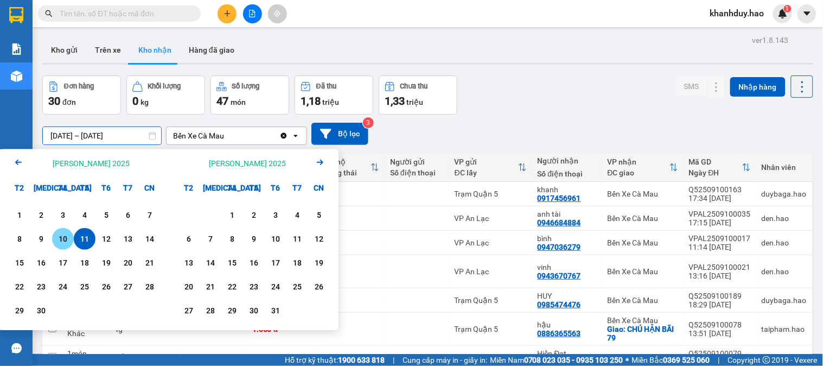
click at [61, 242] on div "10" at bounding box center [62, 238] width 15 height 13
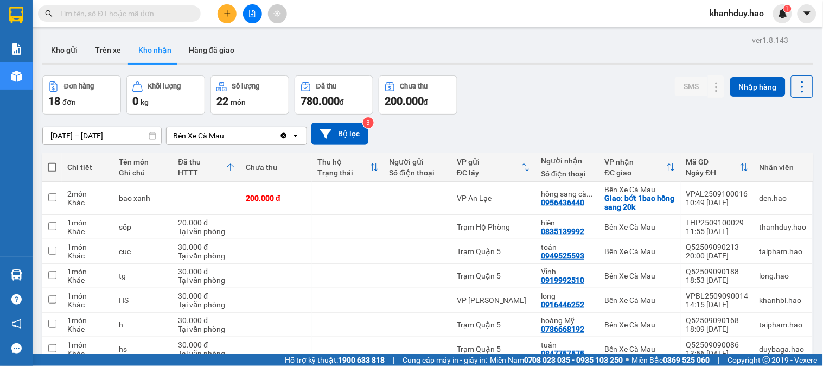
click at [103, 139] on input "[DATE] – [DATE]" at bounding box center [102, 135] width 118 height 17
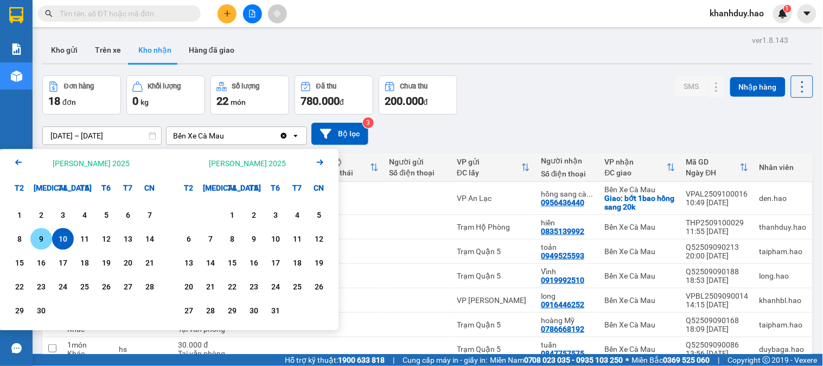
click at [36, 246] on div "9" at bounding box center [41, 239] width 22 height 22
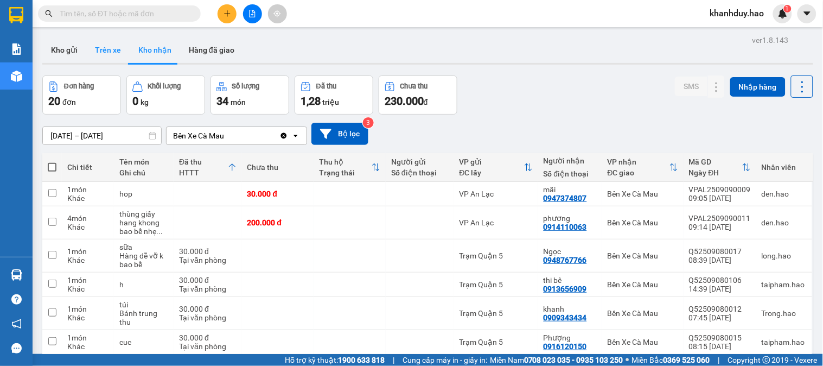
click at [99, 50] on button "Trên xe" at bounding box center [107, 50] width 43 height 26
type input "[DATE] – [DATE]"
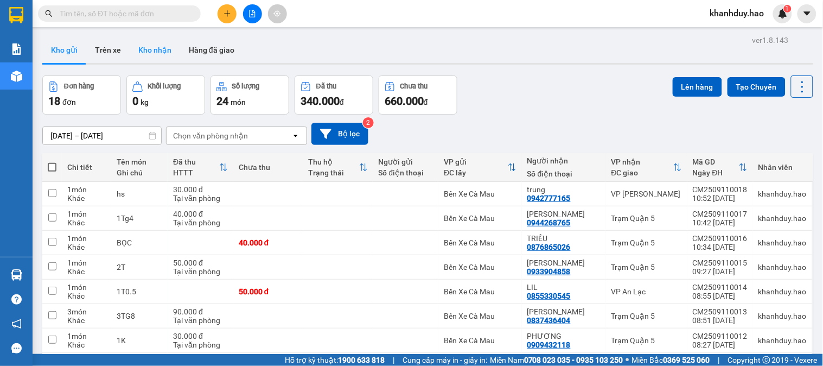
click at [152, 50] on button "Kho nhận" at bounding box center [155, 50] width 50 height 26
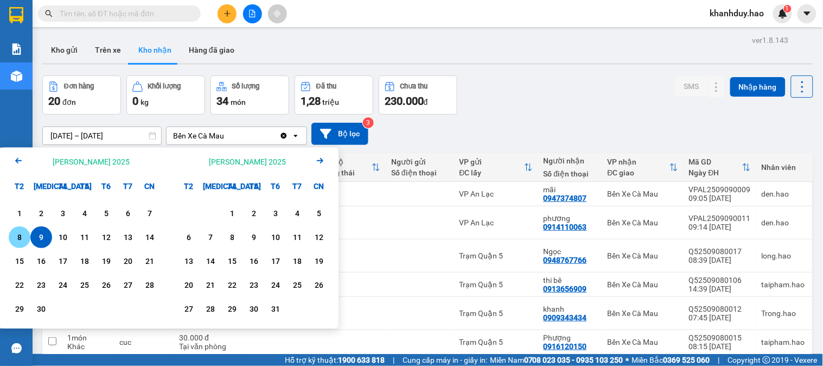
click at [19, 235] on div "8" at bounding box center [19, 237] width 15 height 13
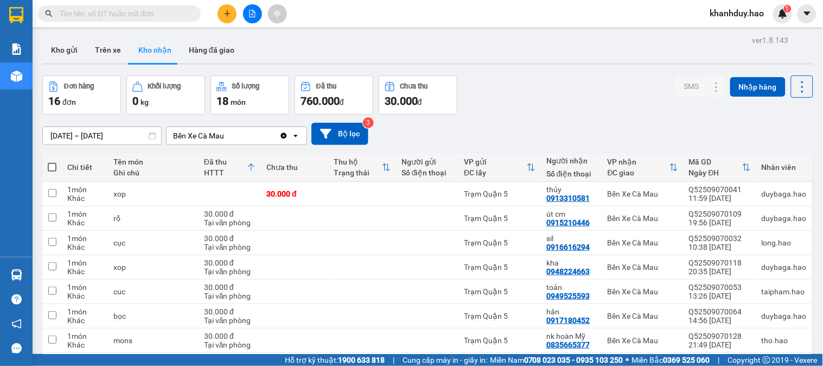
click at [106, 132] on input "[DATE] – [DATE]" at bounding box center [102, 135] width 118 height 17
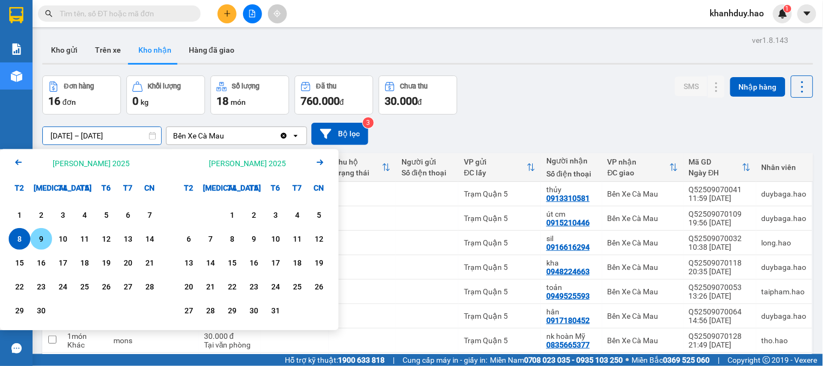
click at [49, 235] on div "9" at bounding box center [41, 239] width 22 height 22
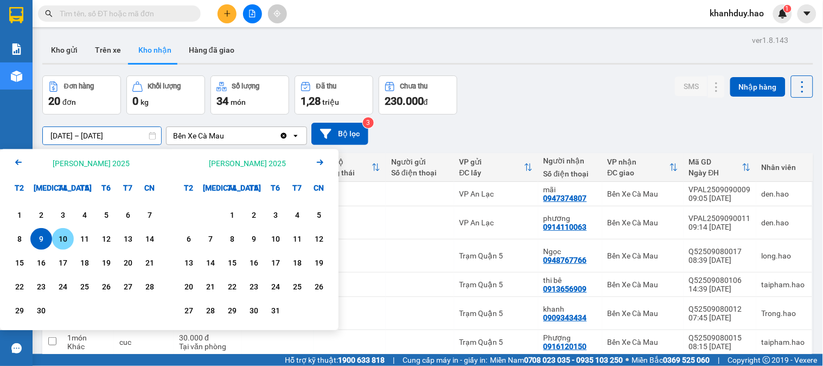
click at [68, 246] on div "10" at bounding box center [63, 239] width 22 height 22
type input "[DATE] – [DATE]"
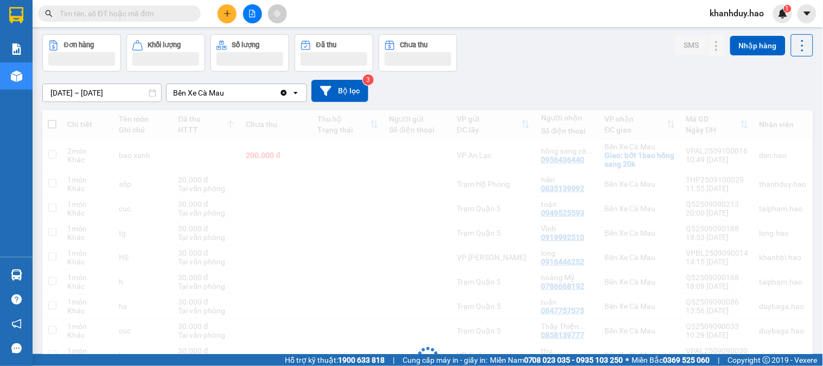
scroll to position [60, 0]
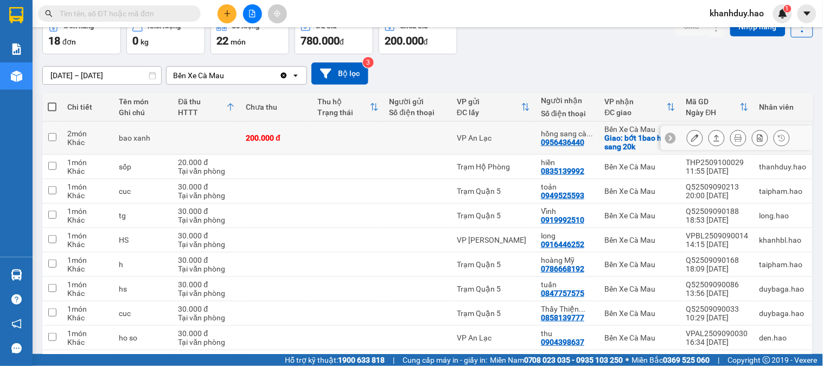
click at [709, 137] on button at bounding box center [716, 138] width 15 height 19
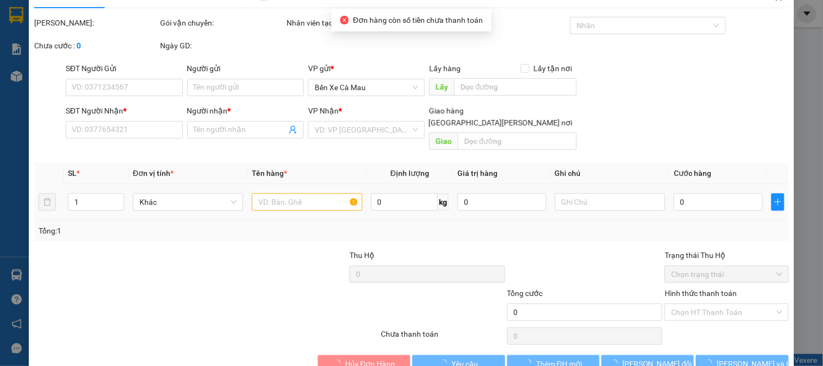
scroll to position [33, 0]
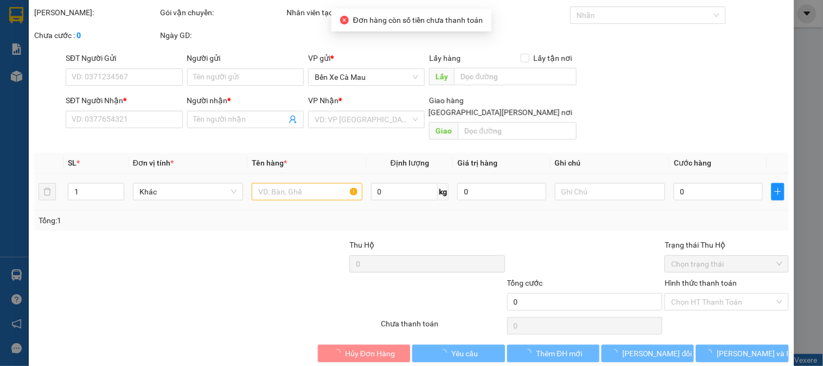
type input "0956436440"
type input "hồng sang cà mau"
checkbox input "true"
type input "bớt 1bao hồng sang 20k"
type input "200.000"
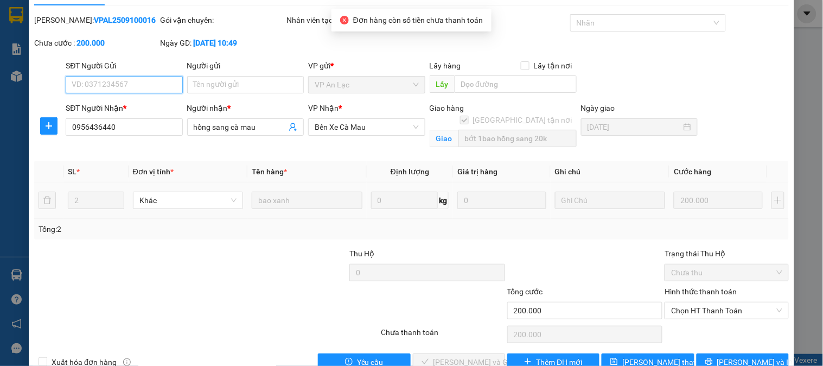
scroll to position [50, 0]
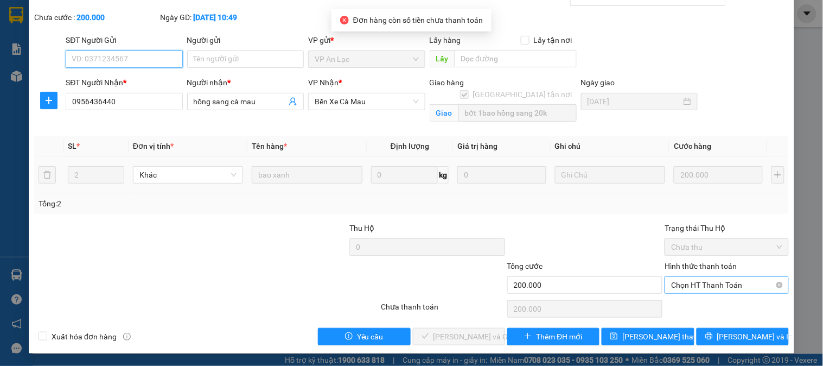
click span "Chọn HT Thanh Toán"
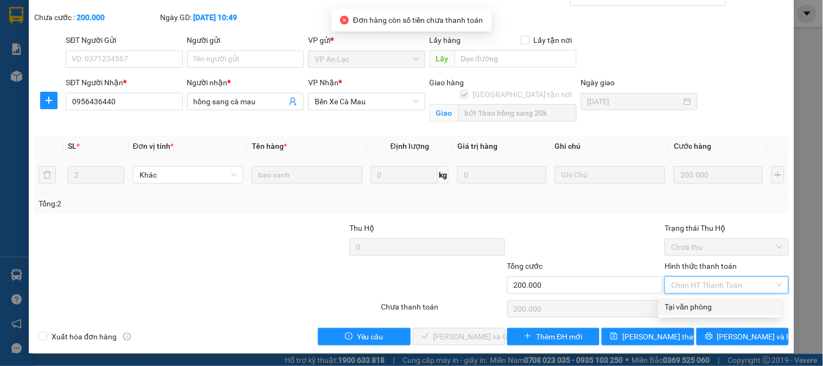
drag, startPoint x: 702, startPoint y: 298, endPoint x: 526, endPoint y: 328, distance: 178.2
click div "Tại văn phòng"
type input "0"
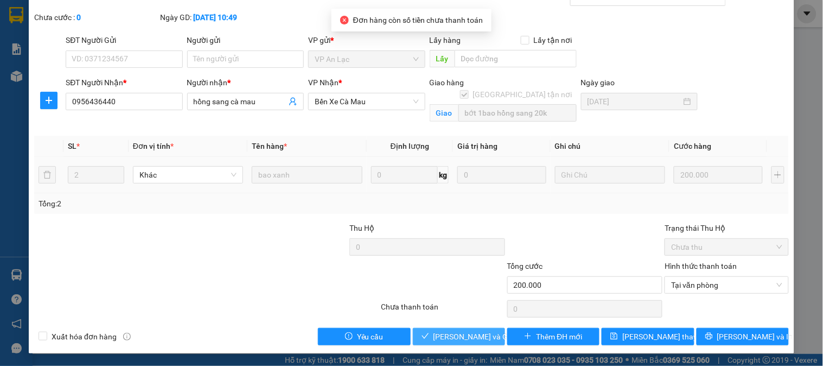
click button "[PERSON_NAME] và [PERSON_NAME] hàng"
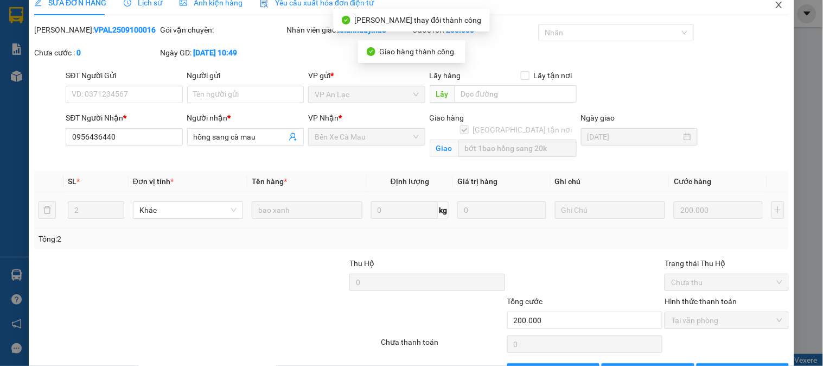
scroll to position [0, 0]
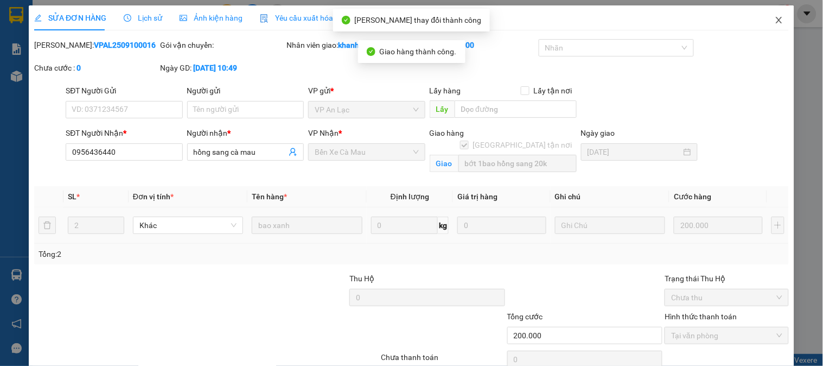
click span "Close"
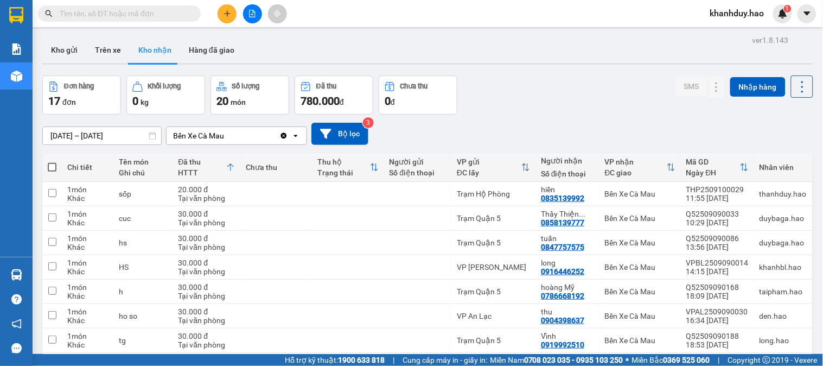
click div "[DATE] – [DATE]"
click input "[DATE] – [DATE]"
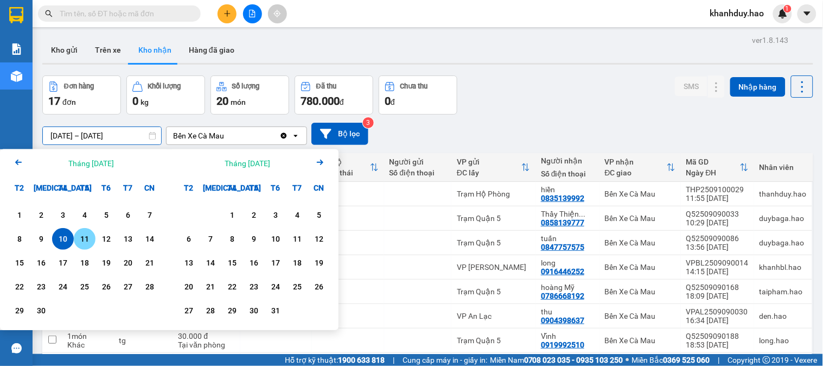
click div "11"
type input "[DATE] – [DATE]"
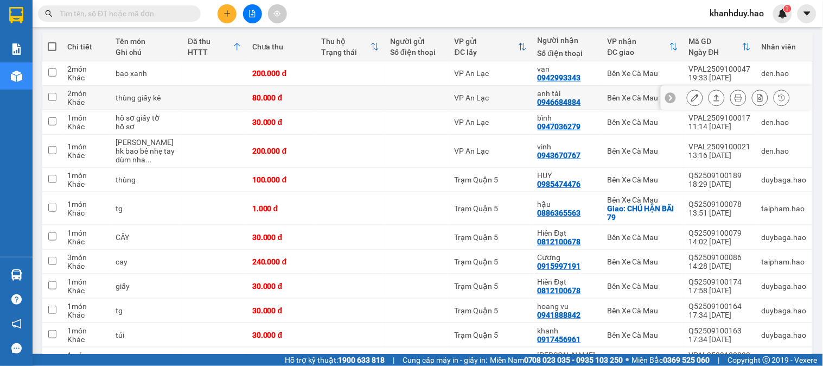
scroll to position [241, 0]
